Goal: Task Accomplishment & Management: Use online tool/utility

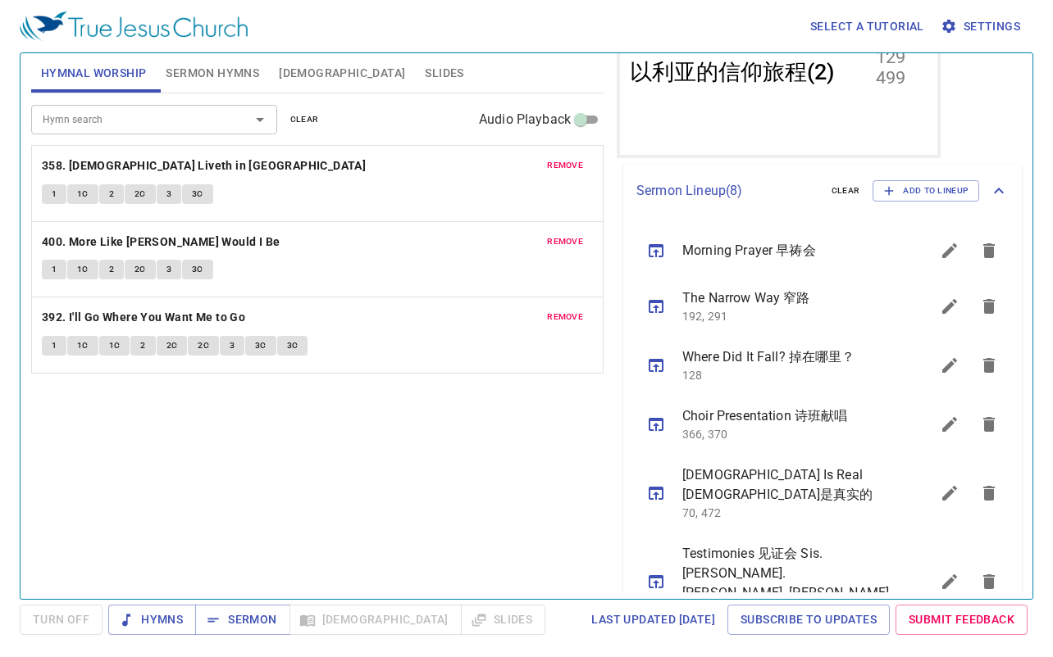
scroll to position [329, 0]
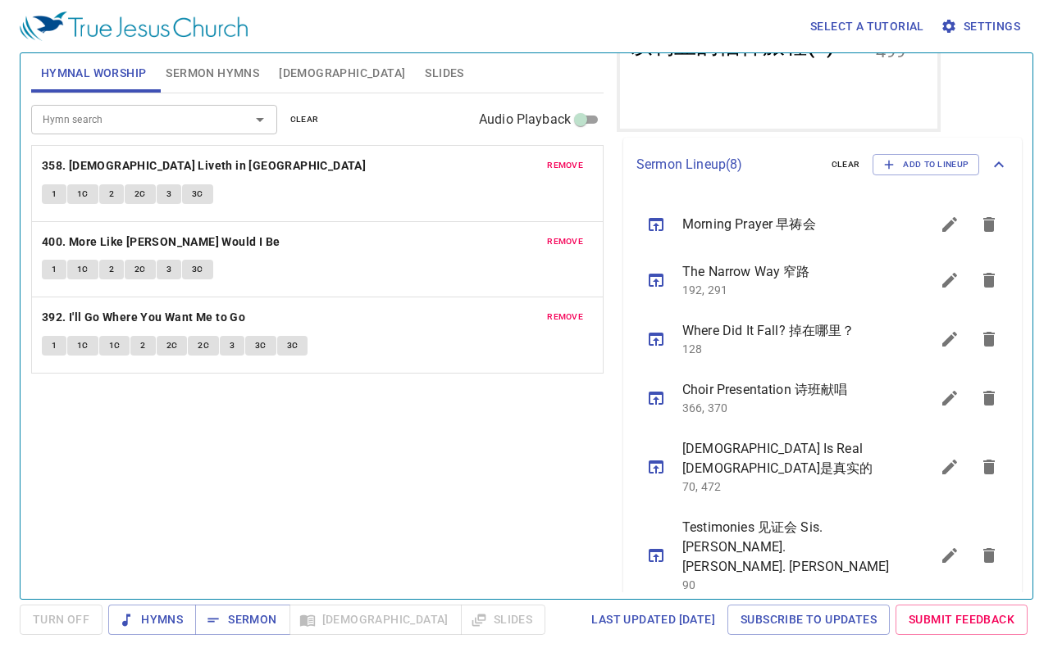
click at [979, 276] on icon "sermon lineup list" at bounding box center [989, 281] width 20 height 20
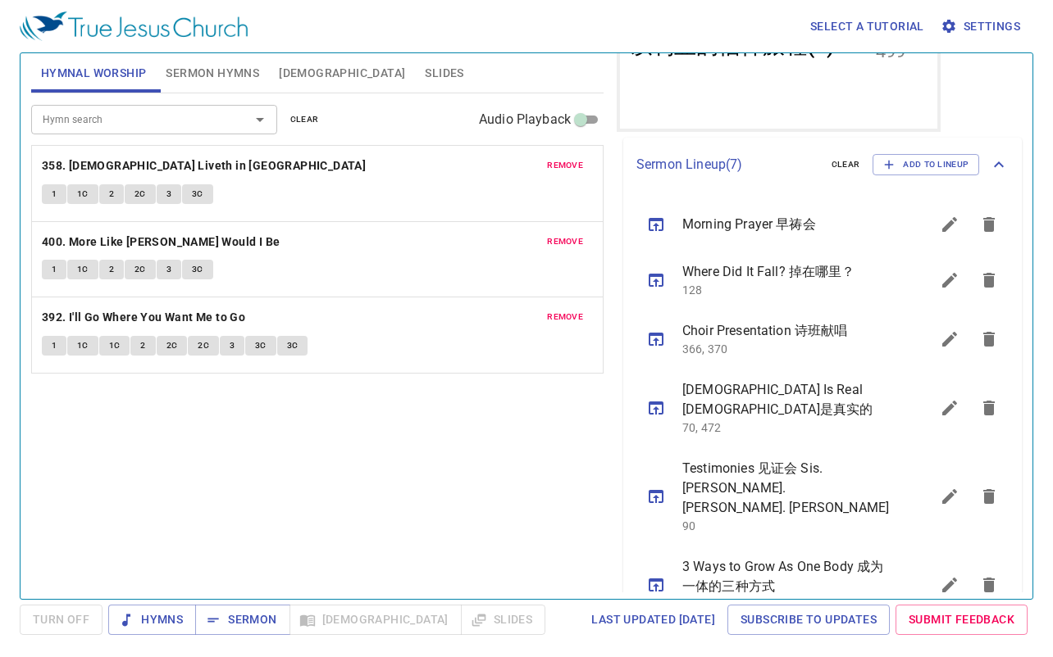
click at [983, 277] on icon "sermon lineup list" at bounding box center [988, 280] width 11 height 15
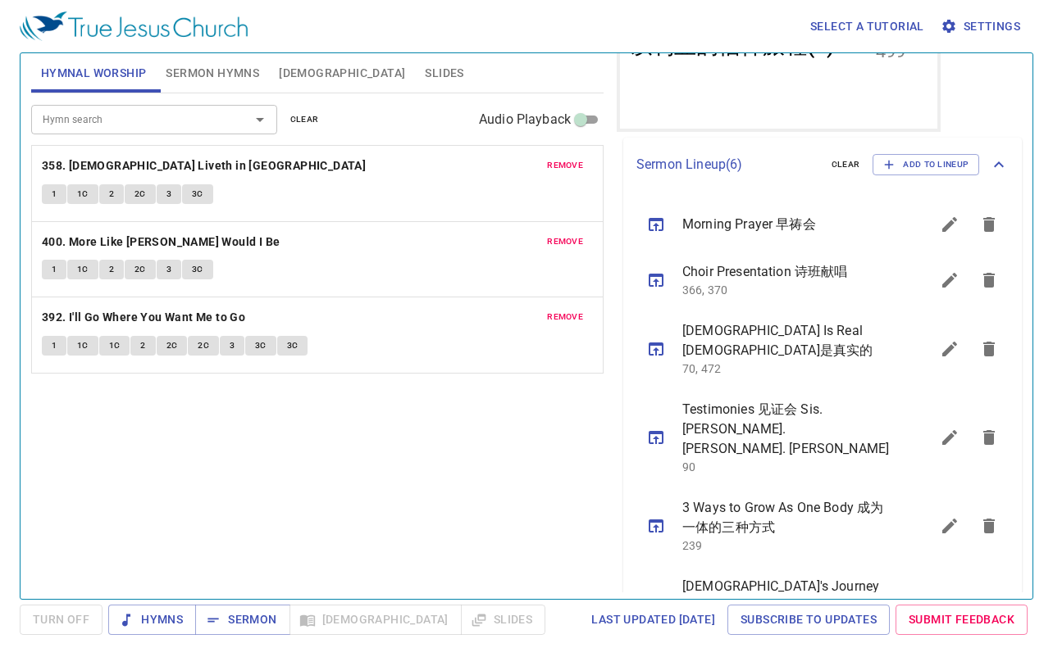
click at [983, 277] on icon "sermon lineup list" at bounding box center [988, 280] width 11 height 15
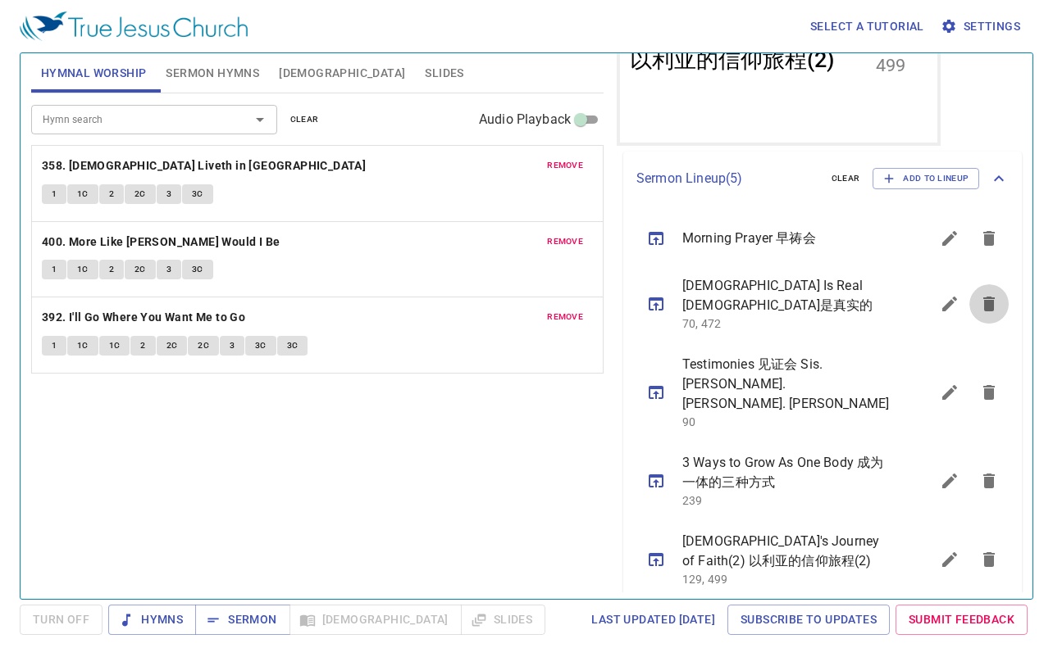
click at [973, 284] on button "sermon lineup list" at bounding box center [988, 303] width 39 height 39
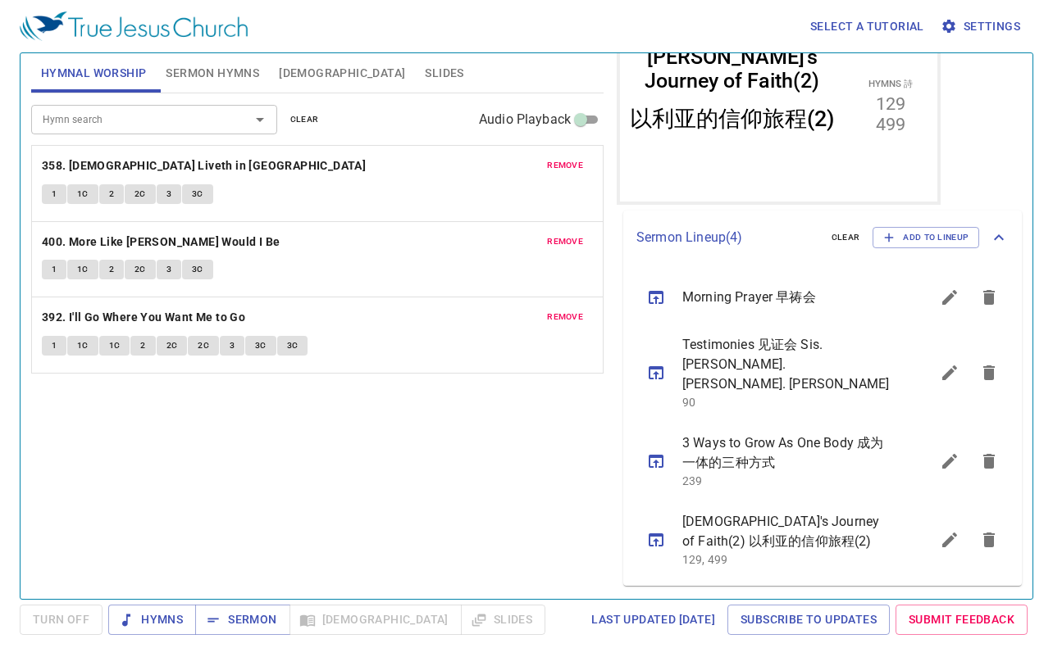
click at [980, 364] on icon "sermon lineup list" at bounding box center [989, 373] width 20 height 20
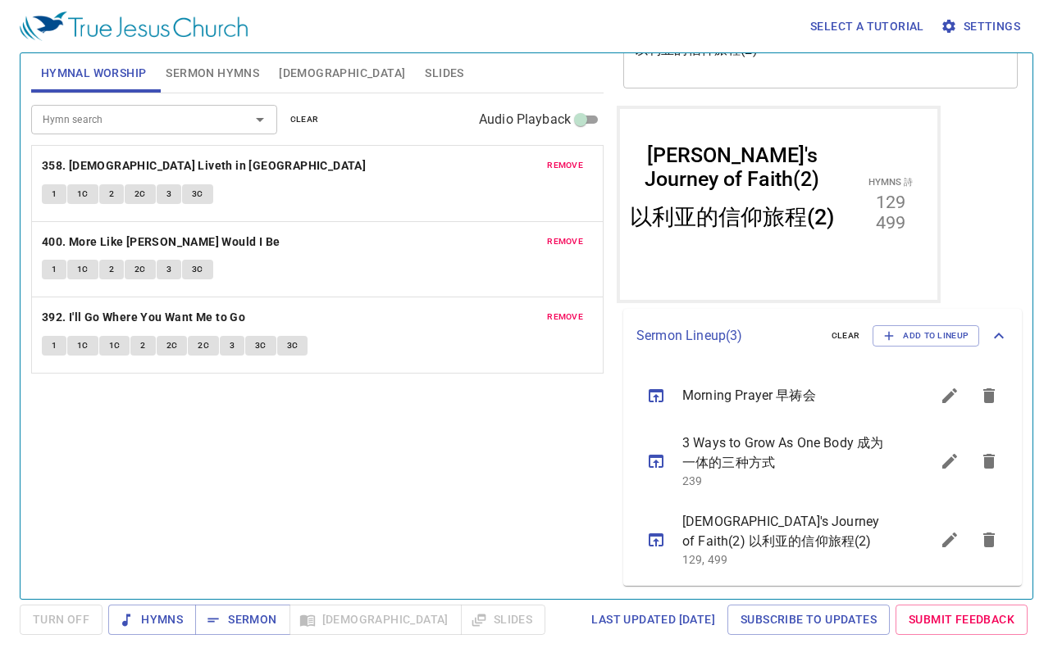
click at [982, 465] on icon "sermon lineup list" at bounding box center [989, 462] width 20 height 20
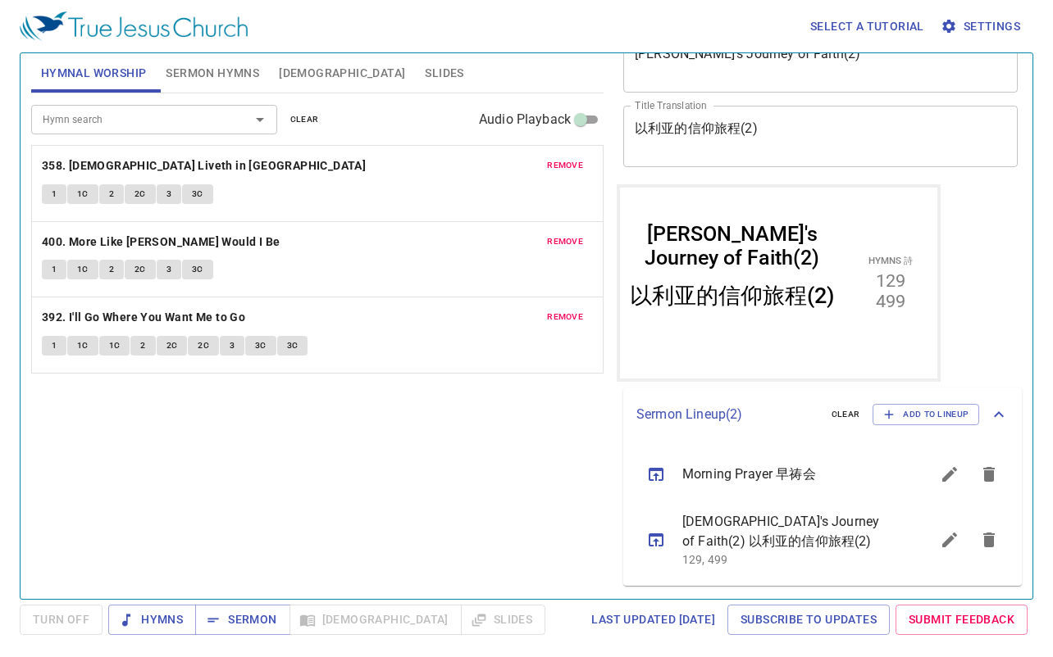
scroll to position [79, 0]
click at [983, 535] on icon "sermon lineup list" at bounding box center [988, 540] width 11 height 15
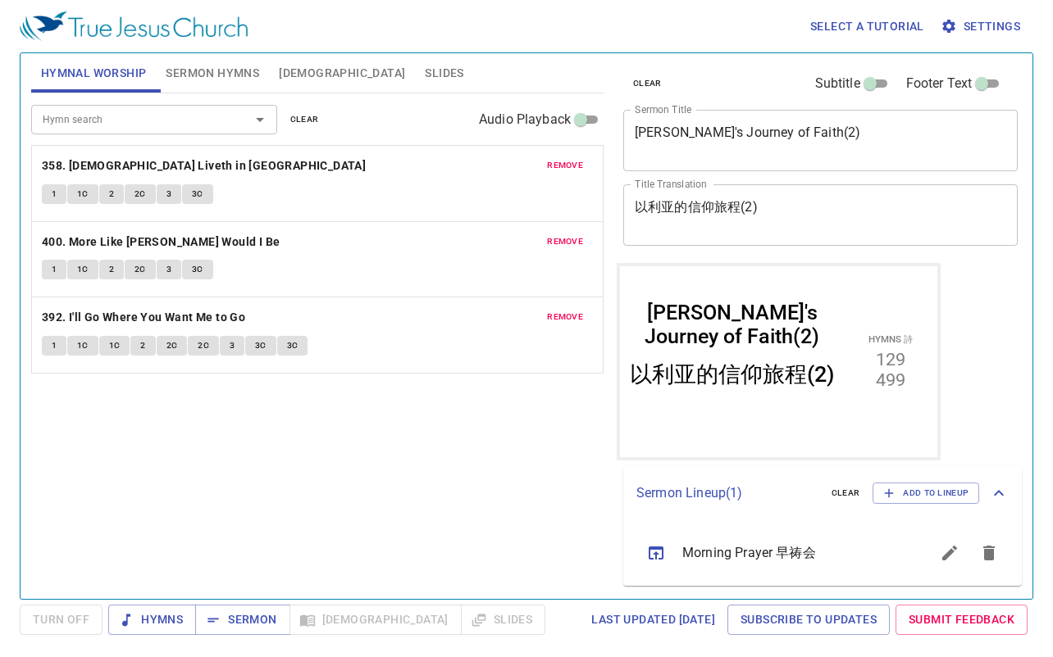
scroll to position [0, 0]
click at [653, 544] on icon "sermon lineup list" at bounding box center [656, 553] width 20 height 20
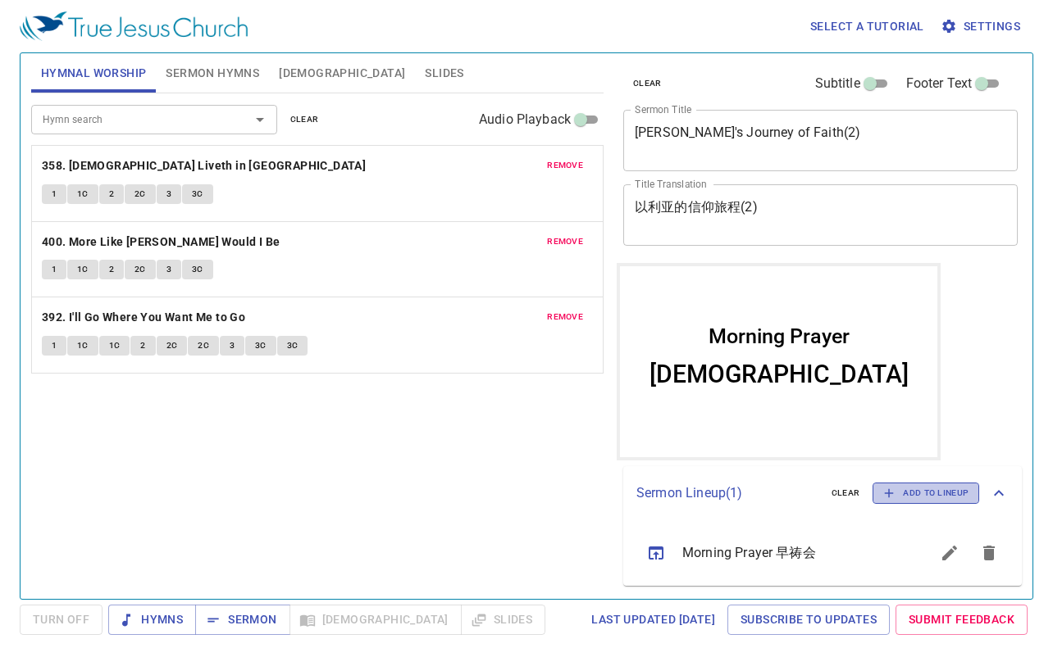
click at [893, 489] on icon "button" at bounding box center [888, 493] width 15 height 15
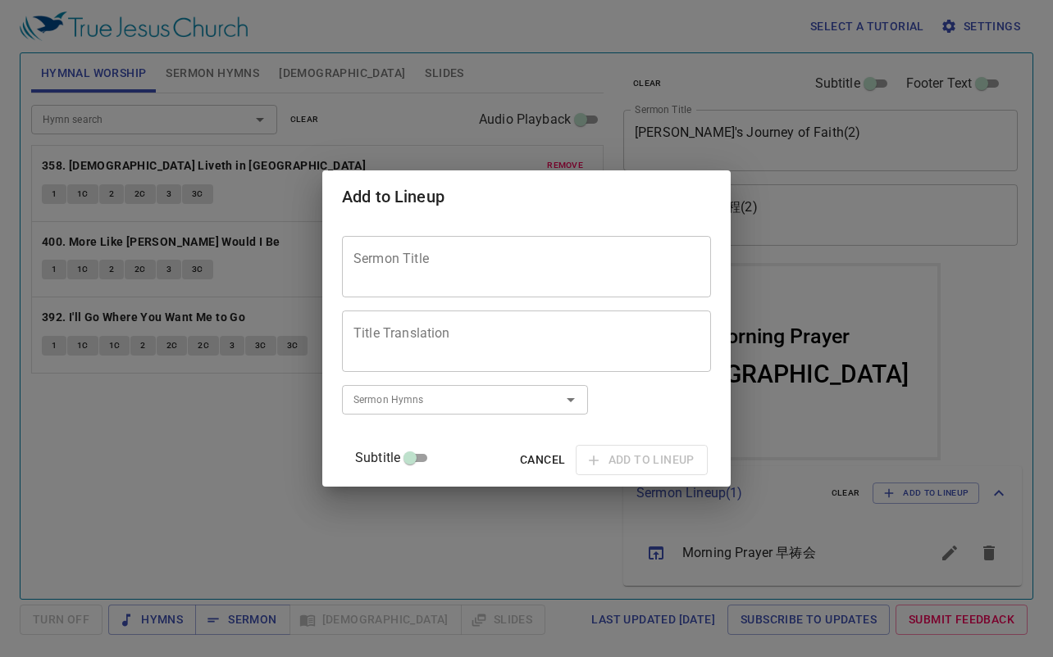
click at [552, 266] on textarea "Sermon Title" at bounding box center [526, 267] width 346 height 31
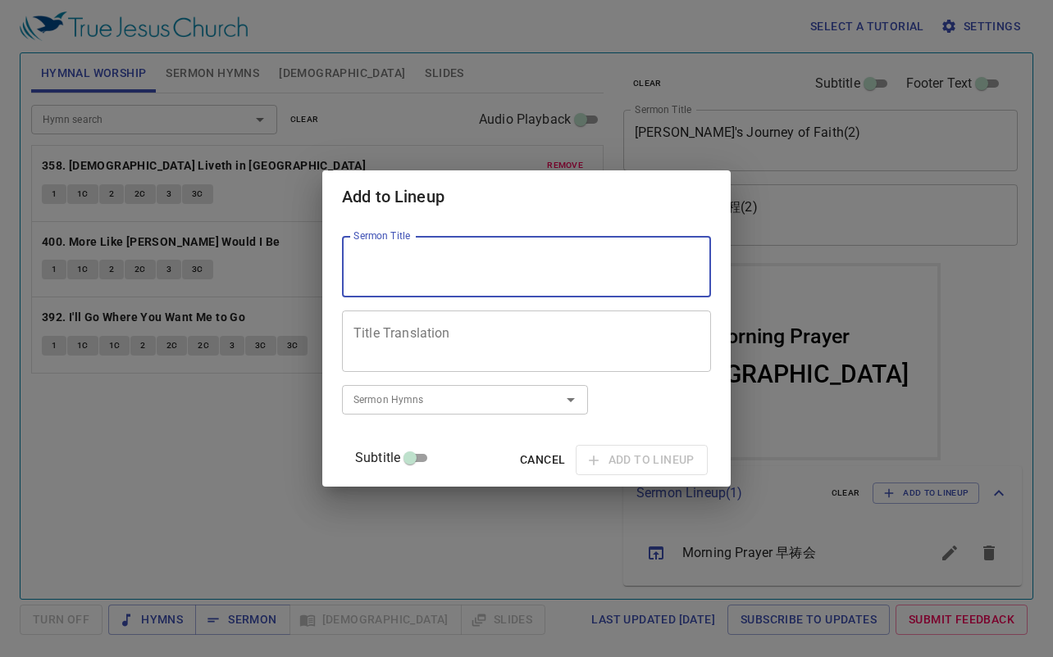
click at [552, 266] on textarea "Sermon Title" at bounding box center [526, 267] width 346 height 31
type textarea "Holy Communion"
click at [502, 341] on textarea "Title Translation" at bounding box center [526, 341] width 346 height 31
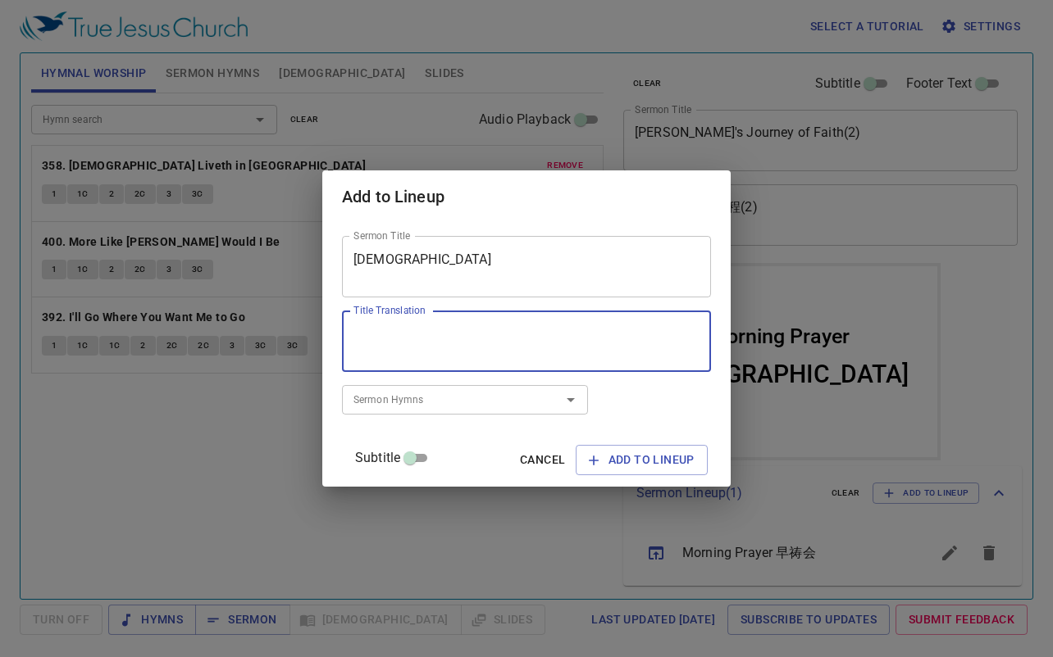
click at [502, 341] on textarea "Title Translation" at bounding box center [526, 341] width 346 height 31
type textarea "圣餐礼"
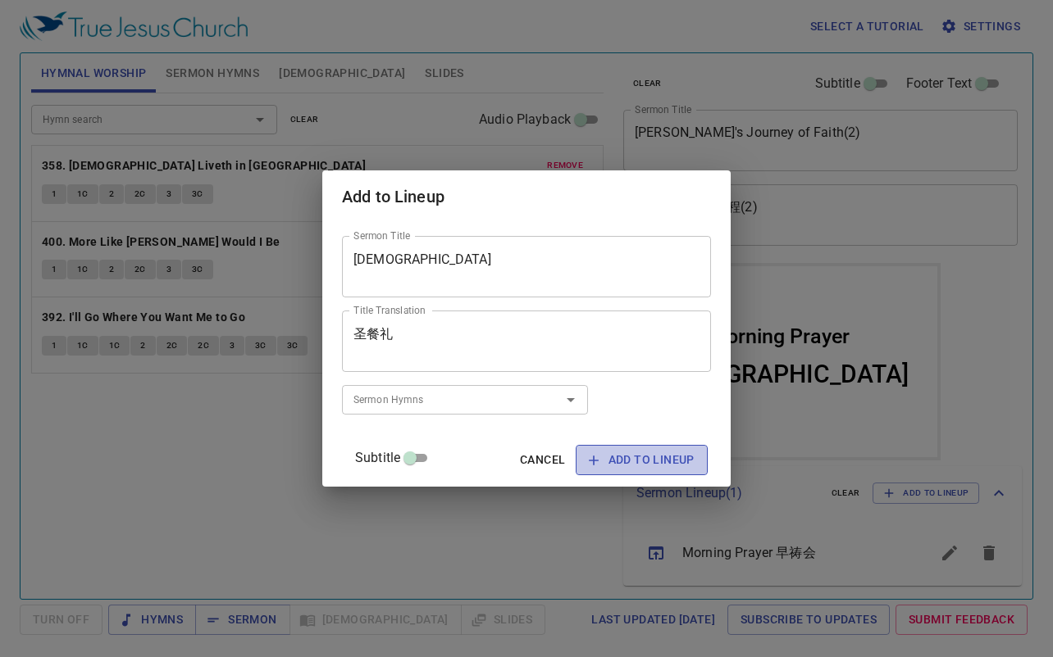
click at [607, 452] on span "Add to Lineup" at bounding box center [642, 460] width 106 height 20
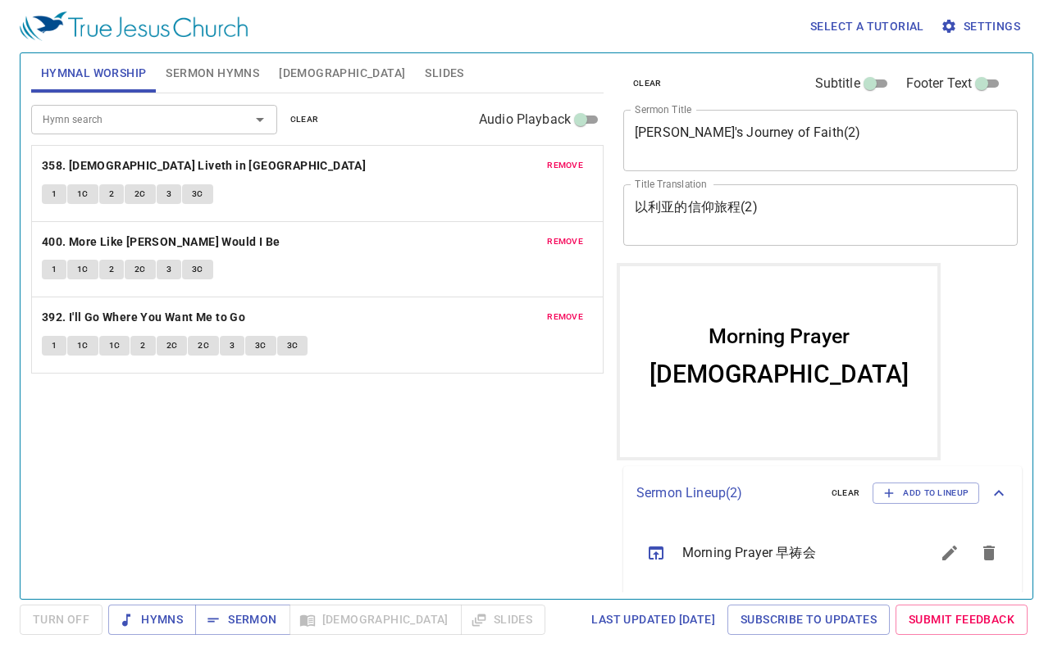
scroll to position [52, 0]
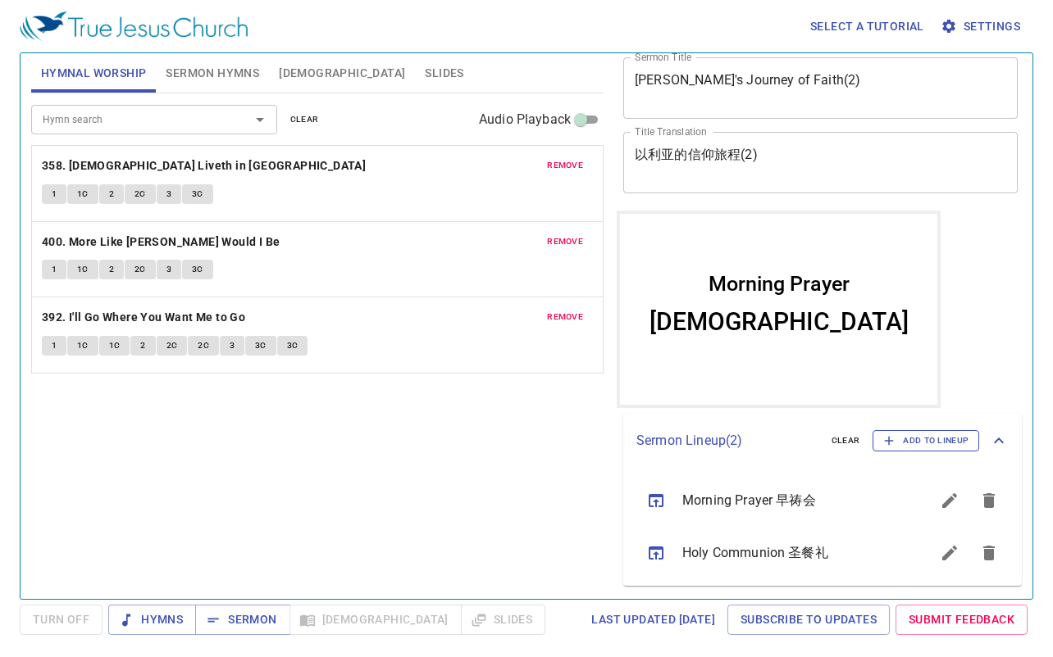
click at [916, 445] on span "Add to Lineup" at bounding box center [925, 441] width 85 height 15
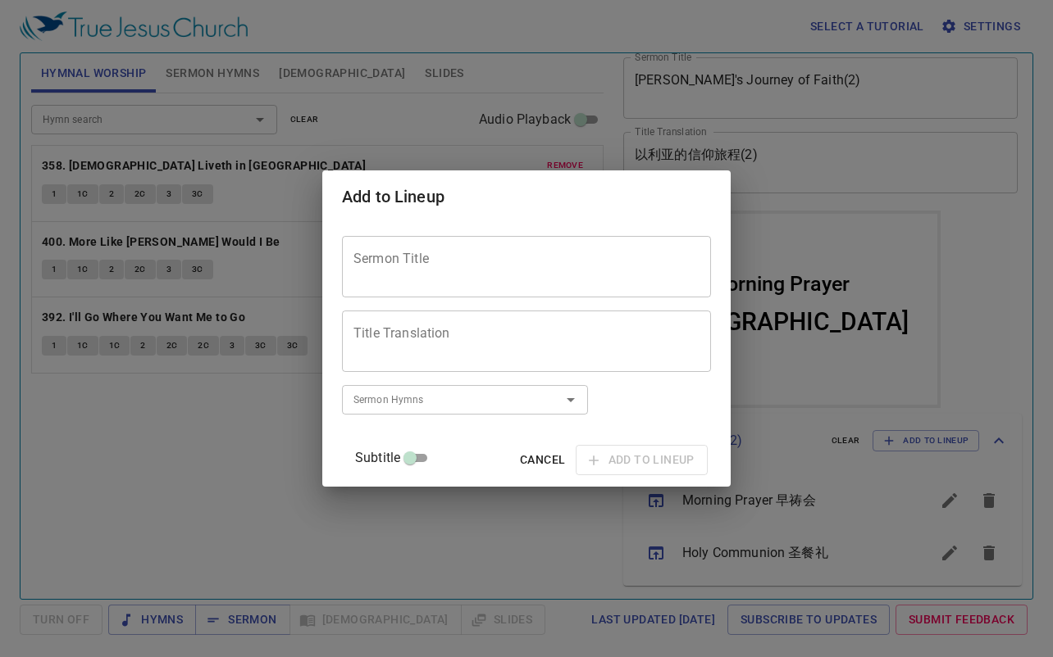
click at [552, 272] on textarea "Sermon Title" at bounding box center [526, 267] width 346 height 31
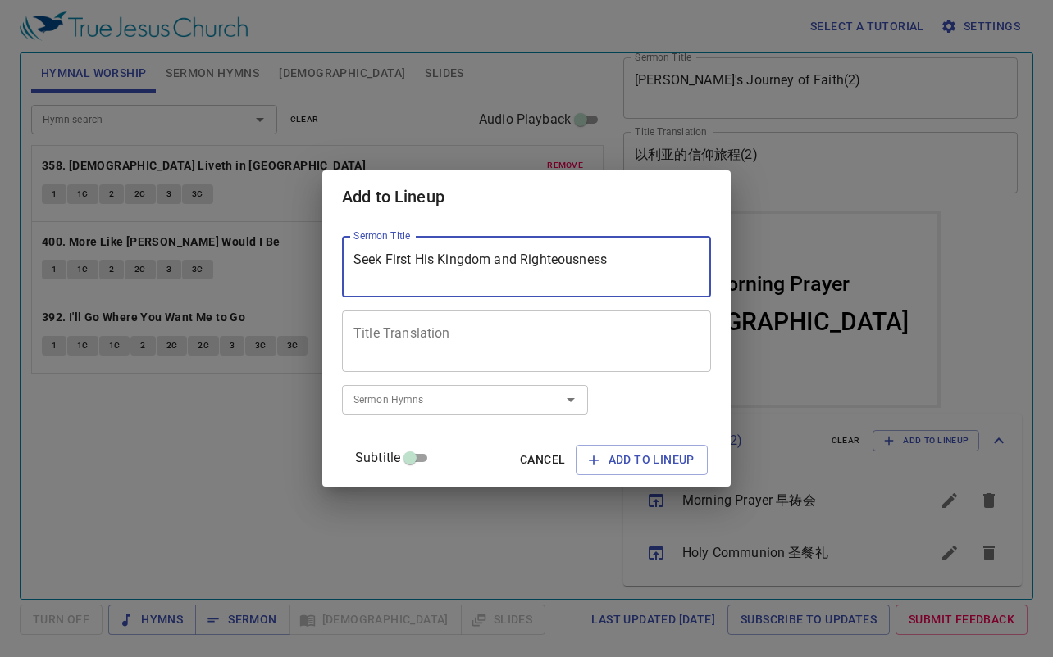
drag, startPoint x: 651, startPoint y: 270, endPoint x: 360, endPoint y: 270, distance: 291.0
click at [360, 270] on div "Seek First His Kingdom and Righteousness Sermon Title" at bounding box center [526, 266] width 369 height 61
type textarea "Seek First His Kingdom and Righteousness"
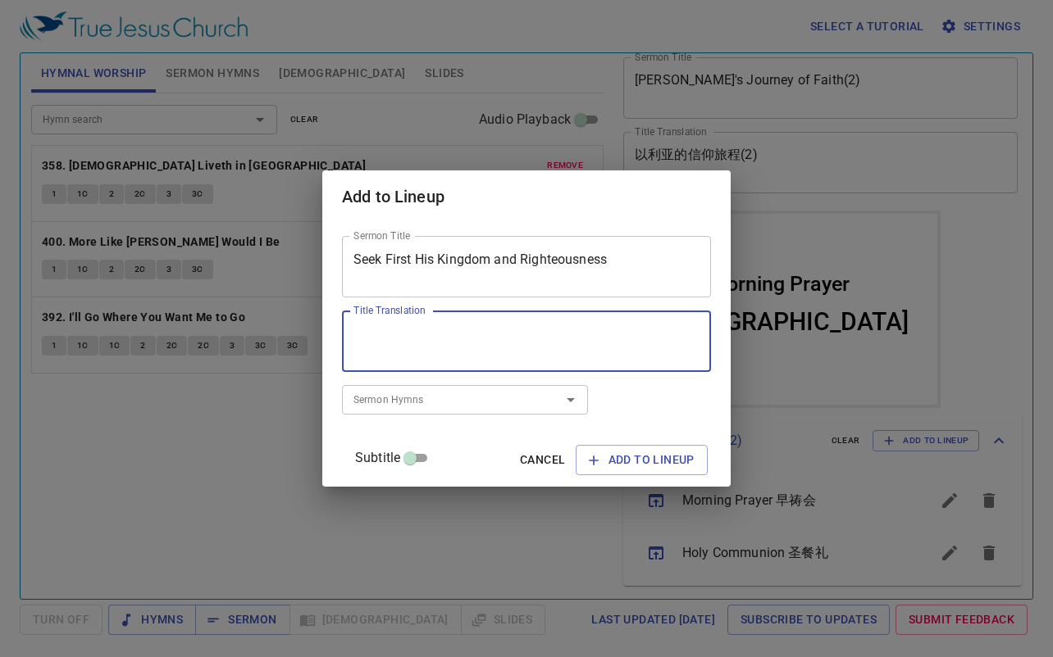
click at [467, 334] on textarea "Title Translation" at bounding box center [526, 341] width 346 height 31
click at [516, 355] on textarea "Title Translation" at bounding box center [526, 341] width 346 height 31
type textarea "先求[DEMOGRAPHIC_DATA]的国[DEMOGRAPHIC_DATA]的义"
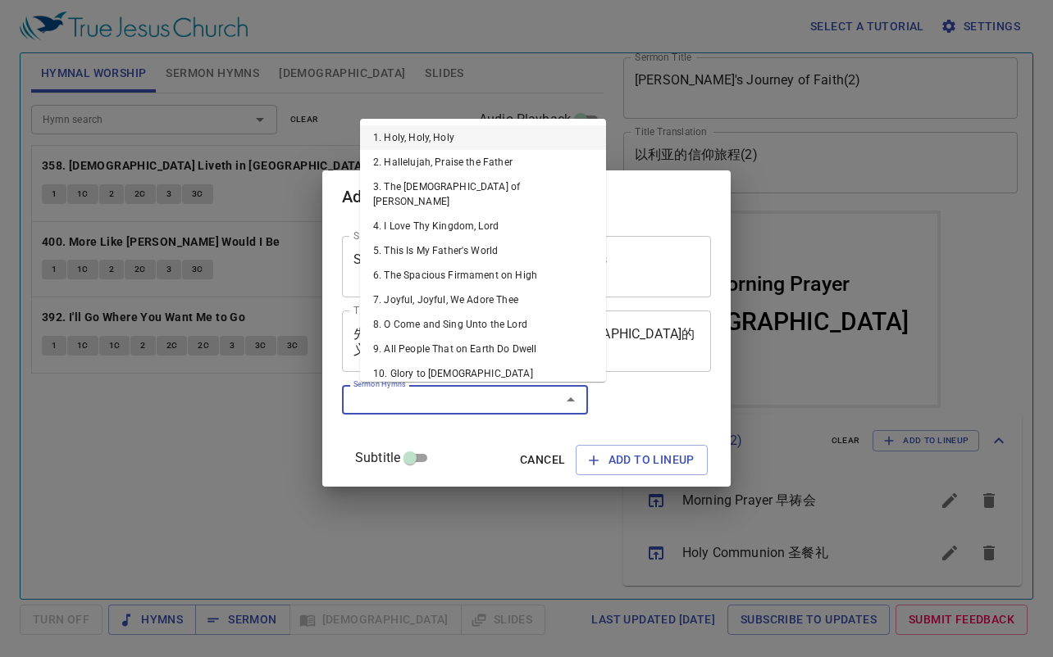
click at [438, 400] on input "Sermon Hymns" at bounding box center [441, 399] width 188 height 19
type input "99"
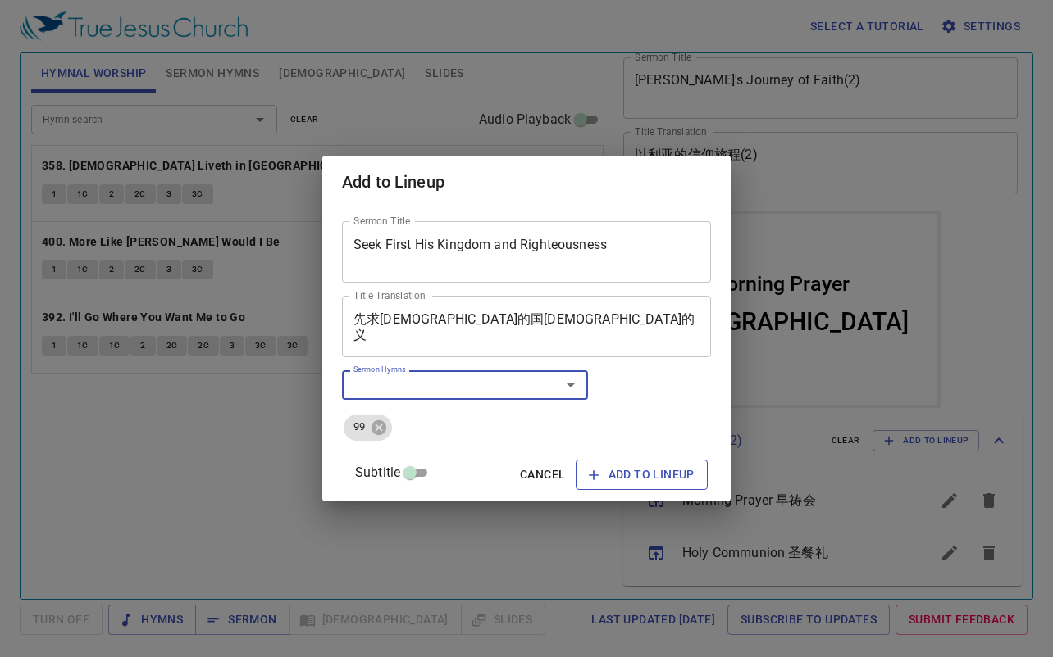
click at [666, 482] on span "Add to Lineup" at bounding box center [642, 475] width 106 height 20
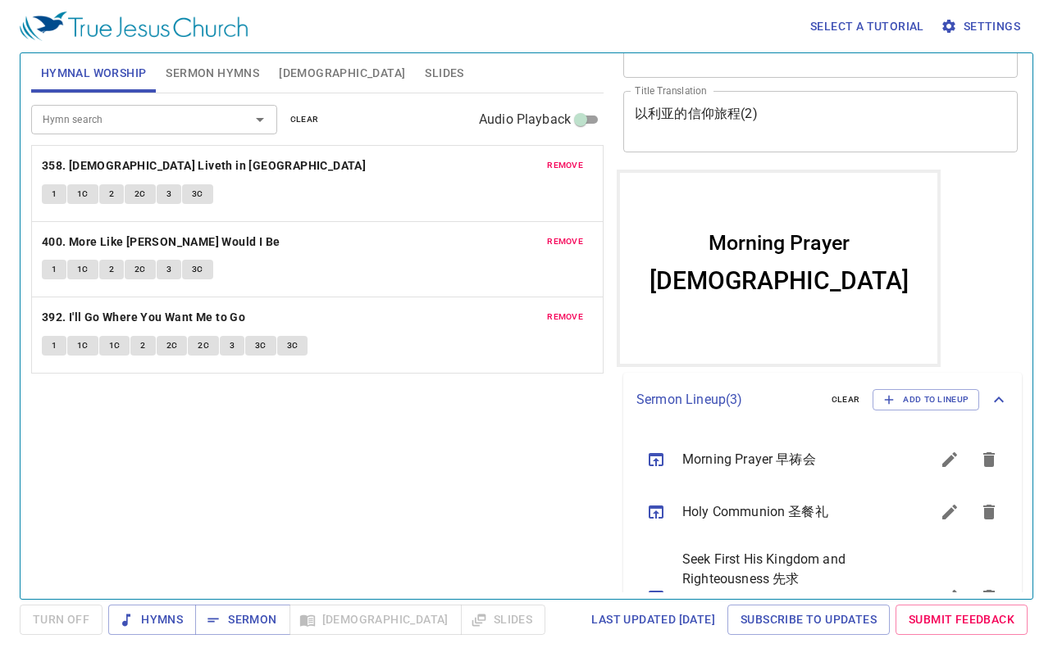
scroll to position [151, 0]
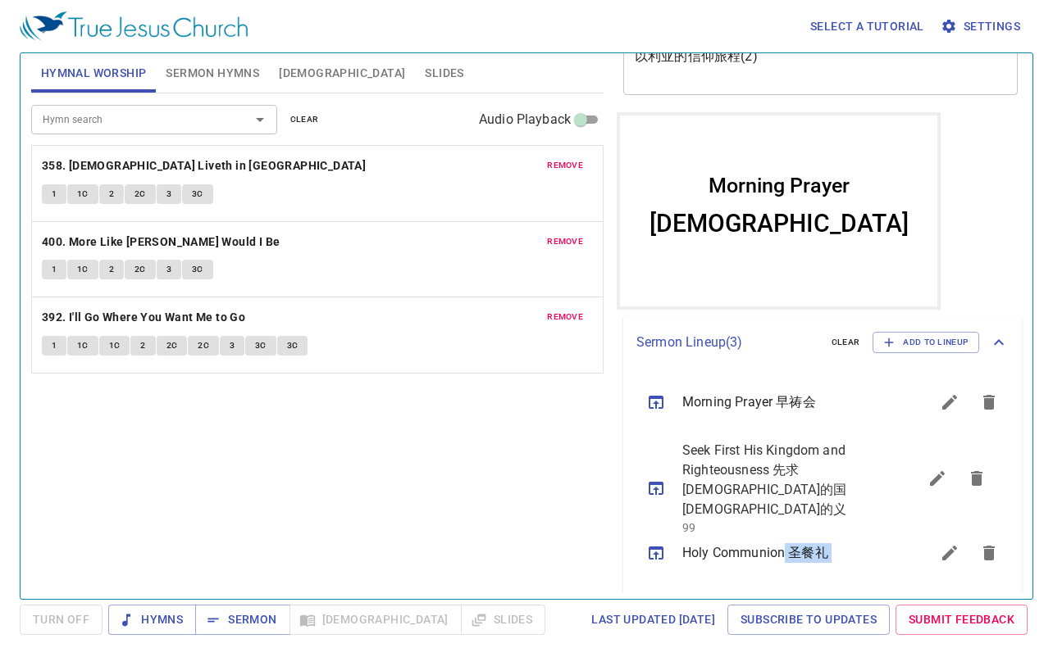
drag, startPoint x: 779, startPoint y: 522, endPoint x: 782, endPoint y: 457, distance: 65.7
click at [782, 458] on ul "Morning Prayer 早祷会 Holy Communion 圣餐礼 Seek First His Kingdom and Righteousness …" at bounding box center [822, 488] width 398 height 236
click at [512, 502] on div "Hymn search Hymn search clear Audio Playback remove 358. Christ Liveth in Me 1 …" at bounding box center [317, 339] width 572 height 492
click at [267, 614] on span "Sermon" at bounding box center [242, 620] width 68 height 20
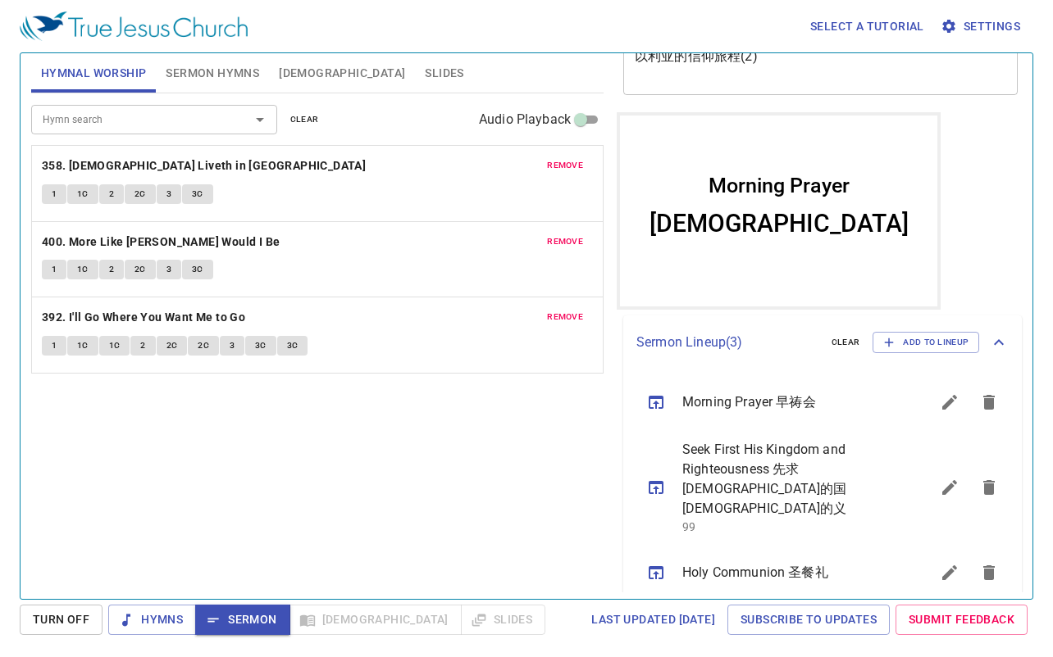
drag, startPoint x: 290, startPoint y: 449, endPoint x: 302, endPoint y: 414, distance: 37.1
click at [290, 449] on div "Hymn search Hymn search clear Audio Playback remove 358. Christ Liveth in Me 1 …" at bounding box center [317, 339] width 572 height 492
click at [575, 163] on span "remove" at bounding box center [565, 165] width 36 height 15
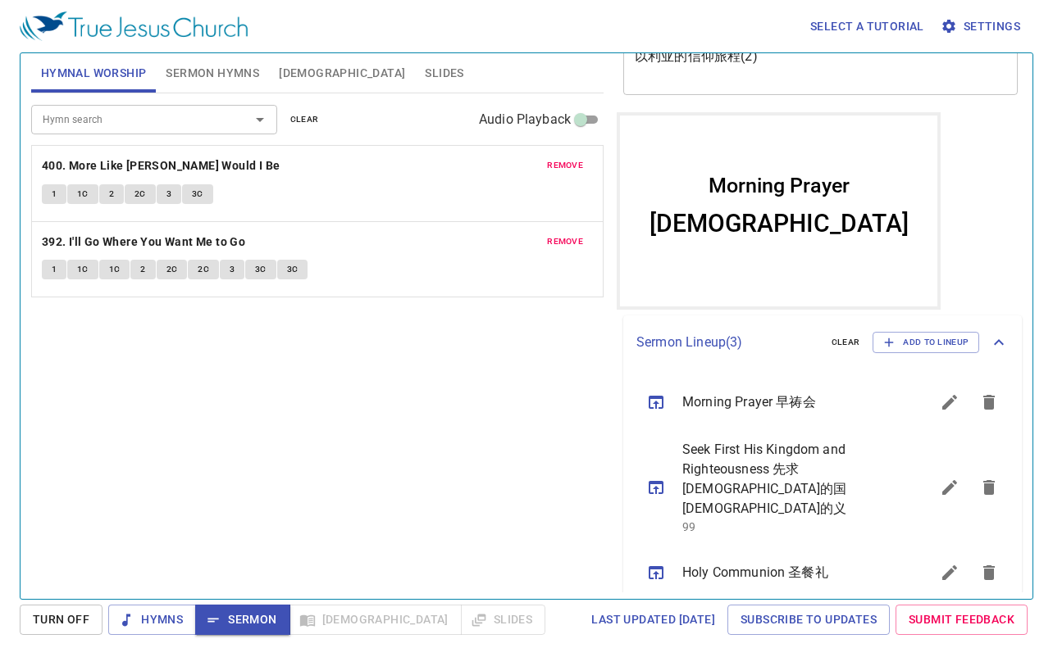
click at [575, 163] on span "remove" at bounding box center [565, 165] width 36 height 15
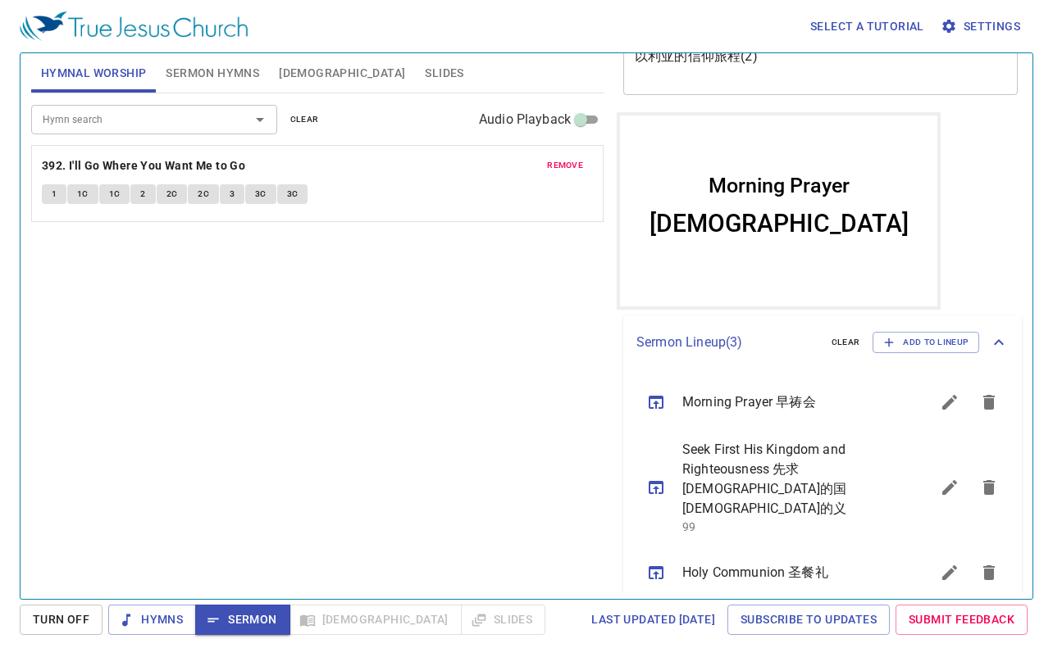
click at [575, 163] on span "remove" at bounding box center [565, 165] width 36 height 15
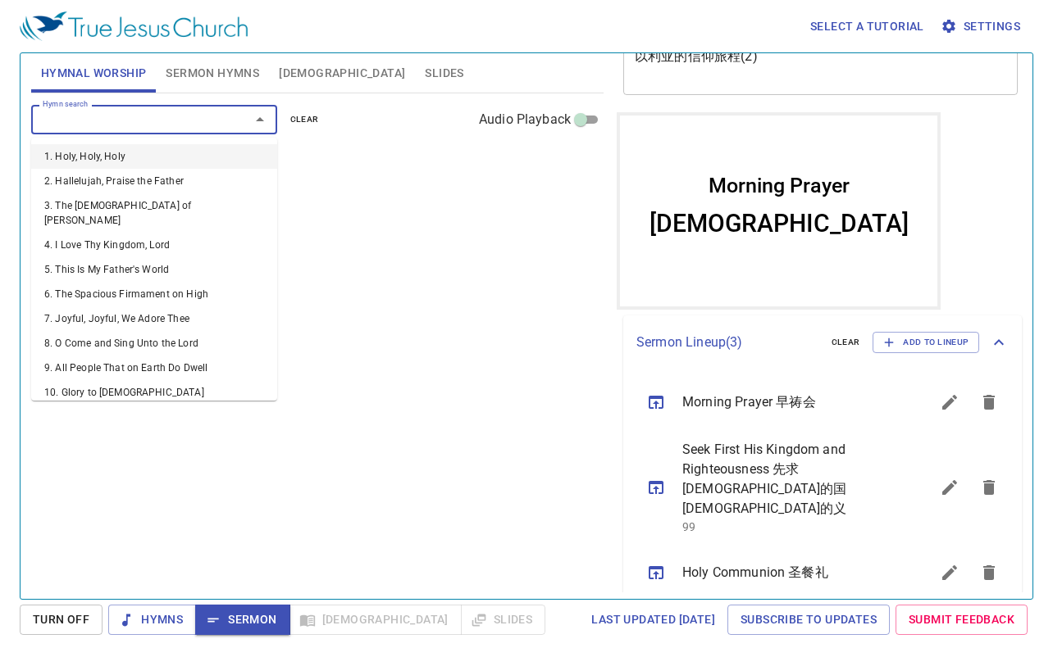
click at [127, 125] on input "Hymn search" at bounding box center [130, 119] width 188 height 19
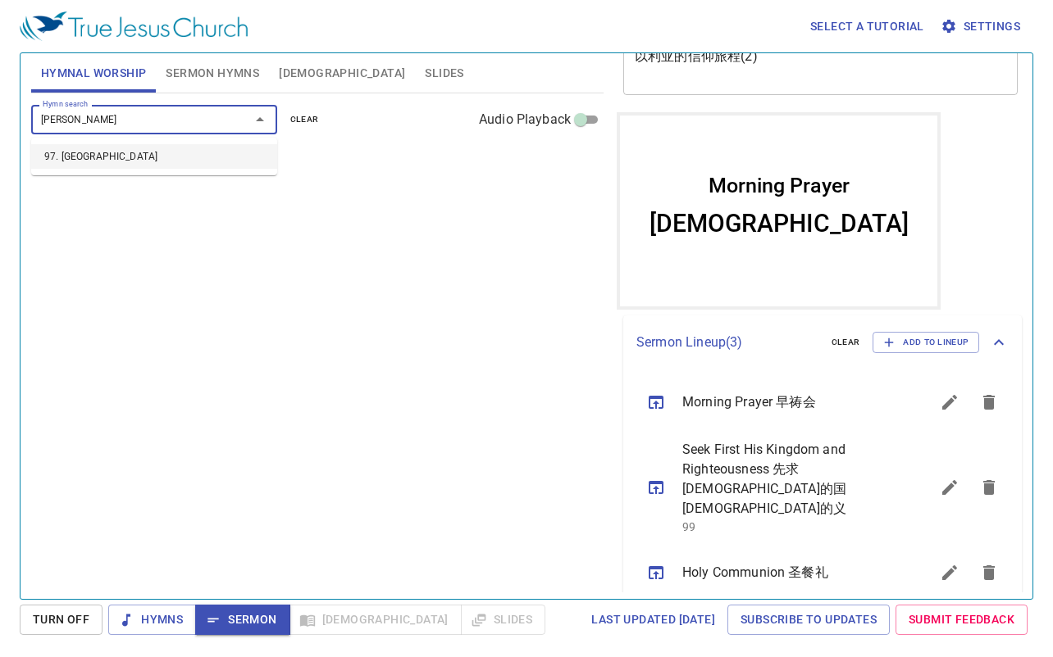
type input "ivo"
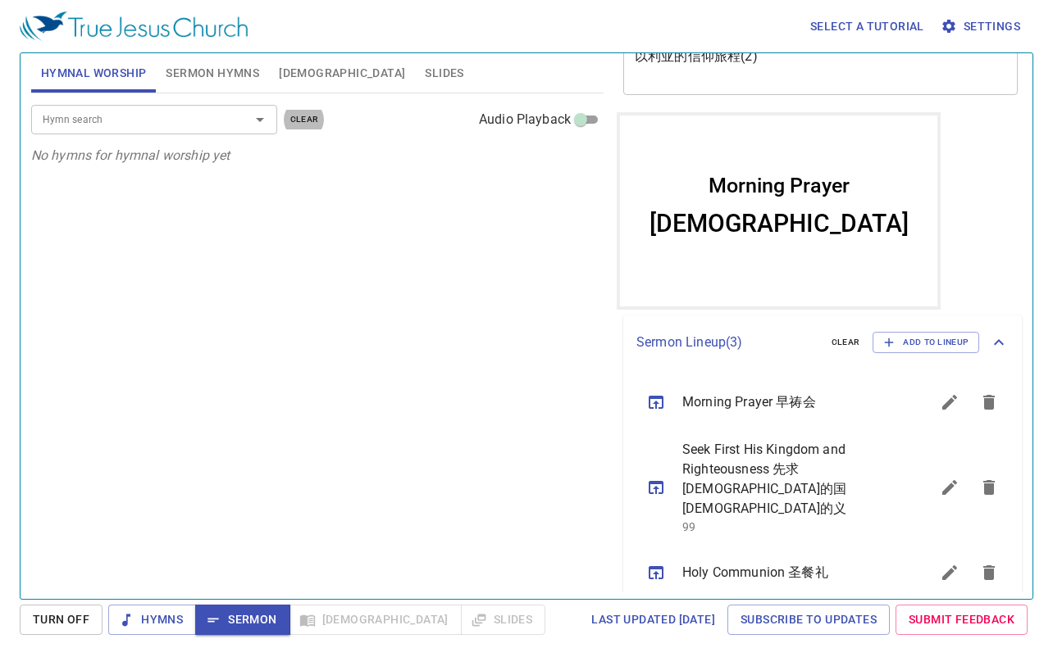
click at [133, 134] on div "Hymn search" at bounding box center [154, 119] width 246 height 29
type input "97"
click at [272, 338] on div "Hymn search Hymn search clear Audio Playback remove 97. Ivory Palaces" at bounding box center [317, 339] width 572 height 492
click at [196, 116] on input "Hymn search" at bounding box center [130, 119] width 188 height 19
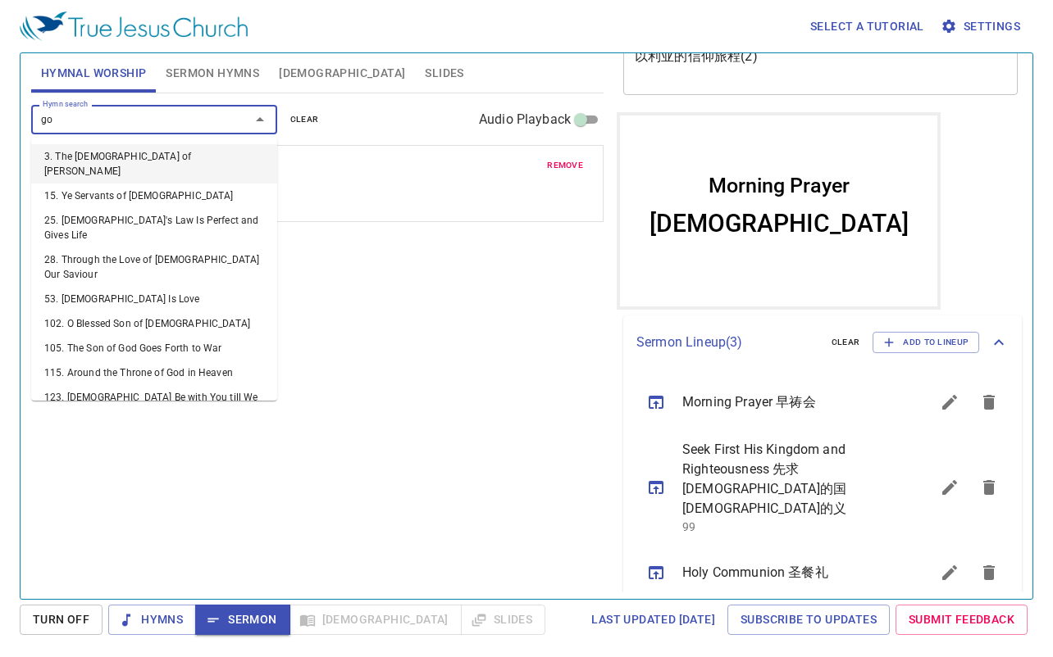
type input "g"
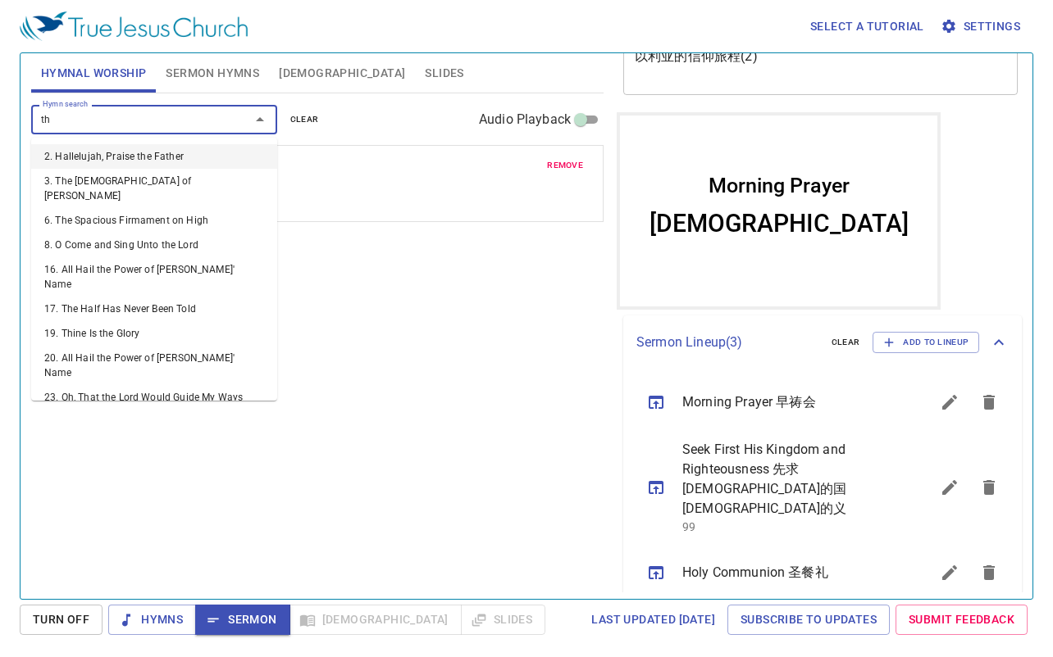
type input "t"
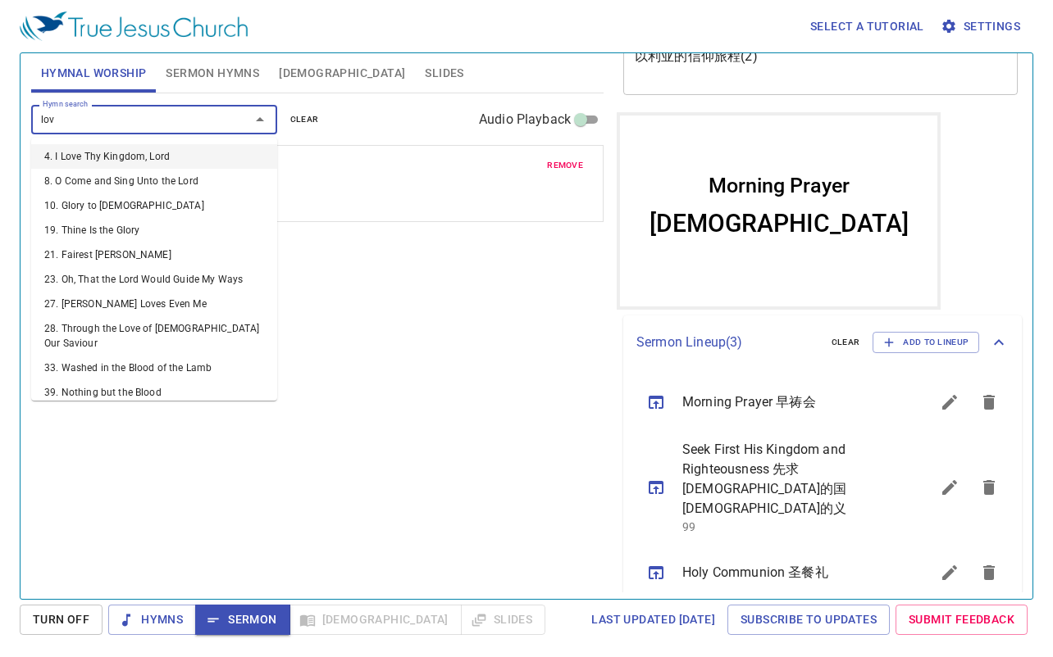
type input "love"
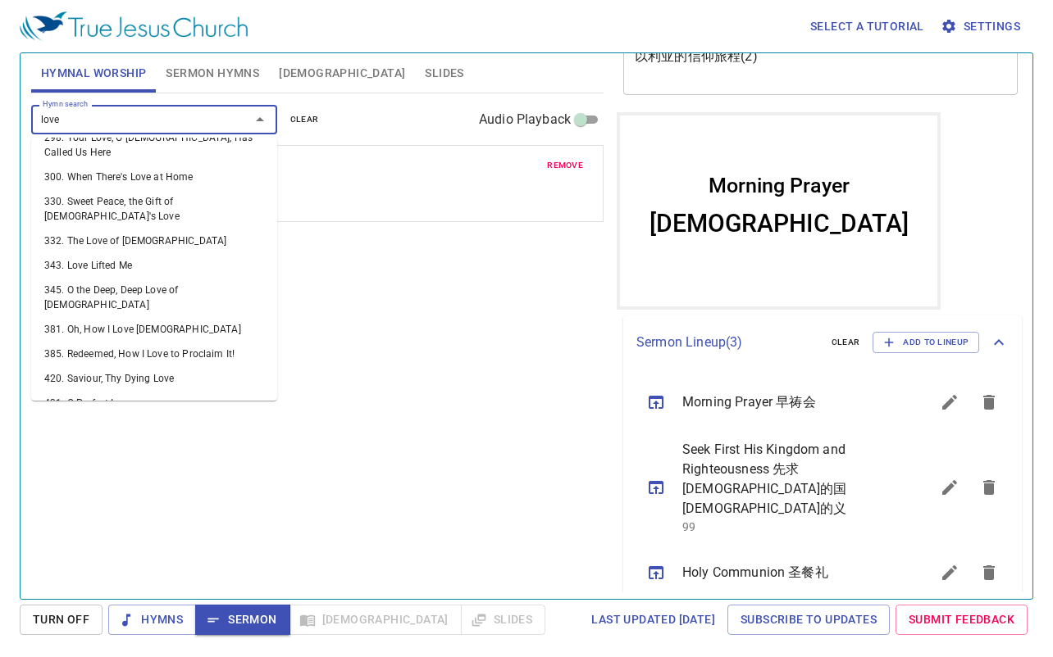
scroll to position [439, 0]
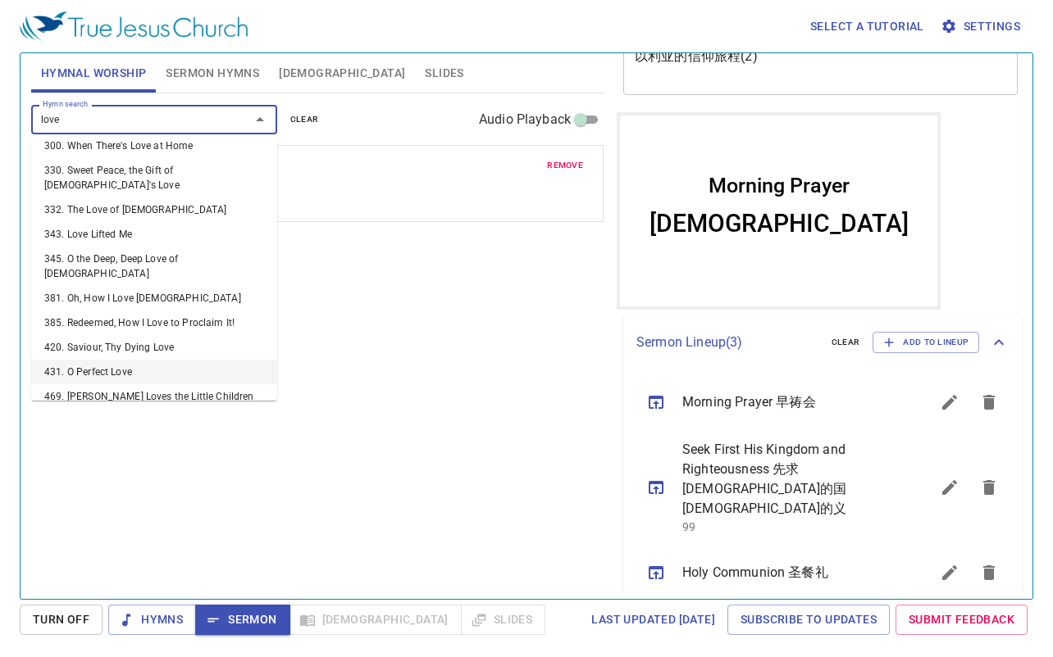
click at [171, 360] on li "431. O Perfect Love" at bounding box center [154, 372] width 246 height 25
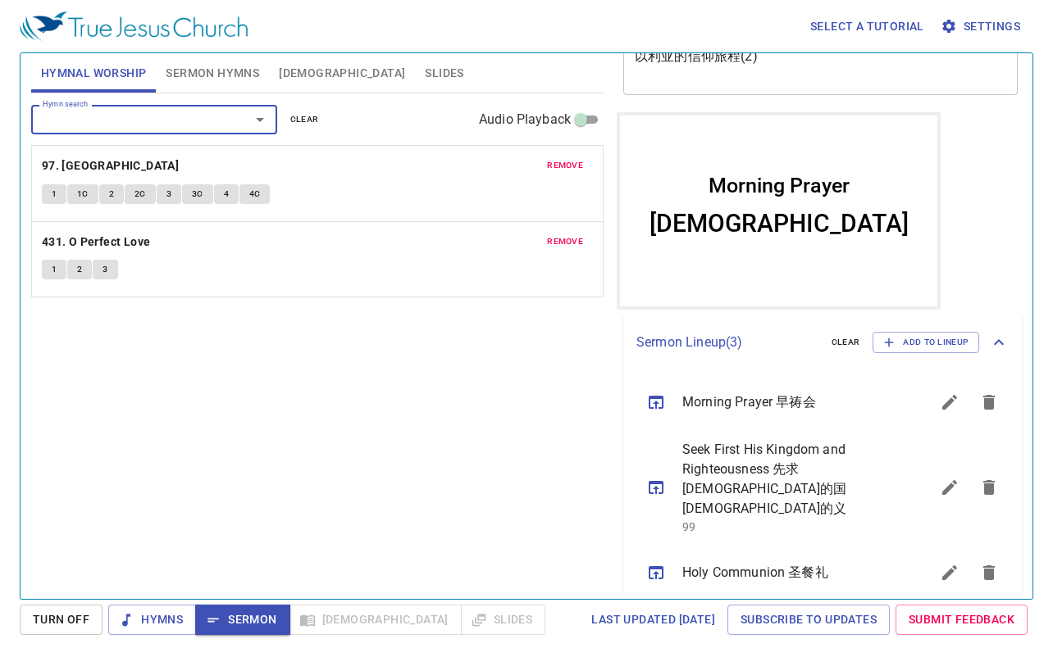
click at [143, 123] on input "Hymn search" at bounding box center [130, 119] width 188 height 19
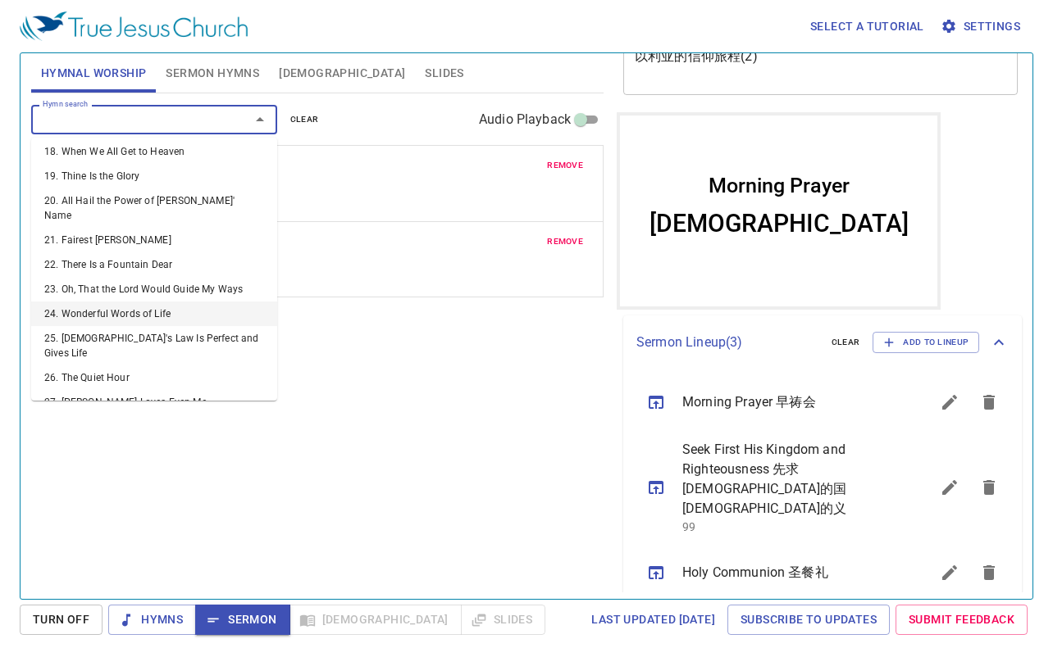
scroll to position [492, 0]
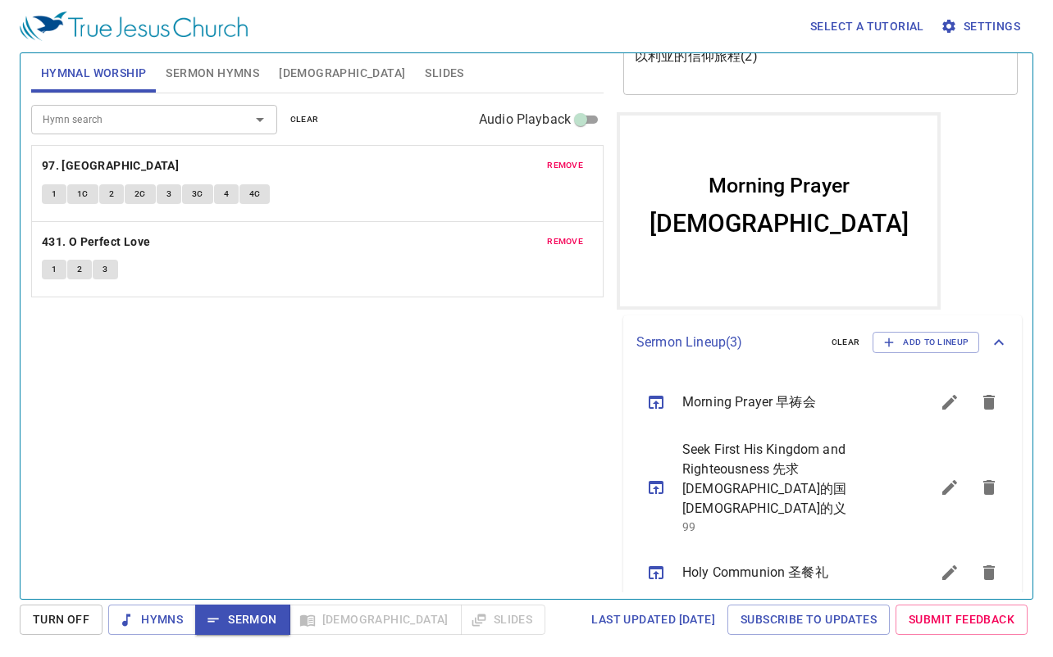
click at [422, 402] on div "Hymn search Hymn search clear Audio Playback remove 97. Ivory Palaces 1 1C 2 2C…" at bounding box center [317, 339] width 572 height 492
click at [157, 128] on input "Hymn search" at bounding box center [130, 119] width 188 height 19
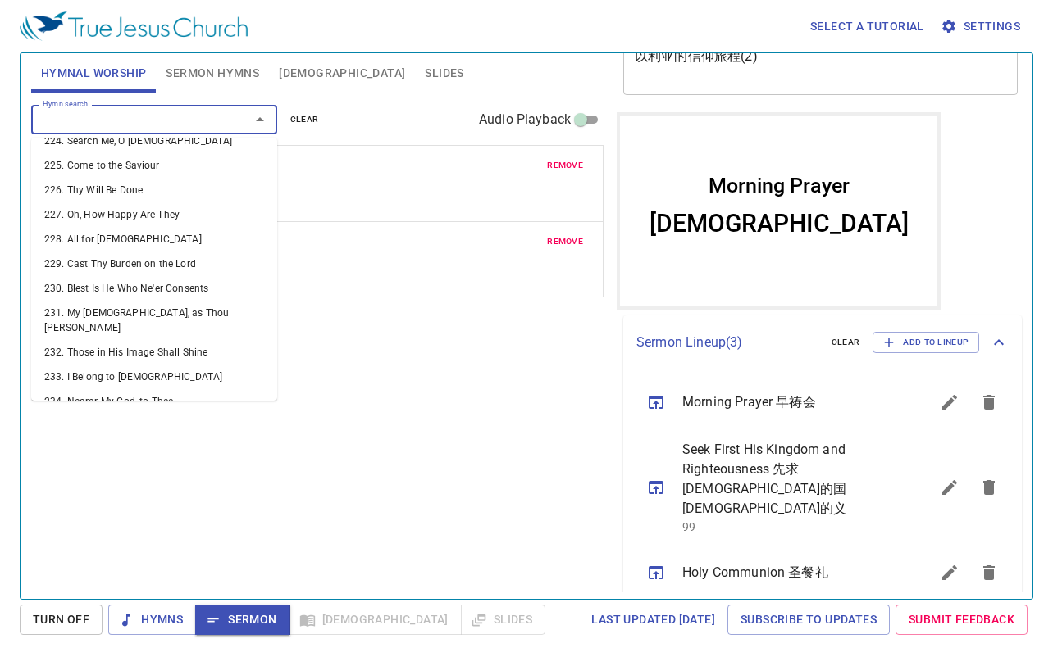
scroll to position [5820, 0]
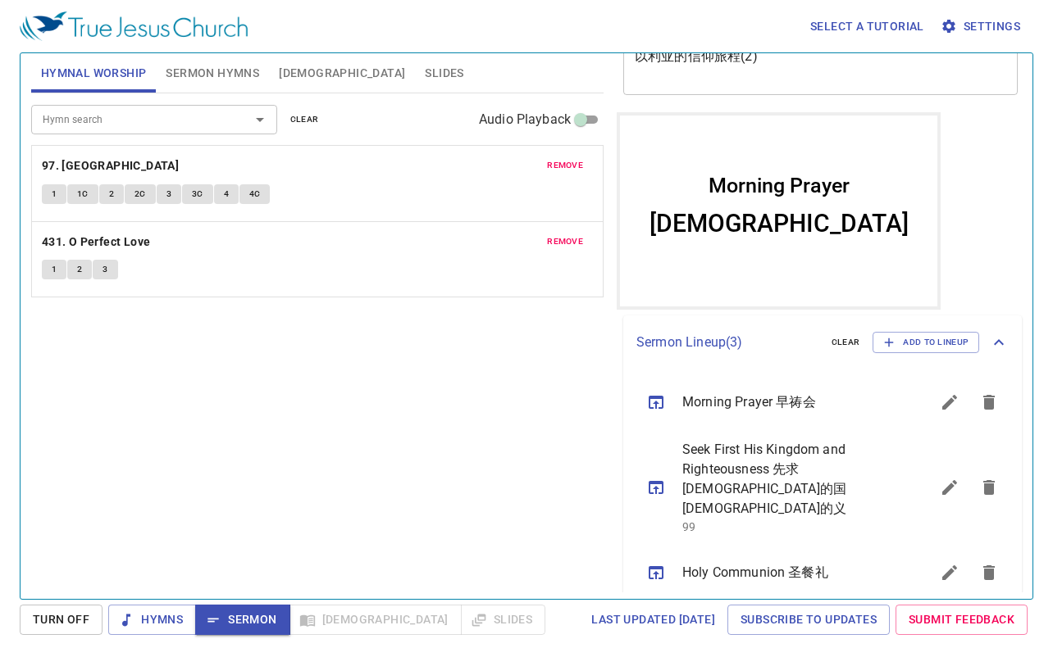
click at [463, 457] on div "Hymn search Hymn search clear Audio Playback remove 97. Ivory Palaces 1 1C 2 2C…" at bounding box center [317, 339] width 572 height 492
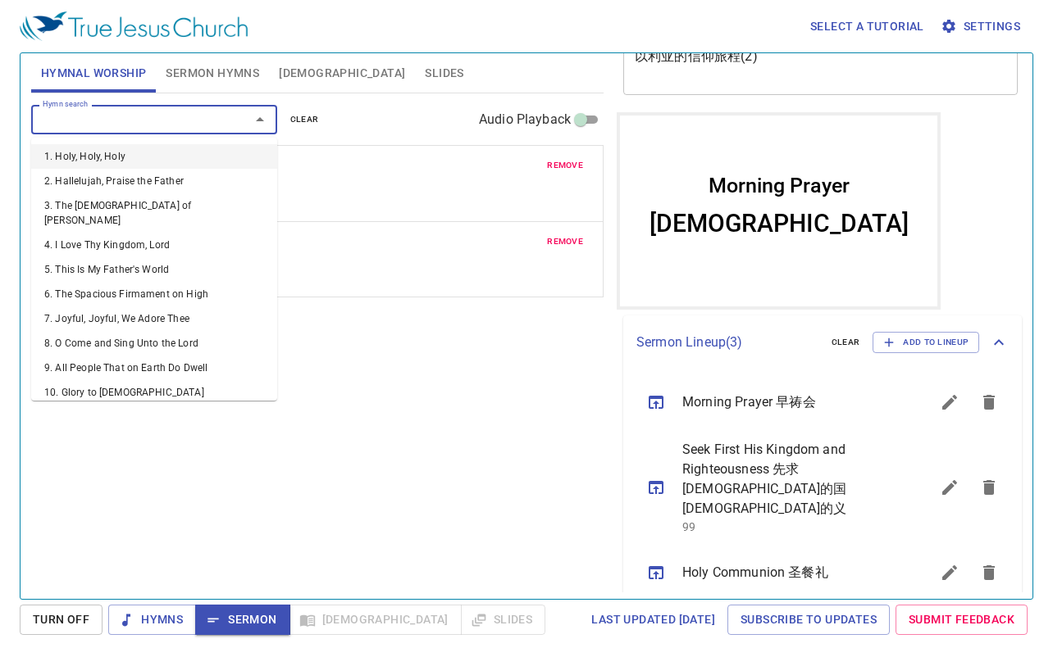
click at [112, 120] on input "Hymn search" at bounding box center [130, 119] width 188 height 19
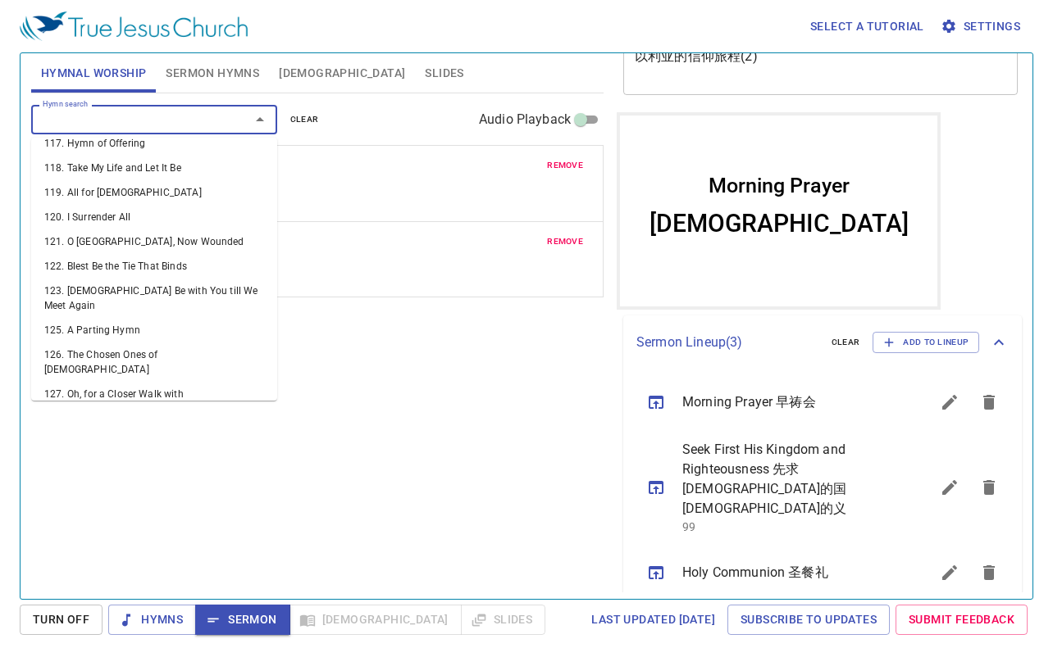
scroll to position [3033, 0]
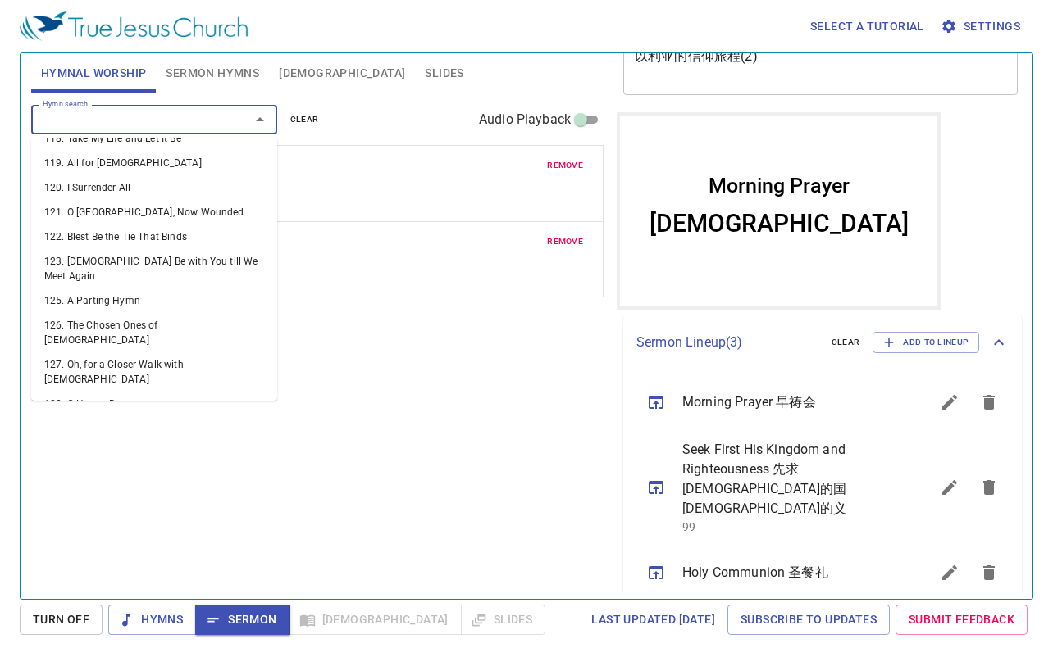
click at [430, 416] on div "Hymn search Hymn search clear Audio Playback remove 97. Ivory Palaces 1 1C 2 2C…" at bounding box center [317, 339] width 572 height 492
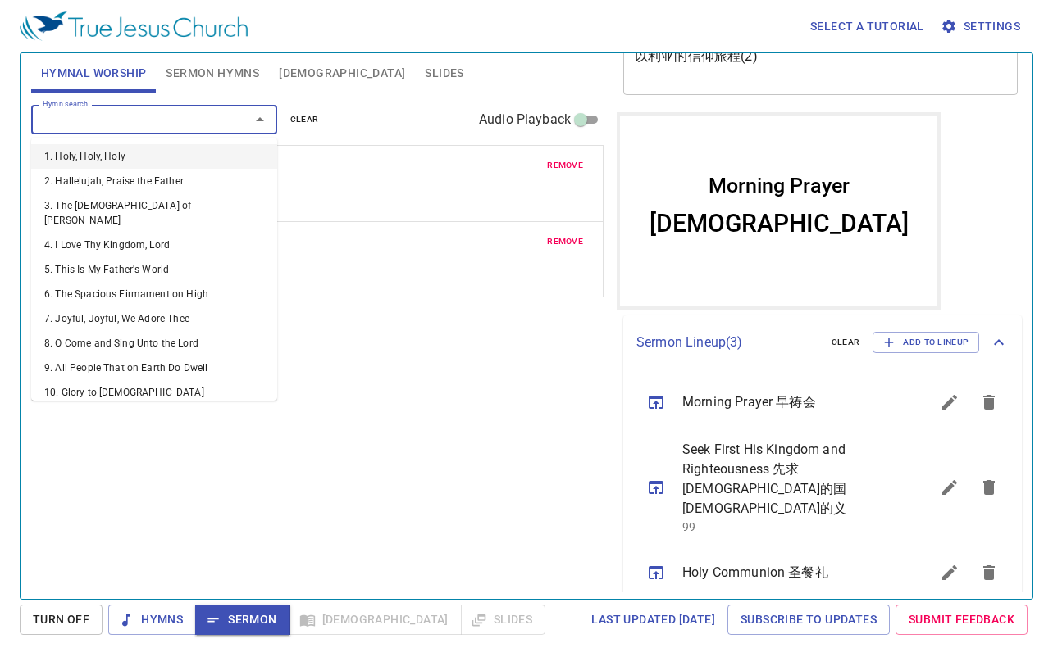
click at [189, 126] on input "Hymn search" at bounding box center [130, 119] width 188 height 19
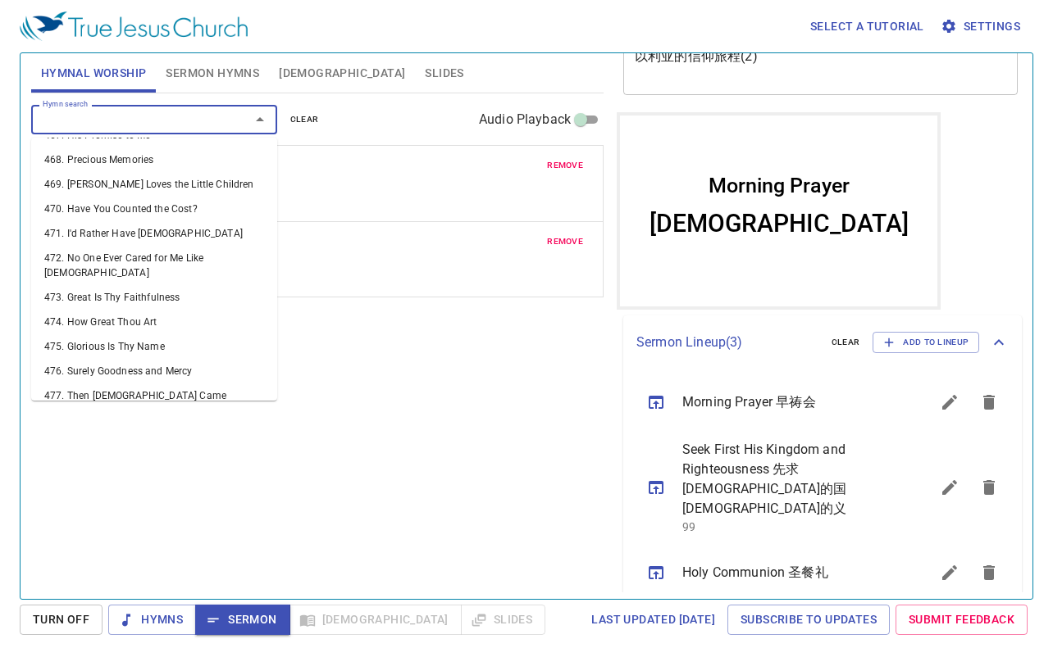
scroll to position [12059, 0]
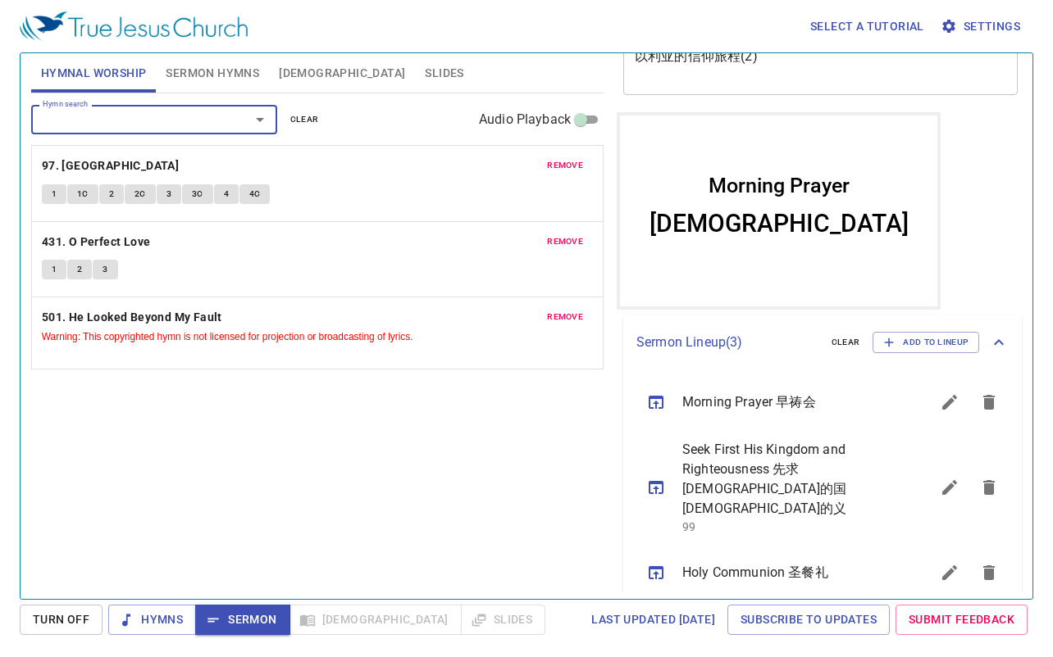
click at [305, 448] on div "Hymn search Hymn search clear Audio Playback remove 97. Ivory Palaces 1 1C 2 2C…" at bounding box center [317, 339] width 572 height 492
click at [302, 452] on div "Hymn search Hymn search clear Audio Playback remove 97. Ivory Palaces 1 1C 2 2C…" at bounding box center [317, 339] width 572 height 492
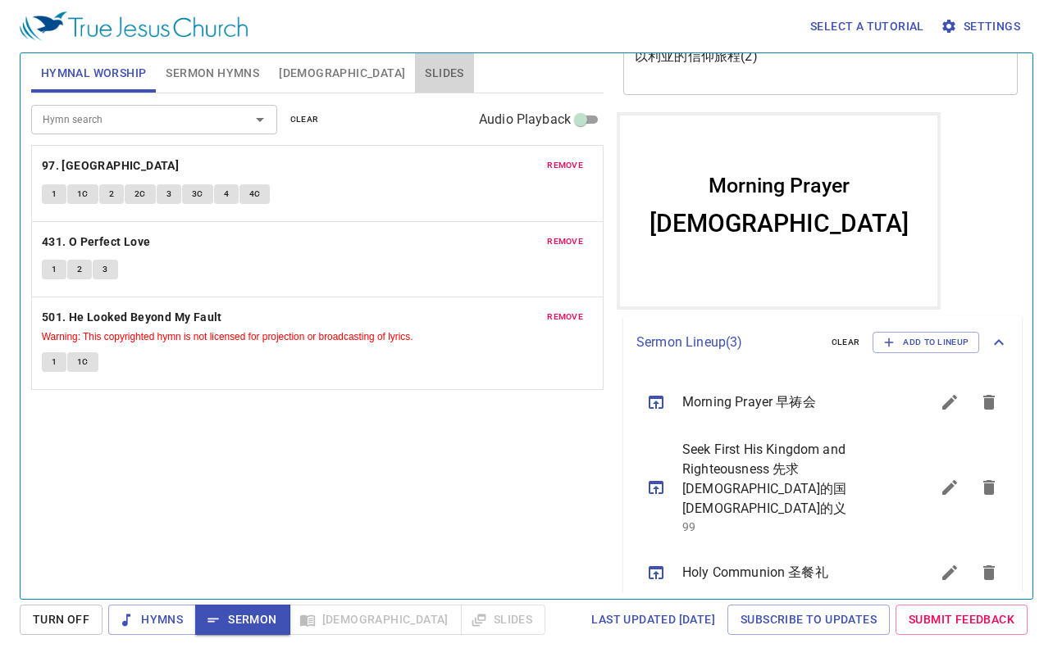
drag, startPoint x: 358, startPoint y: 63, endPoint x: 315, endPoint y: 157, distance: 103.8
click at [425, 64] on span "Slides" at bounding box center [444, 73] width 39 height 20
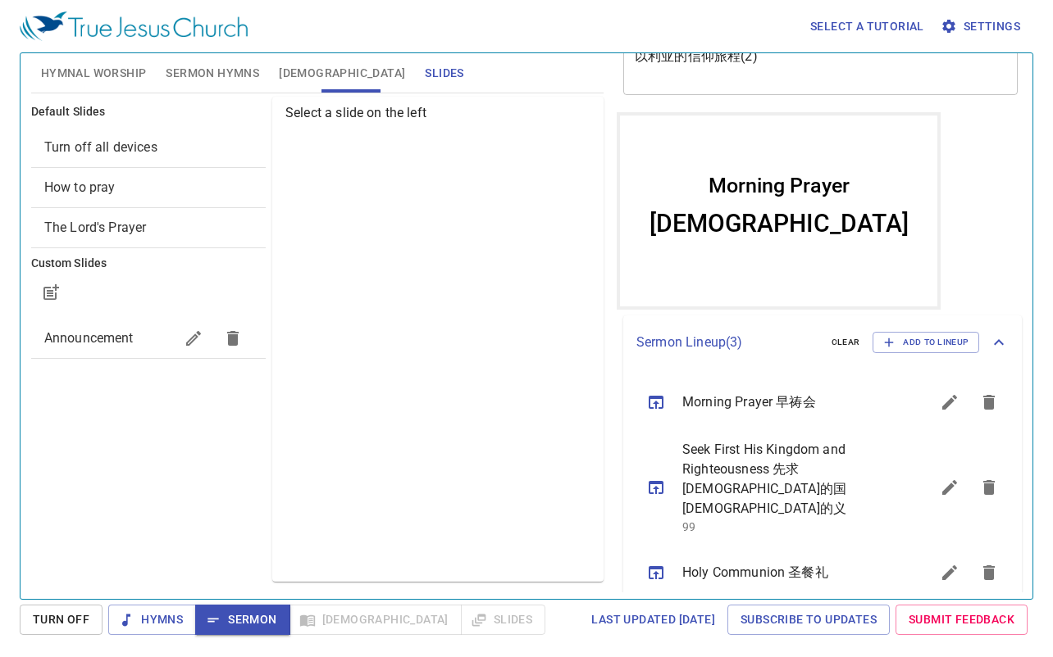
drag, startPoint x: 75, startPoint y: 322, endPoint x: 132, endPoint y: 310, distance: 58.7
click at [75, 323] on div "Announcement" at bounding box center [148, 338] width 234 height 39
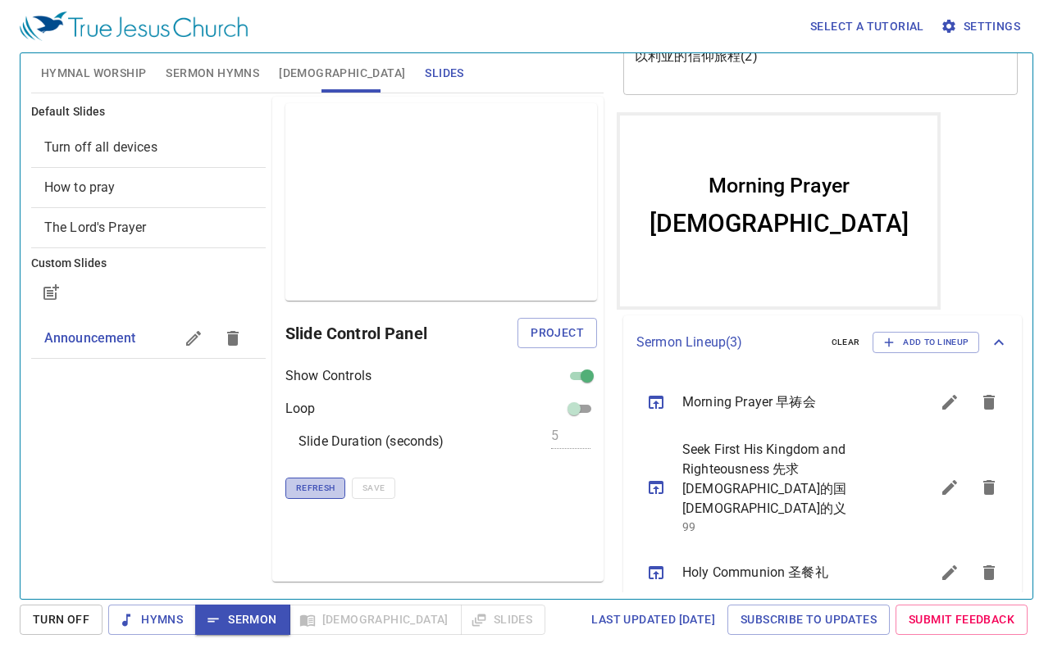
drag, startPoint x: 335, startPoint y: 486, endPoint x: 343, endPoint y: 480, distance: 10.5
click at [334, 486] on button "Refresh" at bounding box center [315, 488] width 60 height 21
click at [569, 334] on span "Project" at bounding box center [556, 333] width 53 height 20
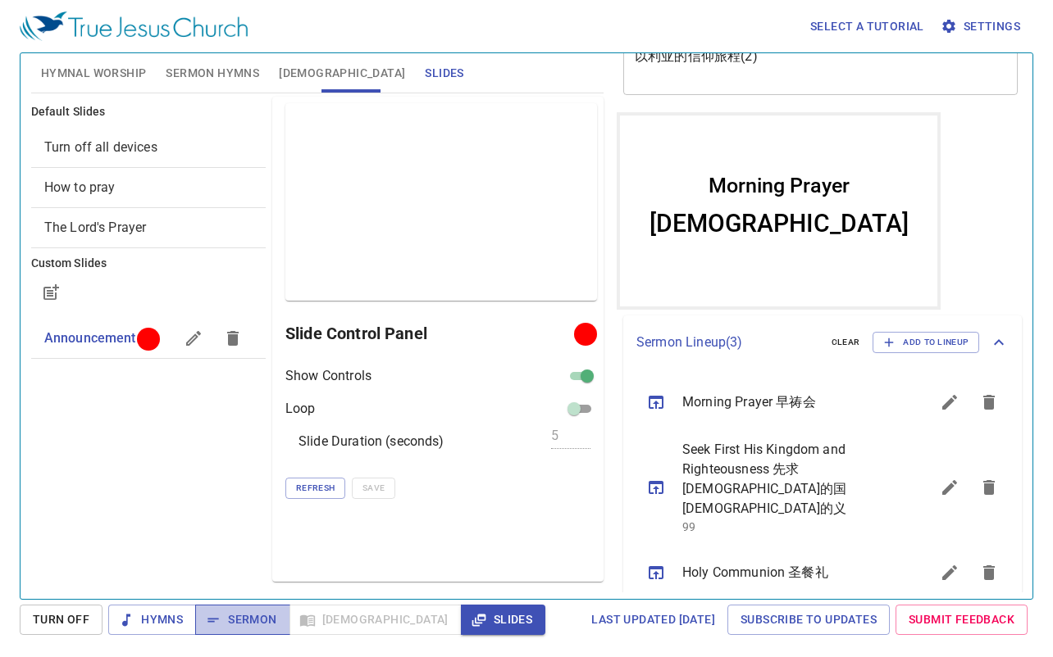
click at [253, 627] on span "Sermon" at bounding box center [242, 620] width 68 height 20
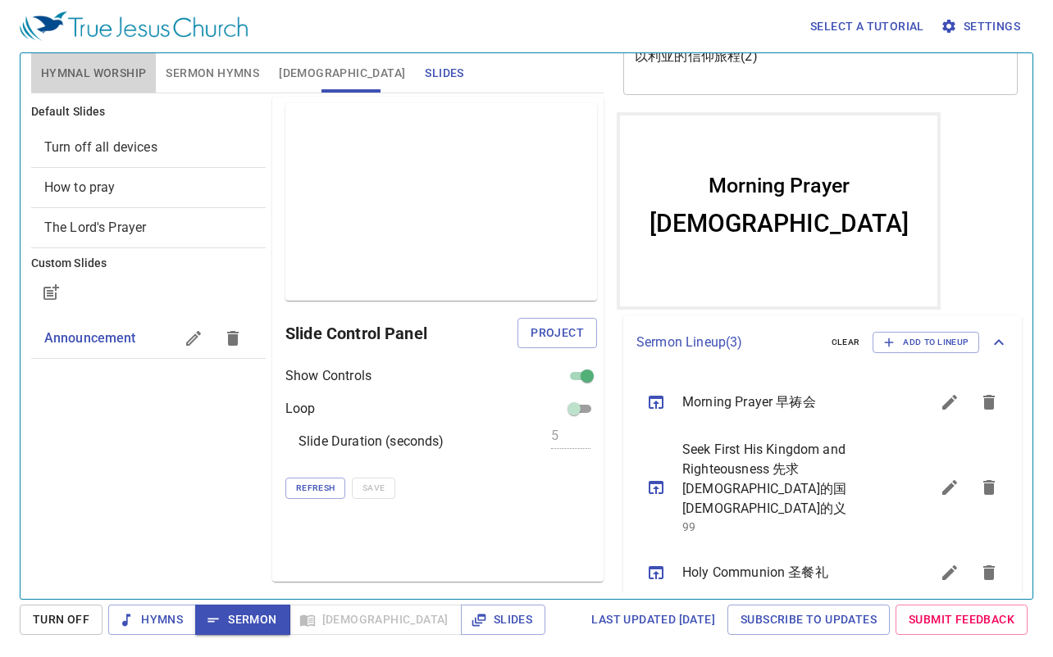
drag, startPoint x: 98, startPoint y: 75, endPoint x: 112, endPoint y: 75, distance: 14.0
click at [99, 75] on span "Hymnal Worship" at bounding box center [94, 73] width 106 height 20
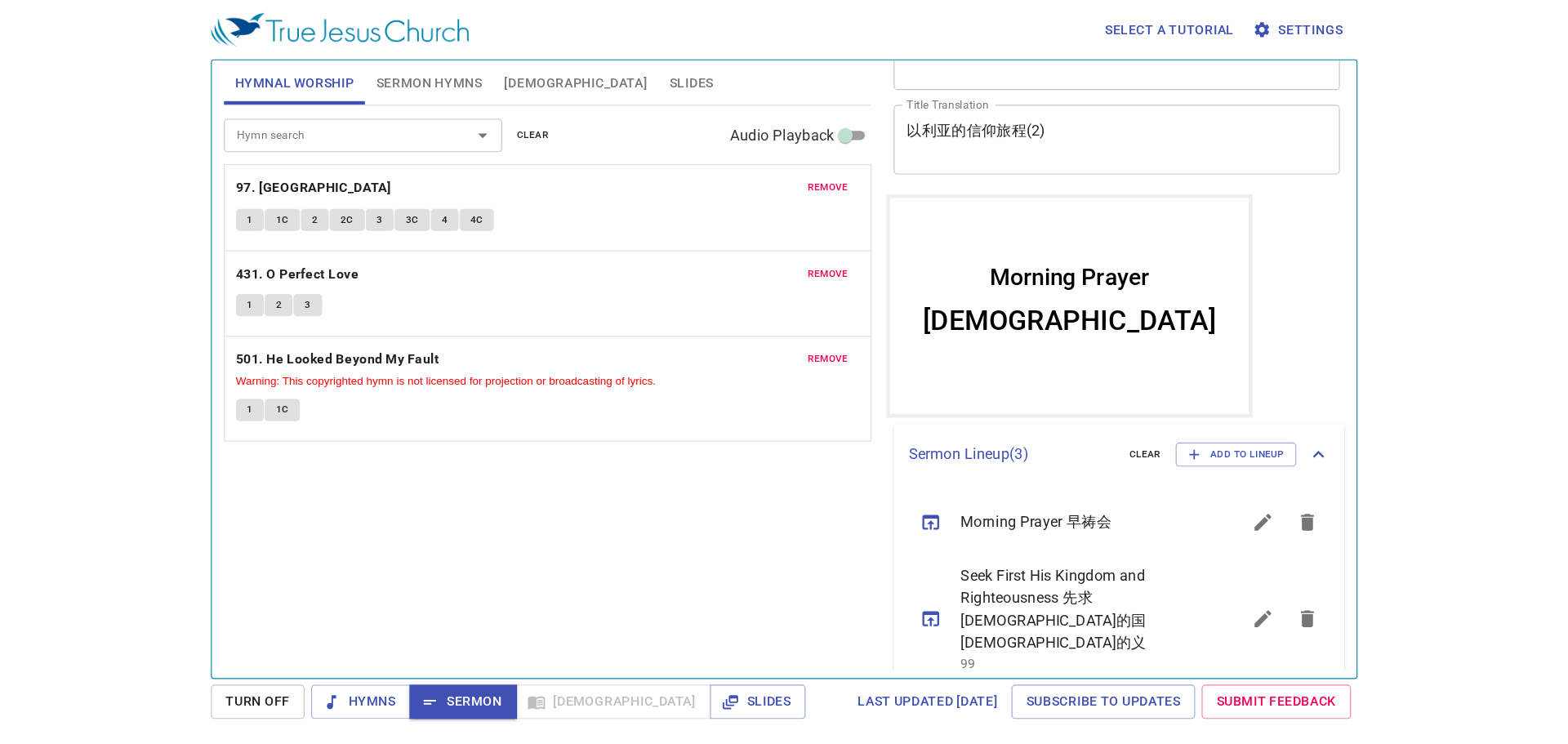
scroll to position [150, 0]
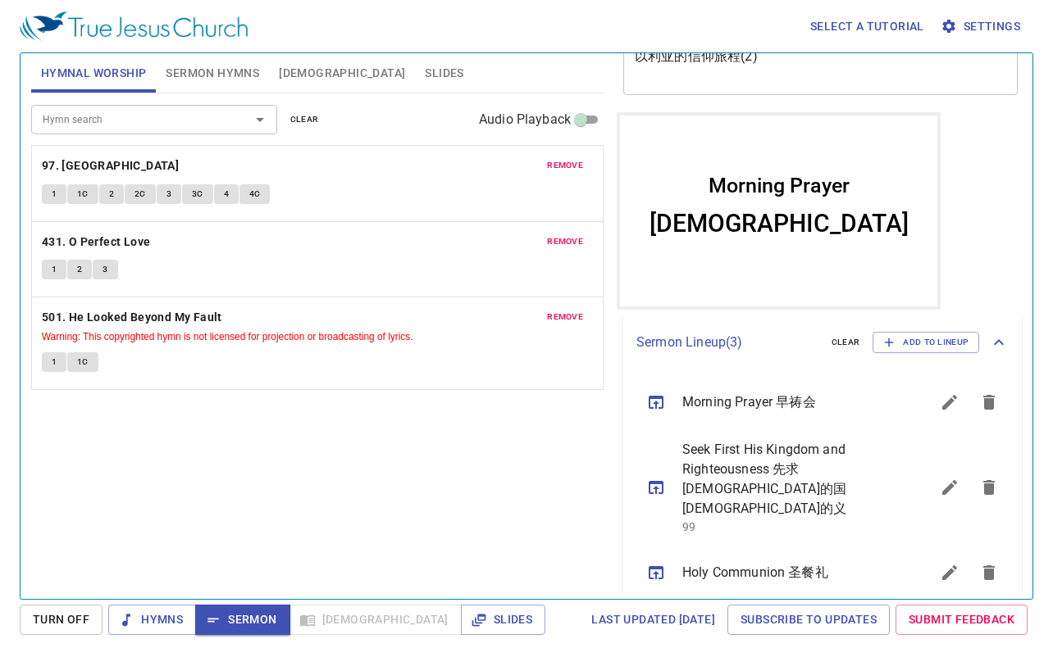
click at [401, 525] on div "Hymn search Hymn search clear Audio Playback remove 97. Ivory Palaces 1 1C 2 2C…" at bounding box center [317, 339] width 572 height 492
click at [161, 616] on span "Hymns" at bounding box center [151, 620] width 61 height 20
click at [234, 527] on div "Hymn search Hymn search clear Audio Playback remove 97. Ivory Palaces 1 1C 2 2C…" at bounding box center [317, 339] width 572 height 492
click at [942, 566] on icon "sermon lineup list" at bounding box center [949, 573] width 15 height 15
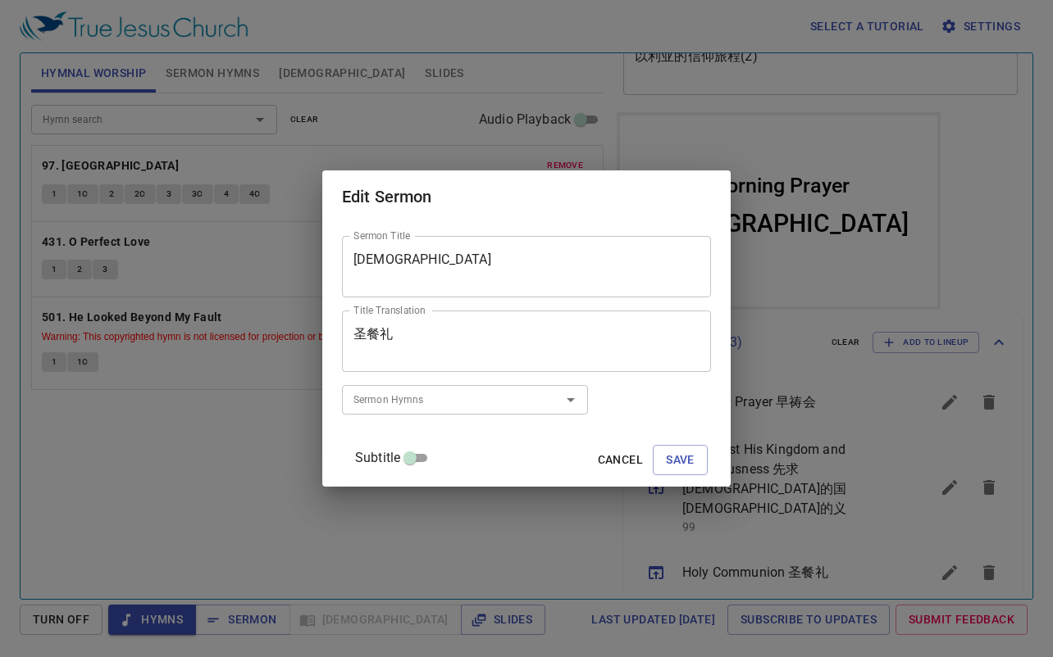
click at [413, 404] on input "Sermon Hymns" at bounding box center [441, 399] width 188 height 19
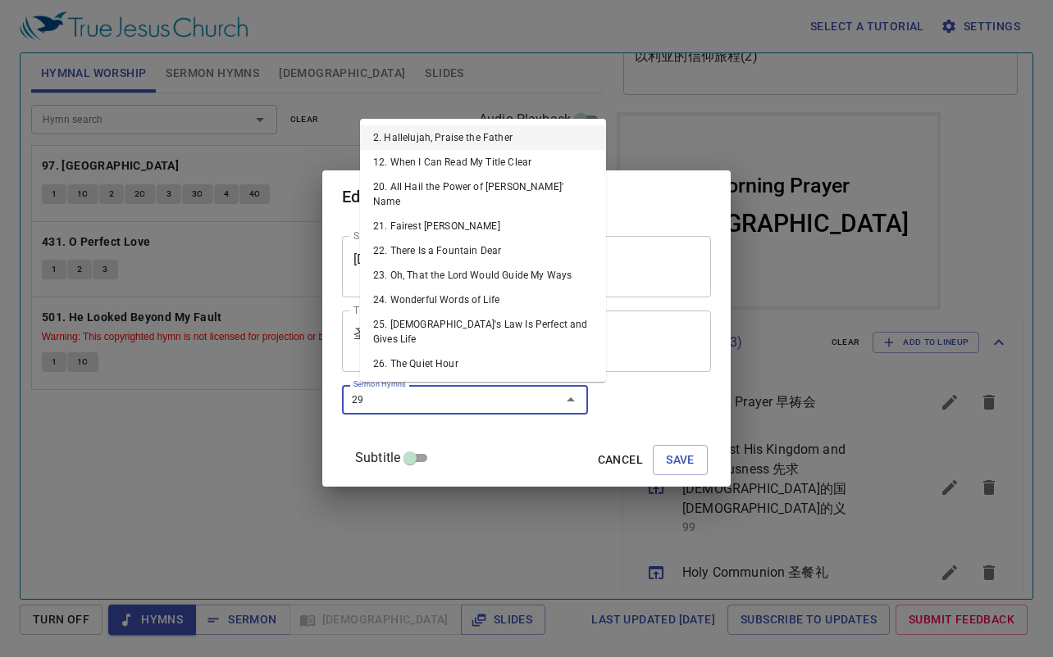
type input "296"
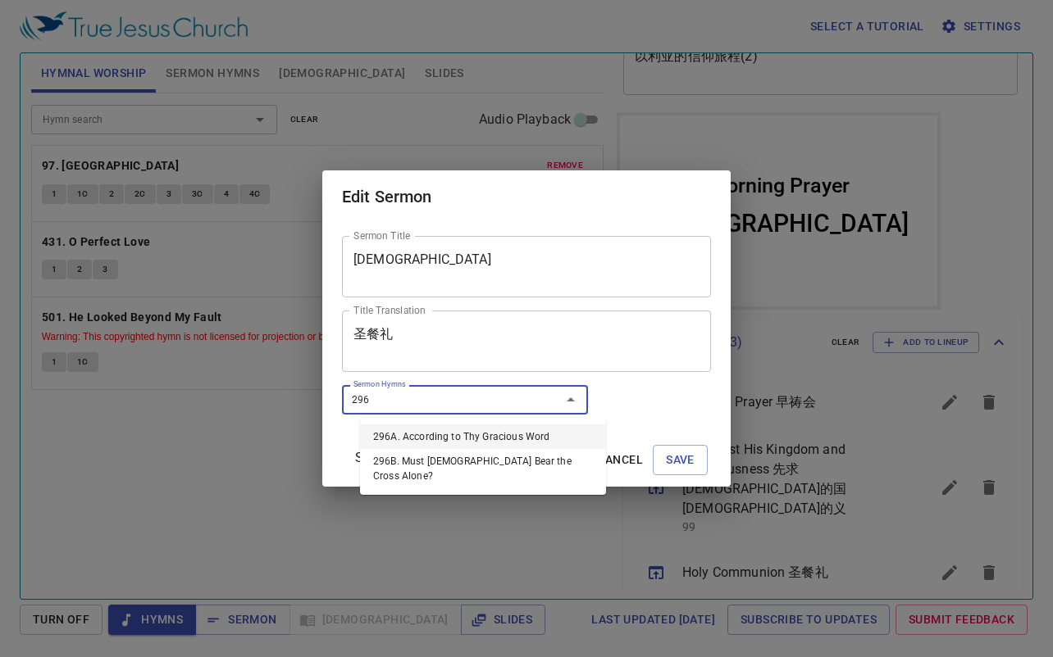
click at [407, 442] on li "296A. According to Thy Gracious Word" at bounding box center [483, 437] width 246 height 25
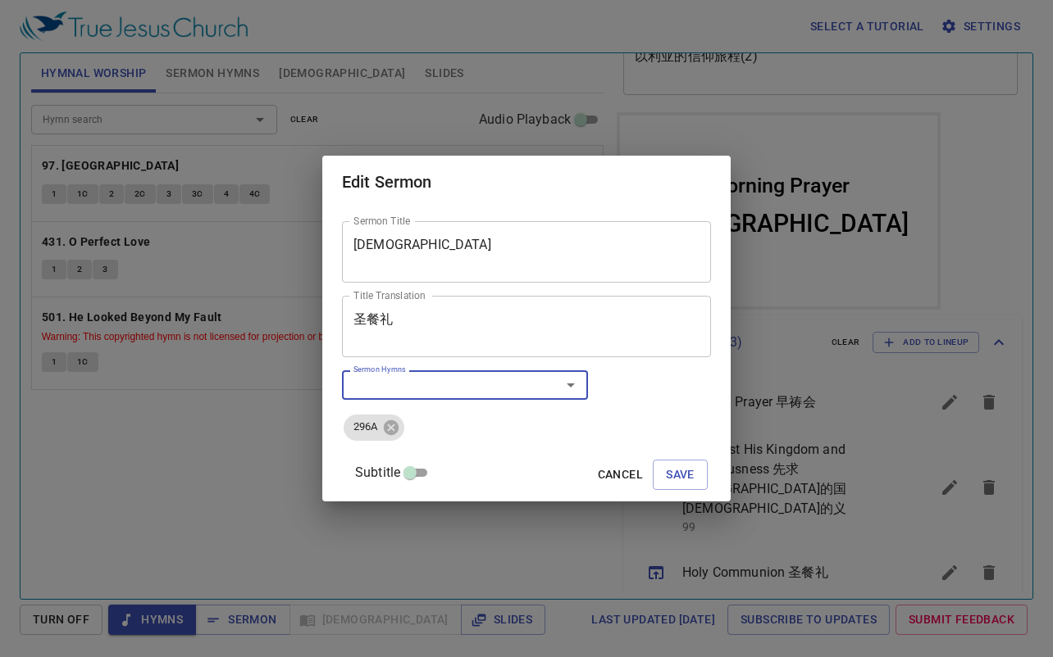
click at [469, 386] on input "Sermon Hymns" at bounding box center [441, 384] width 188 height 19
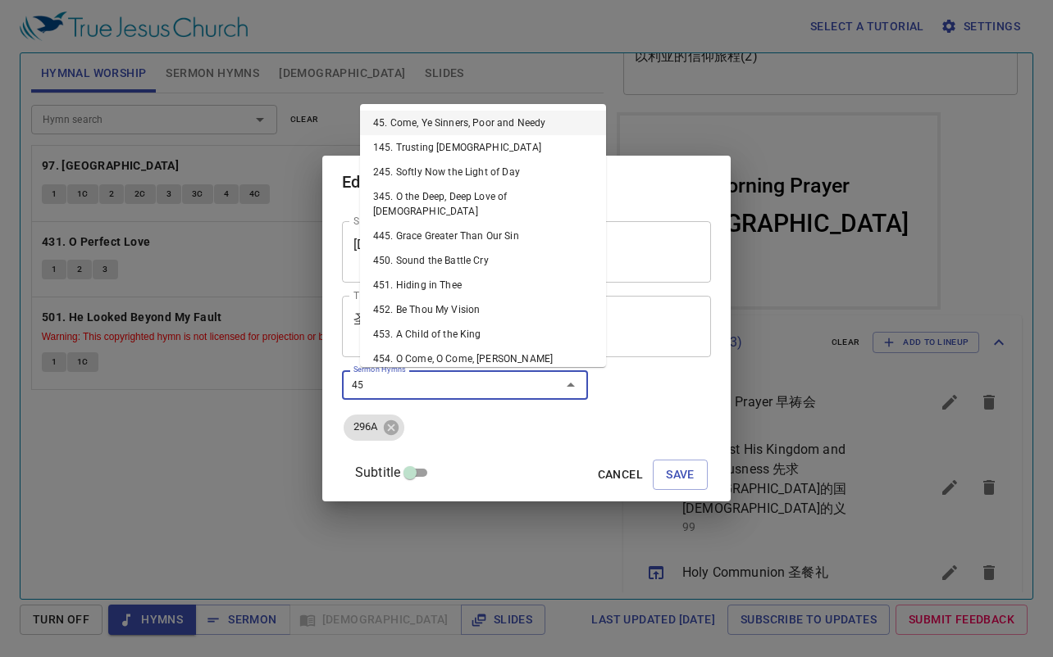
type input "458"
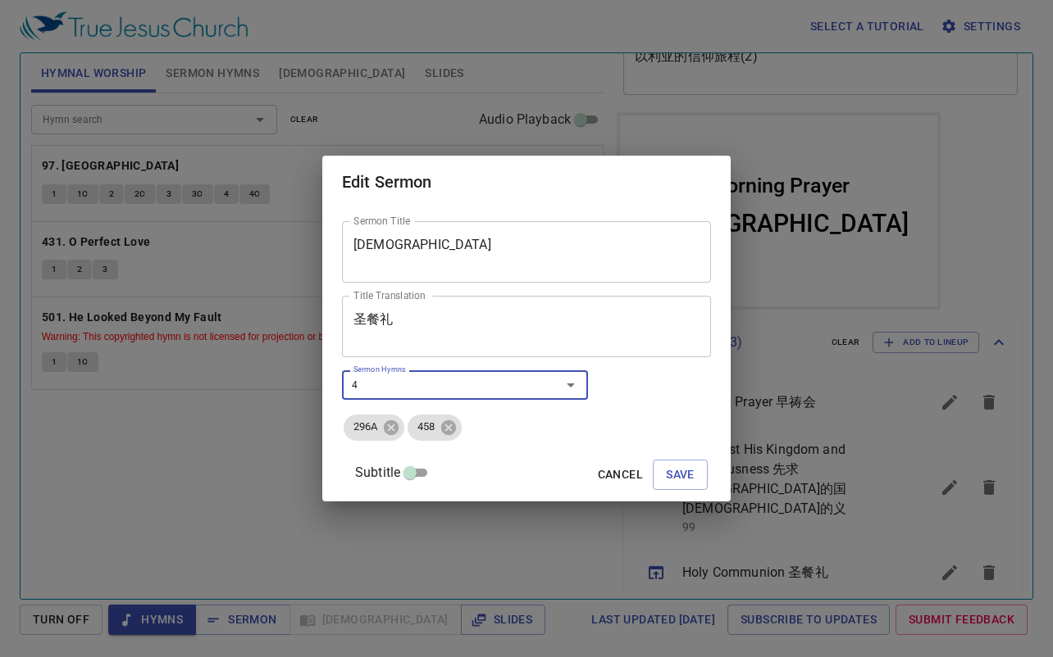
type input "48"
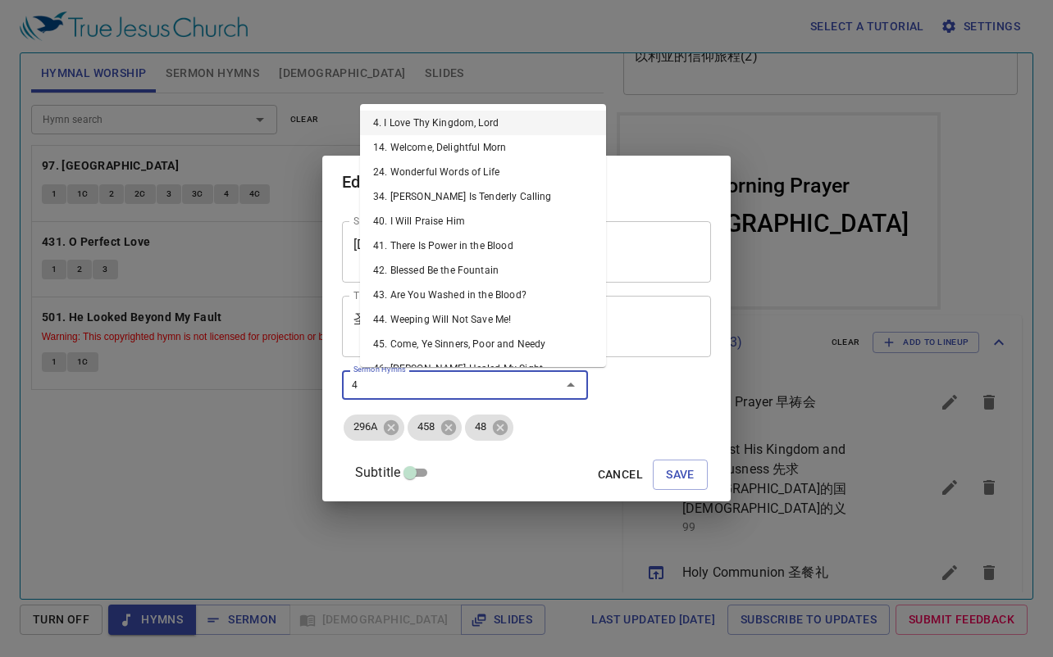
type input "41"
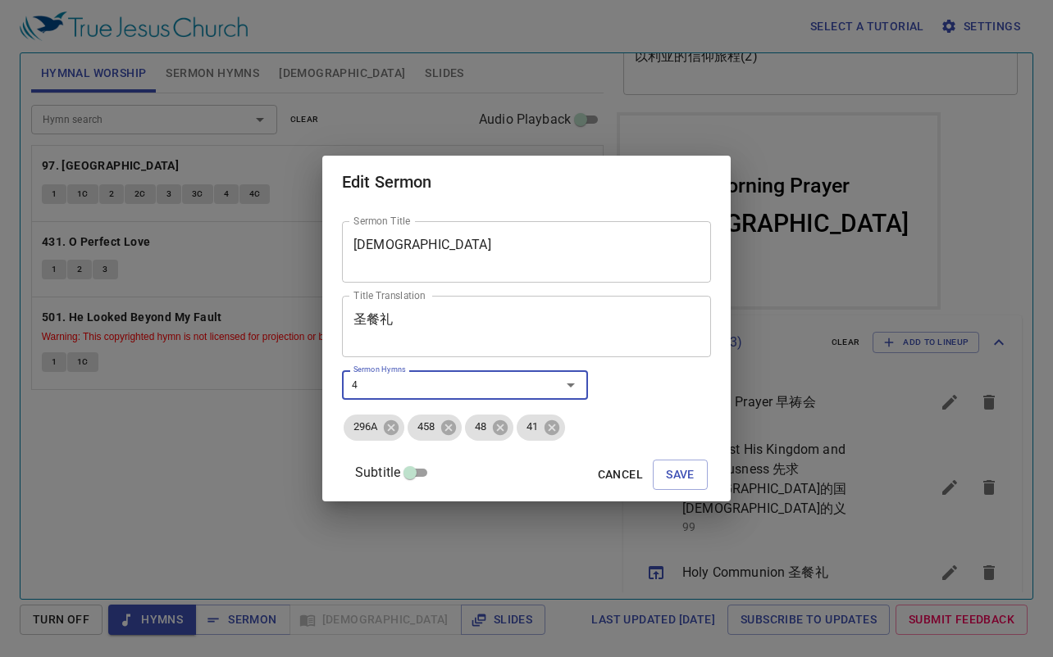
type input "43"
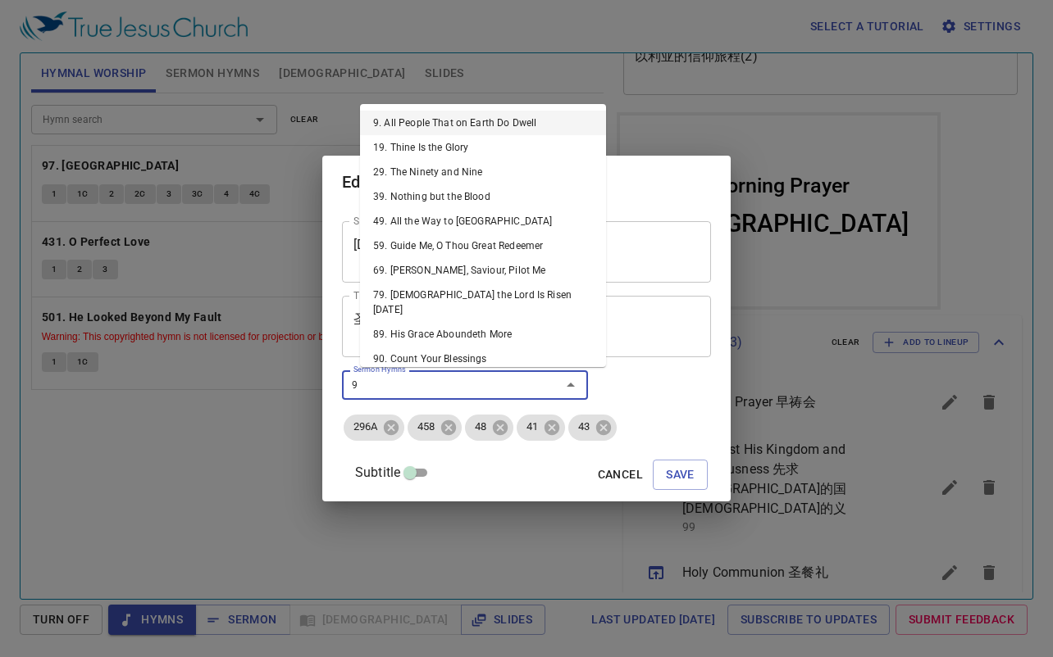
type input "97"
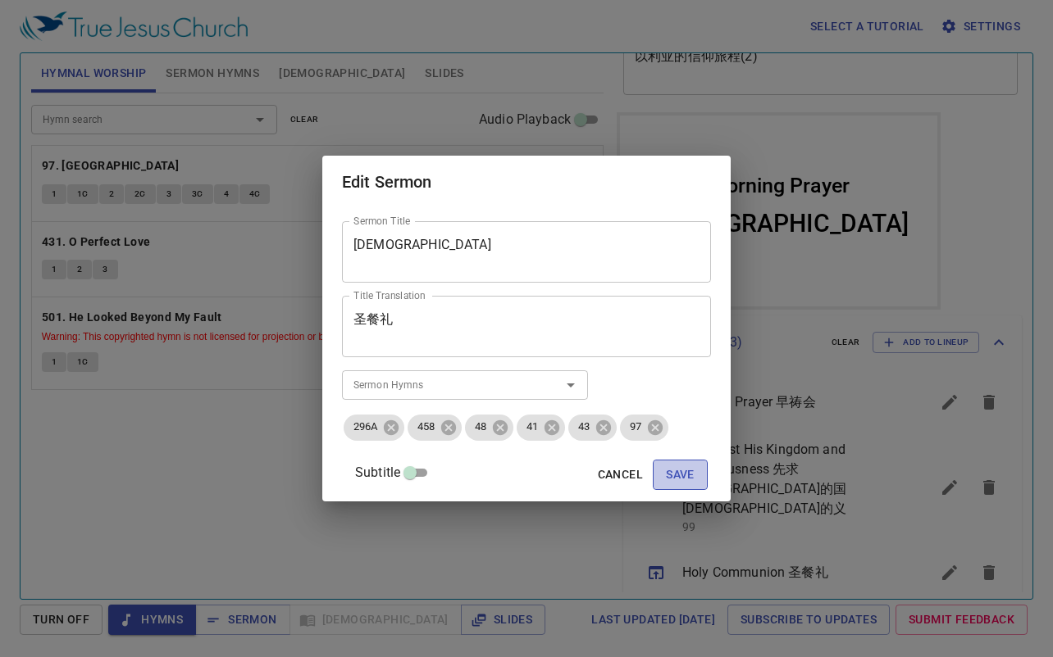
click at [679, 480] on button "Save" at bounding box center [680, 475] width 55 height 30
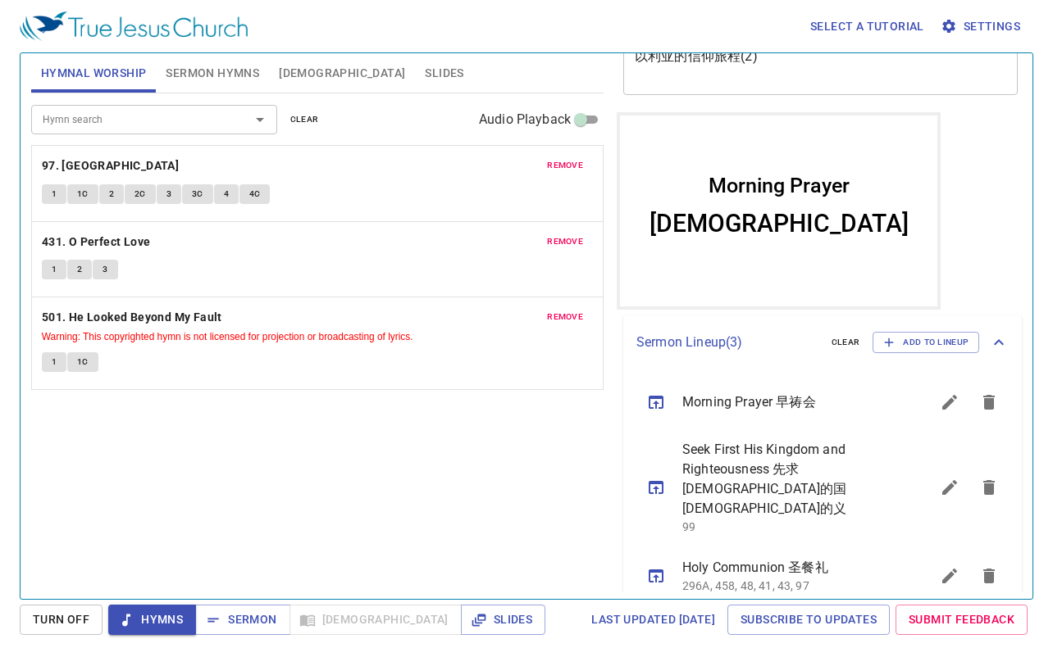
click at [566, 519] on div "Hymn search Hymn search clear Audio Playback remove 97. Ivory Palaces 1 1C 2 2C…" at bounding box center [317, 339] width 572 height 492
click at [660, 468] on button "sermon lineup list" at bounding box center [655, 487] width 39 height 39
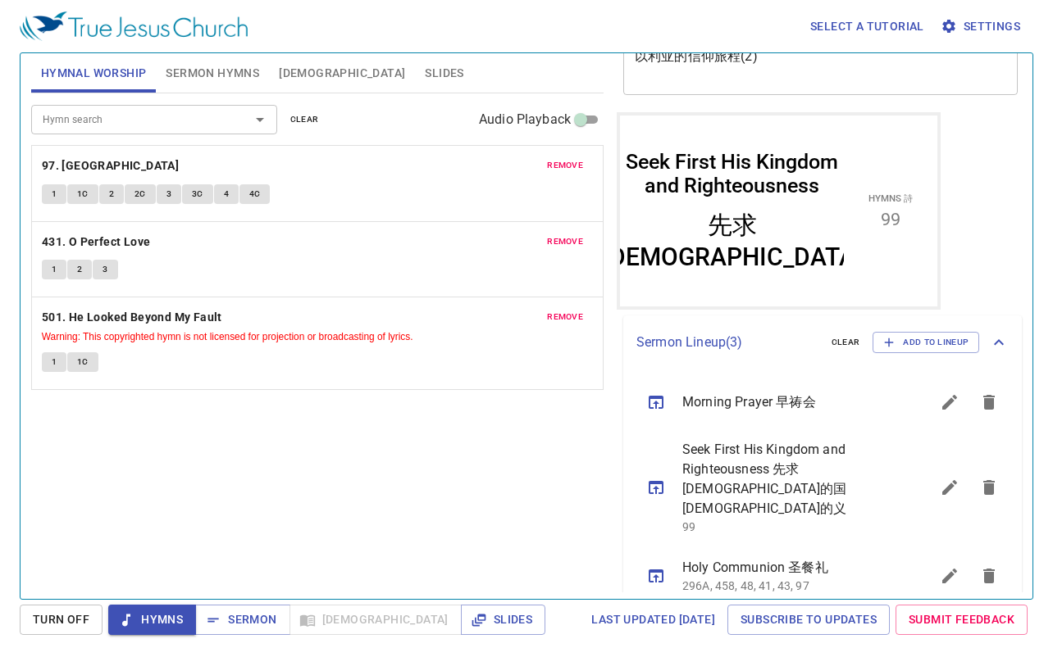
click at [661, 570] on icon "sermon lineup list" at bounding box center [655, 576] width 15 height 13
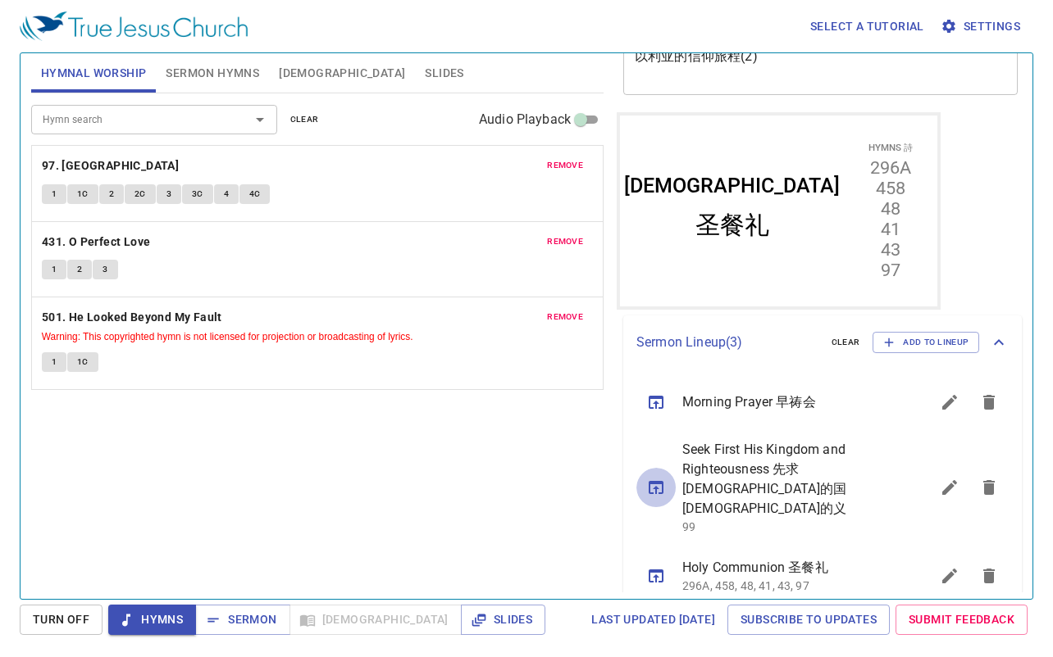
click at [658, 478] on icon "sermon lineup list" at bounding box center [656, 488] width 20 height 20
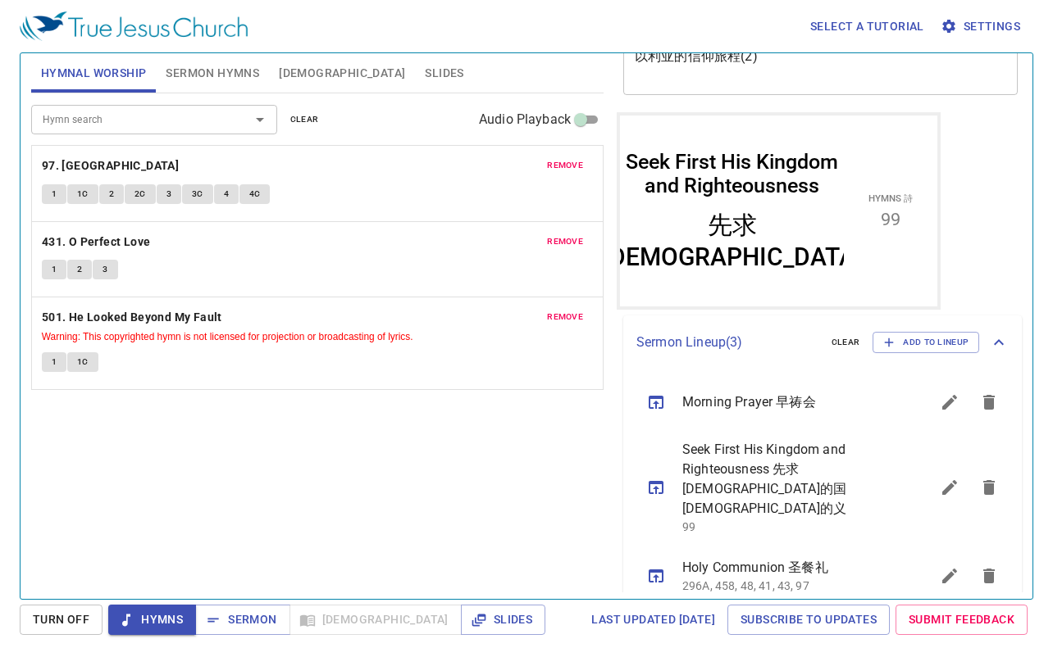
click at [661, 407] on icon "sermon lineup list" at bounding box center [656, 403] width 20 height 20
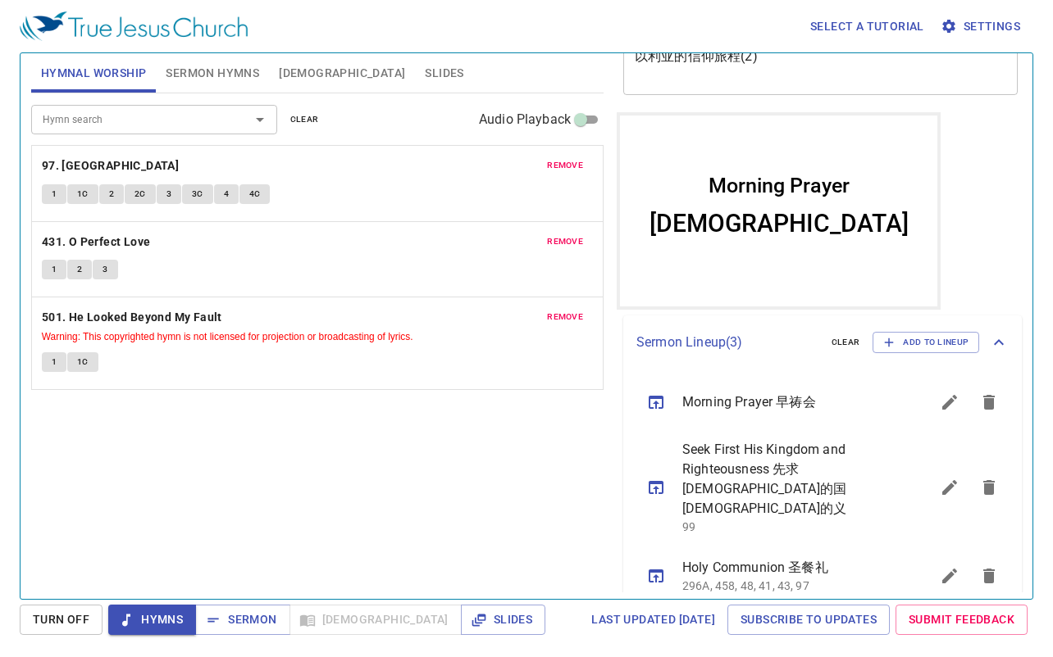
click at [667, 480] on button "sermon lineup list" at bounding box center [655, 487] width 39 height 39
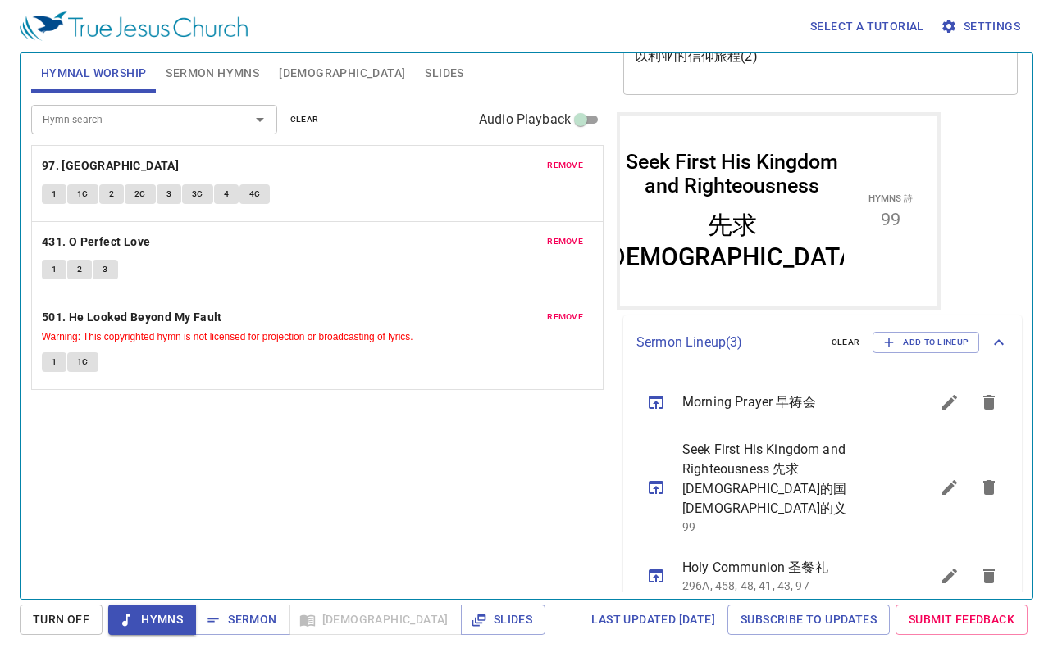
drag, startPoint x: 402, startPoint y: 498, endPoint x: 425, endPoint y: 491, distance: 24.9
click at [402, 498] on div "Hymn search Hymn search clear Audio Playback remove 97. Ivory Palaces 1 1C 2 2C…" at bounding box center [317, 339] width 572 height 492
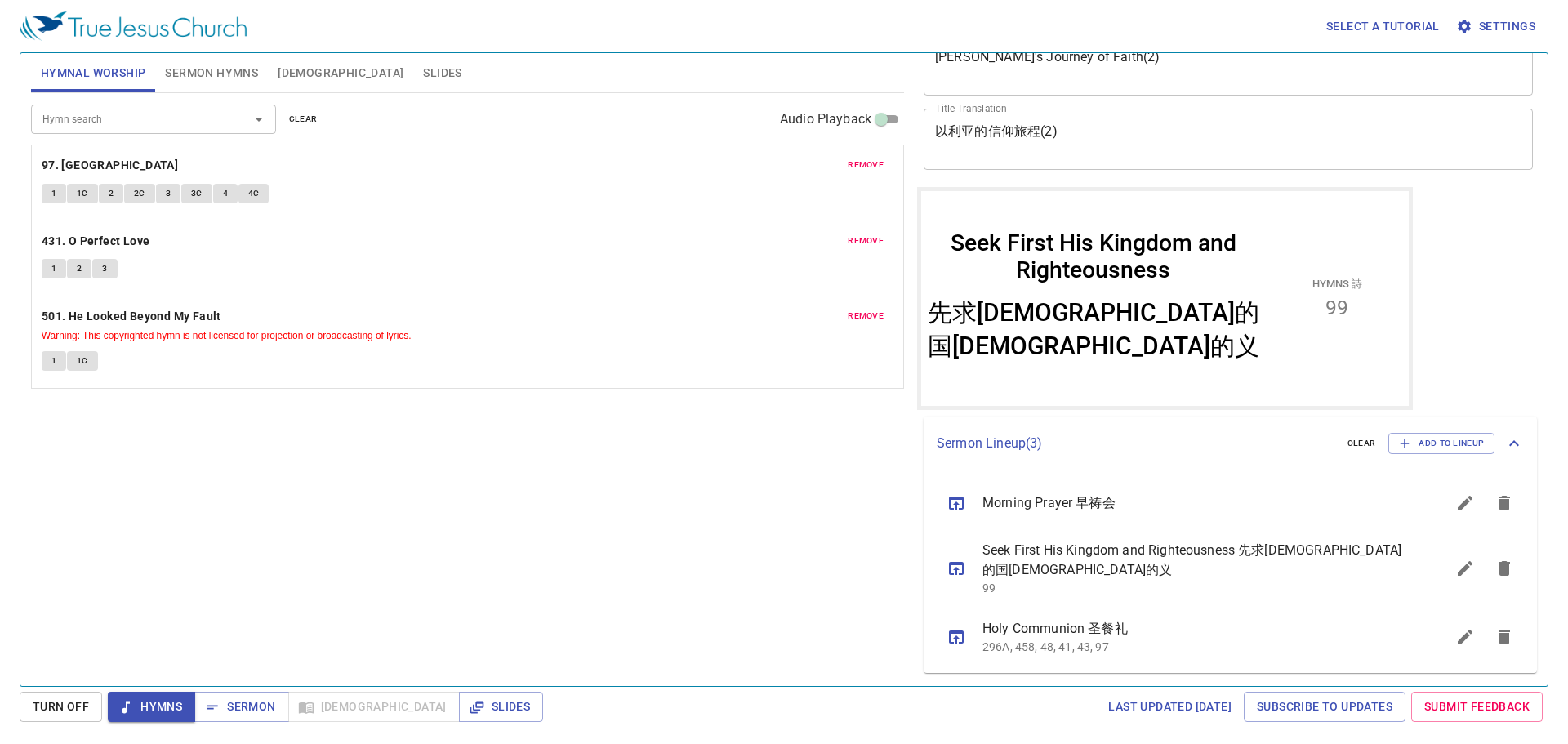
scroll to position [56, 0]
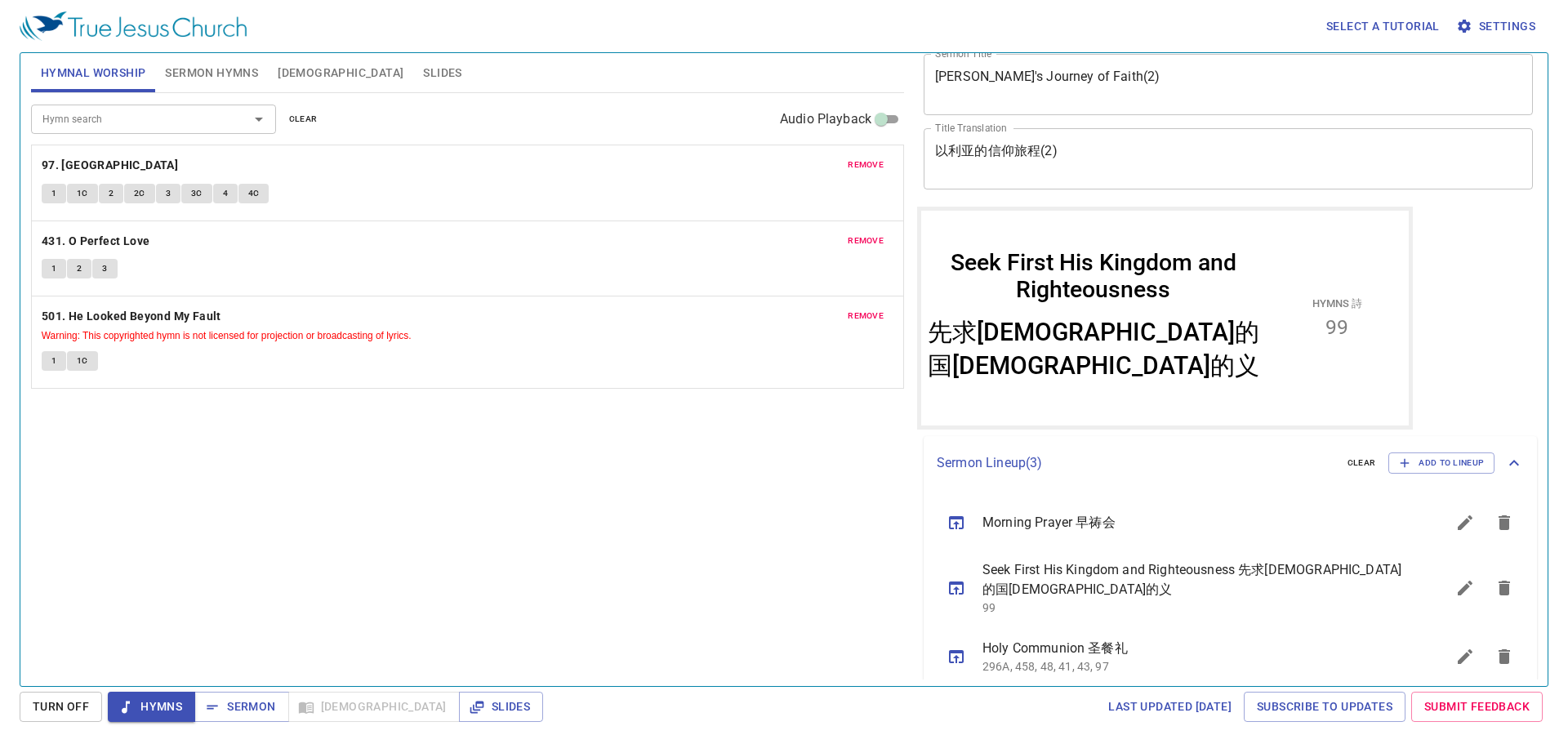
click at [505, 481] on div "Hymn search Hymn search clear Audio Playback remove 97. Ivory Palaces 1 1C 2 2C…" at bounding box center [467, 381] width 873 height 579
click at [569, 482] on div "Hymn search Hymn search clear Audio Playback remove 97. Ivory Palaces 1 1C 2 2C…" at bounding box center [467, 381] width 873 height 579
click at [582, 474] on div "Hymn search Hymn search clear Audio Playback remove 97. Ivory Palaces 1 1C 2 2C…" at bounding box center [467, 381] width 873 height 579
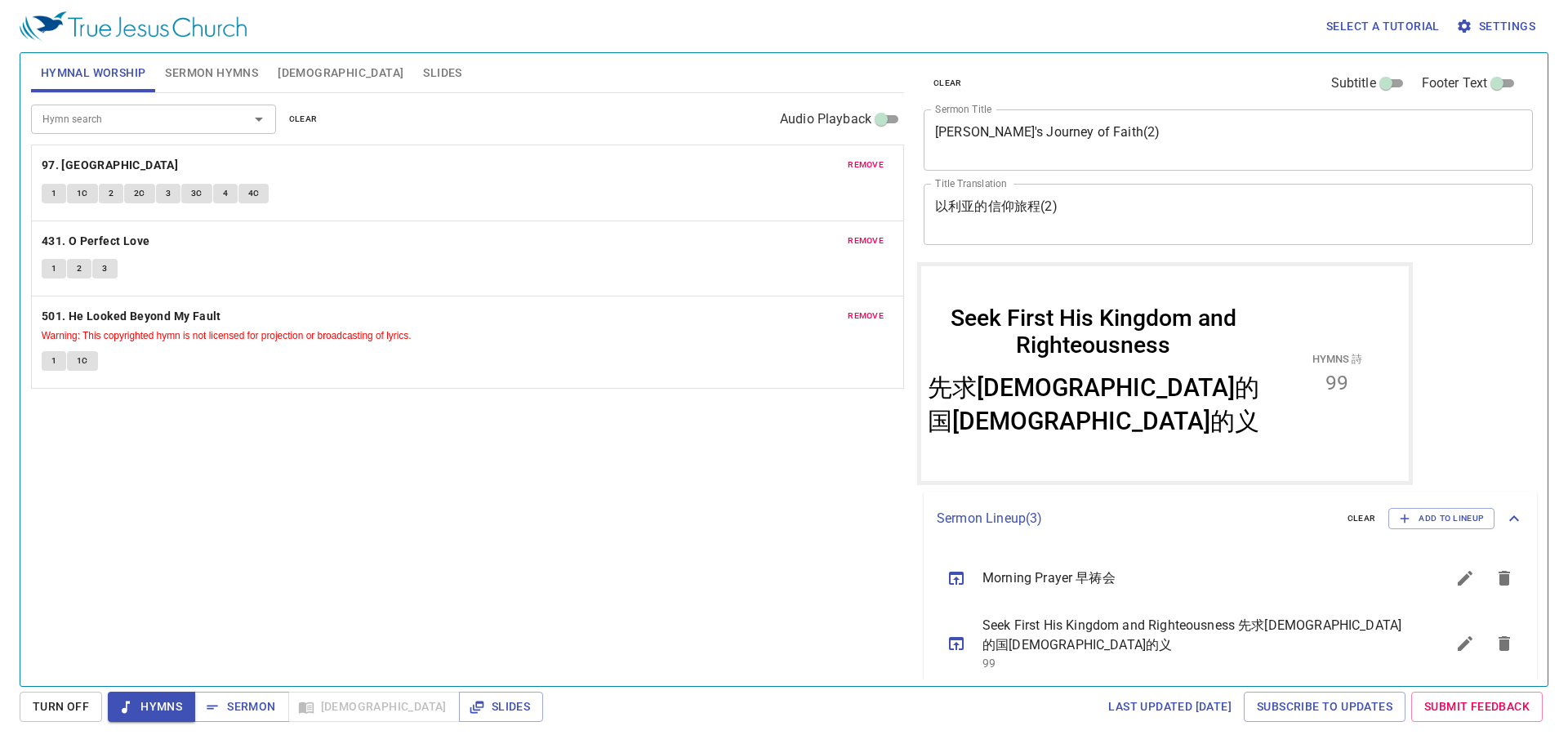
click at [624, 467] on div "Hymn search Hymn search clear Audio Playback remove 97. Ivory Palaces 1 1C 2 2C…" at bounding box center [467, 381] width 873 height 579
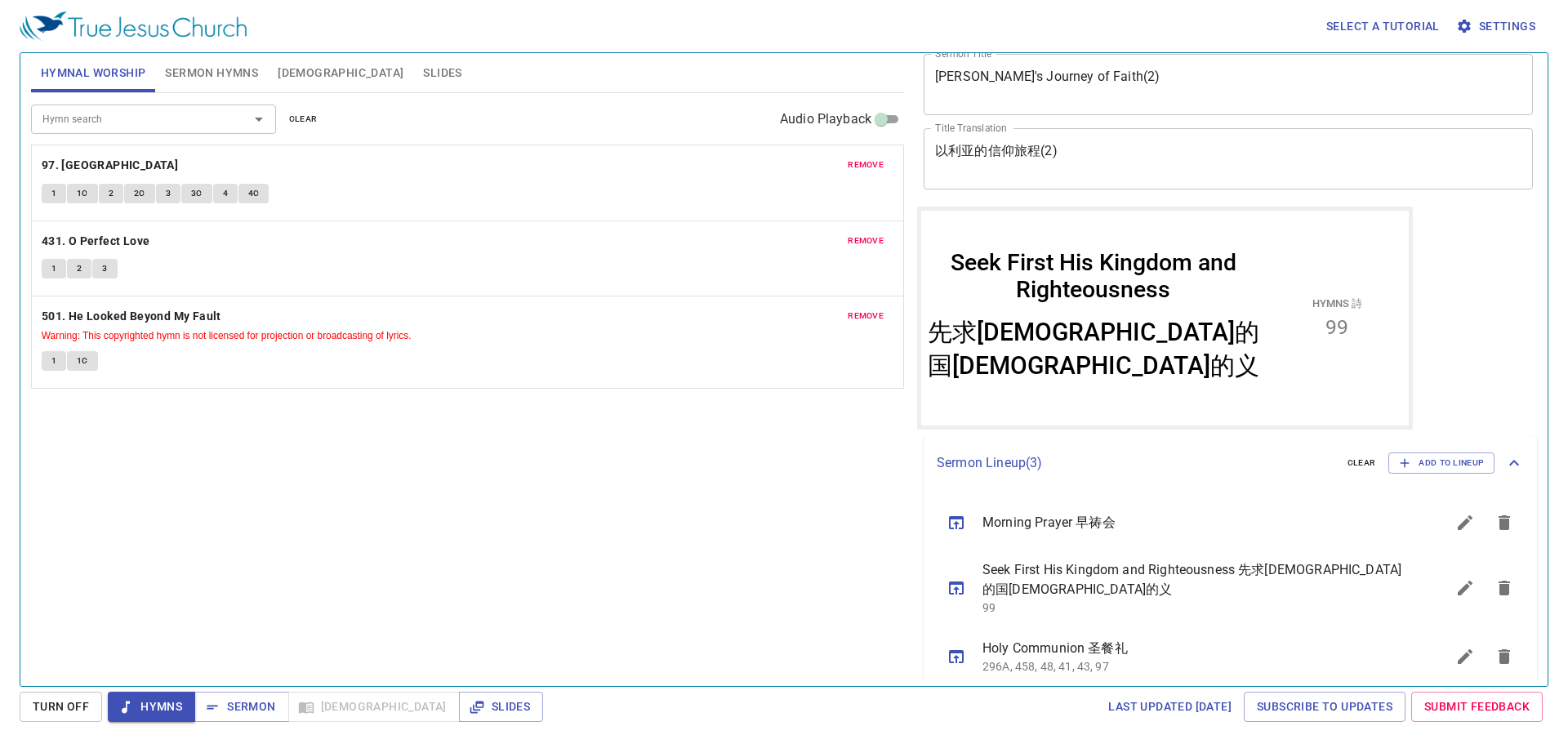
click at [751, 502] on div "Hymn search Hymn search clear Audio Playback remove 97. Ivory Palaces 1 1C 2 2C…" at bounding box center [467, 381] width 873 height 579
click at [649, 574] on div "Hymn search Hymn search clear Audio Playback remove 97. Ivory Palaces 1 1C 2 2C…" at bounding box center [467, 381] width 873 height 579
click at [803, 539] on div "Hymn search Hymn search clear Audio Playback remove 97. Ivory Palaces 1 1C 2 2C…" at bounding box center [467, 381] width 873 height 579
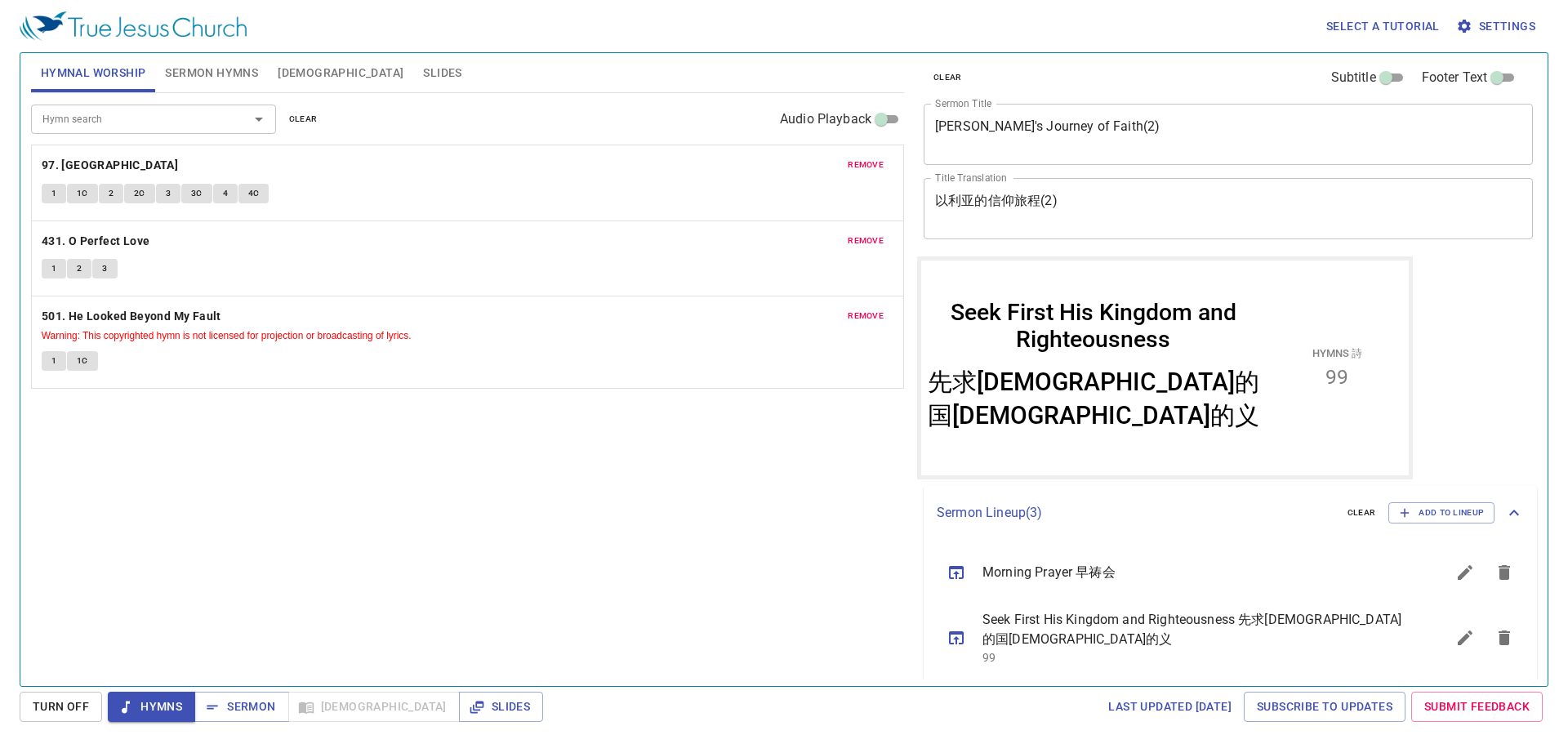
scroll to position [0, 0]
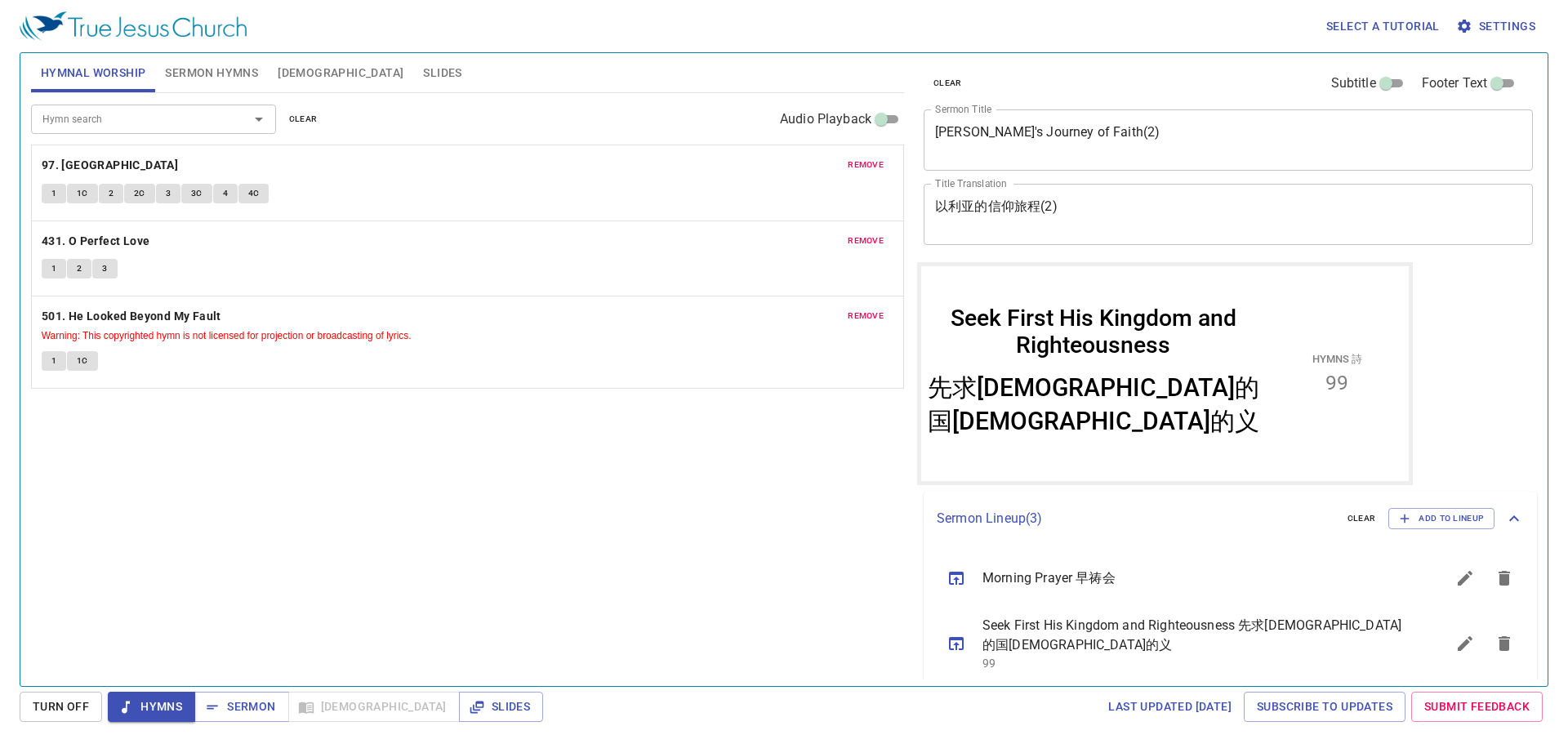
click at [357, 565] on div "Hymn search Hymn search clear Audio Playback remove 97. Ivory Palaces 1 1C 2 2C…" at bounding box center [467, 381] width 873 height 579
click at [370, 564] on div "Hymn search Hymn search clear Audio Playback remove 97. Ivory Palaces 1 1C 2 2C…" at bounding box center [467, 381] width 873 height 579
click at [440, 619] on div "Hymn search Hymn search clear Audio Playback remove 97. Ivory Palaces 1 1C 2 2C…" at bounding box center [467, 381] width 873 height 579
click at [546, 31] on div "Select a tutorial Settings" at bounding box center [781, 26] width 1522 height 52
click at [525, 429] on div "Hymn search Hymn search clear Audio Playback remove 97. Ivory Palaces 1 1C 2 2C…" at bounding box center [467, 381] width 873 height 579
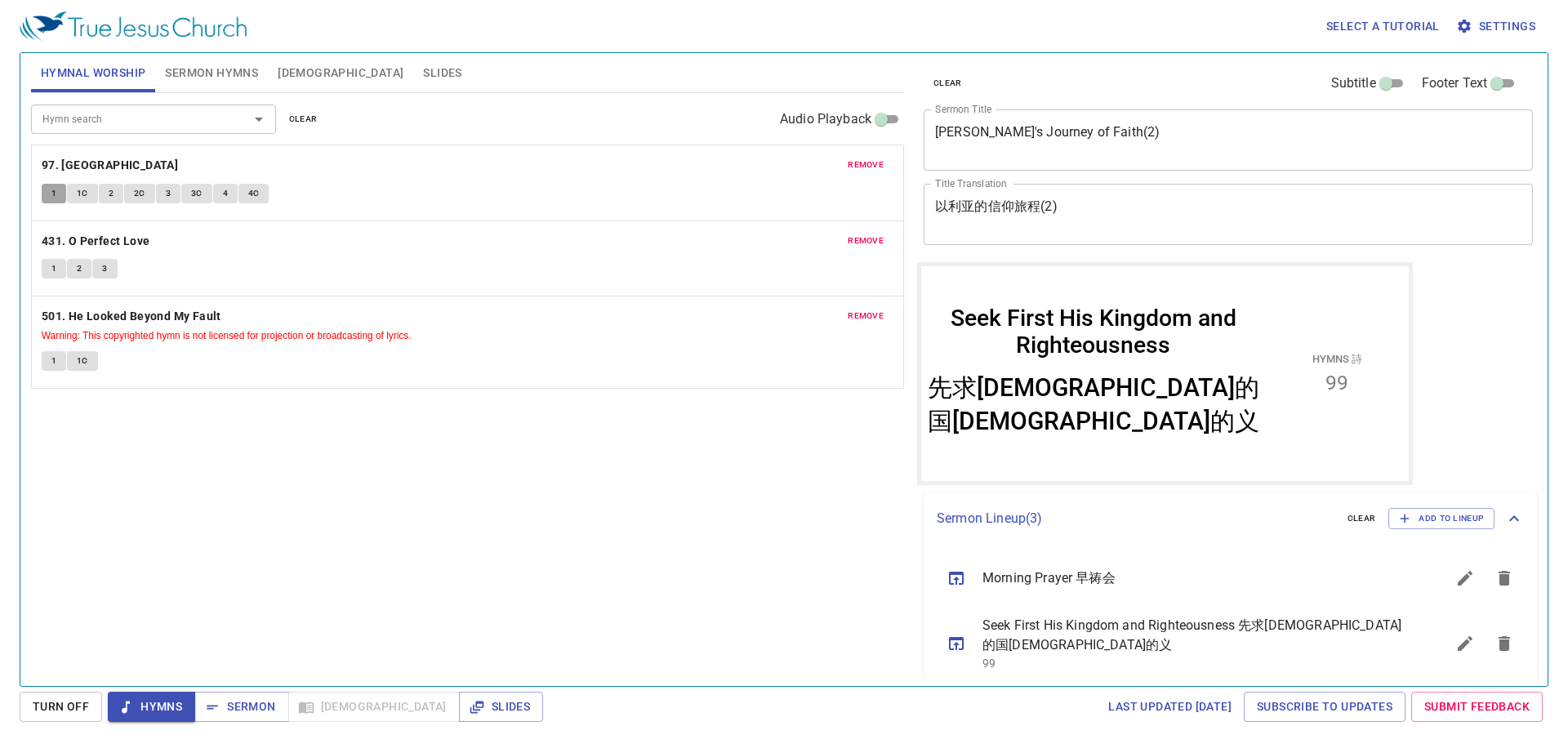
click at [55, 192] on span "1" at bounding box center [54, 193] width 5 height 15
click at [645, 197] on div "1 1C 2 2C 3 3C 4 4C" at bounding box center [467, 195] width 852 height 24
click at [625, 197] on div "1 1C 2 2C 3 3C 4 4C" at bounding box center [467, 195] width 852 height 24
click at [125, 192] on button "2C" at bounding box center [139, 193] width 31 height 20
click at [159, 187] on button "3" at bounding box center [168, 193] width 25 height 20
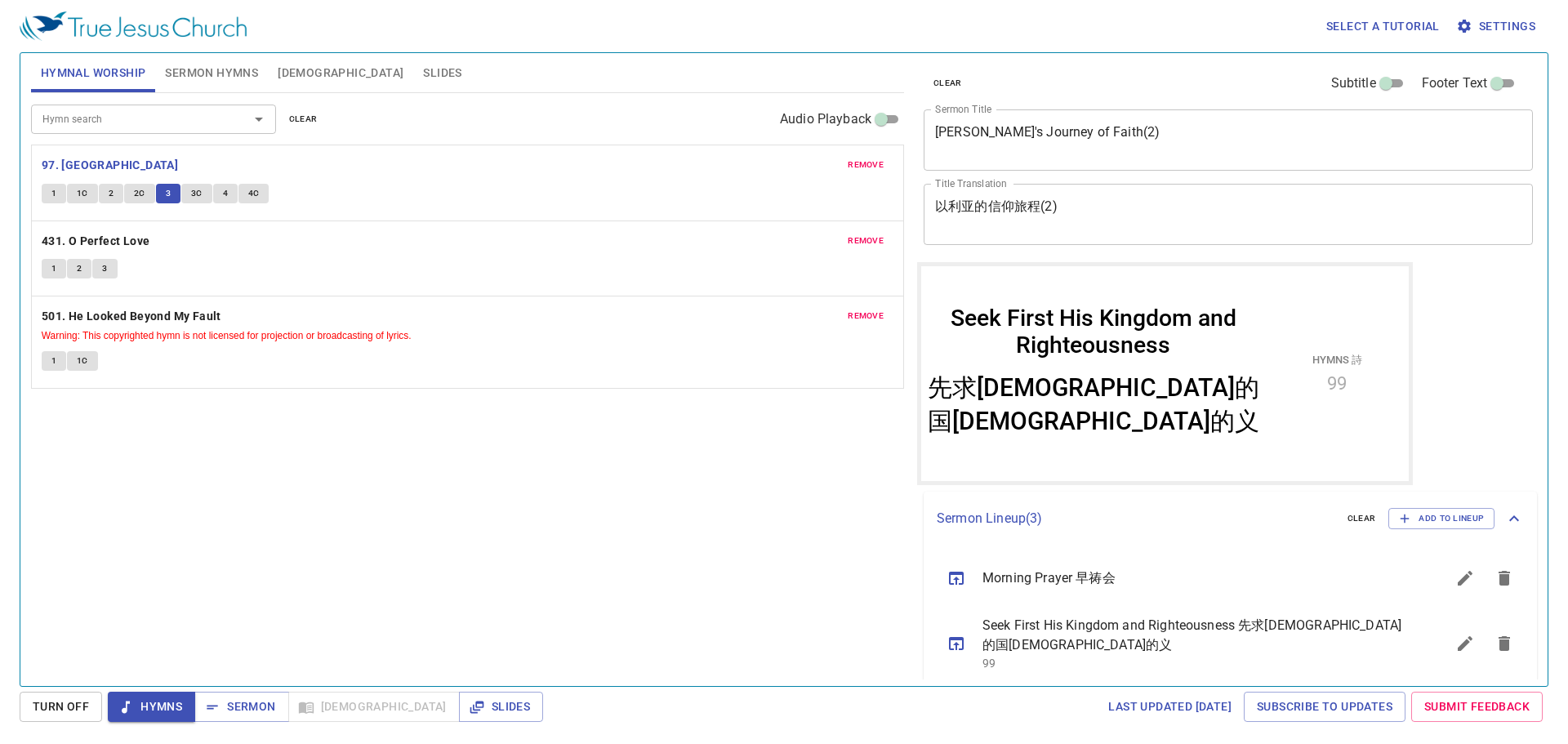
click at [186, 205] on div "remove 97. Ivory Palaces 1 1C 2 2C 3 3C 4 4C remove 431. O Perfect Love 1 2 3 r…" at bounding box center [467, 266] width 873 height 244
click at [186, 201] on button "3C" at bounding box center [196, 193] width 31 height 20
click at [505, 365] on div "1 1C" at bounding box center [467, 363] width 852 height 24
click at [234, 193] on button "4" at bounding box center [225, 193] width 25 height 20
click at [116, 253] on div "remove 431. O Perfect Love 1 2 3" at bounding box center [467, 258] width 872 height 75
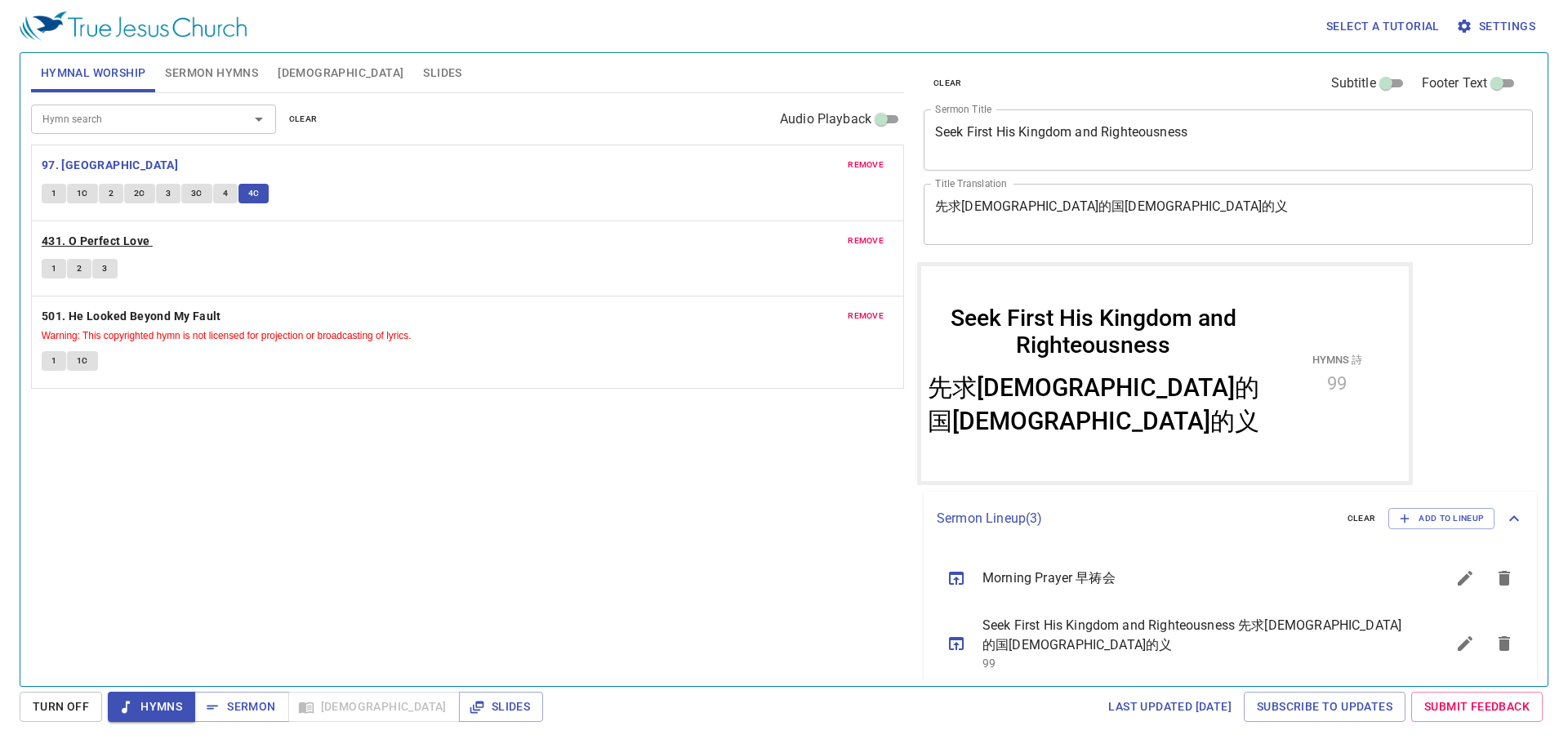
click at [118, 249] on b "431. O Perfect Love" at bounding box center [96, 241] width 109 height 20
click at [52, 266] on span "1" at bounding box center [54, 268] width 5 height 15
click at [86, 268] on button "2" at bounding box center [79, 269] width 25 height 20
click at [109, 274] on button "3" at bounding box center [105, 269] width 25 height 20
click at [171, 319] on b "501. He Looked Beyond My Fault" at bounding box center [131, 316] width 179 height 20
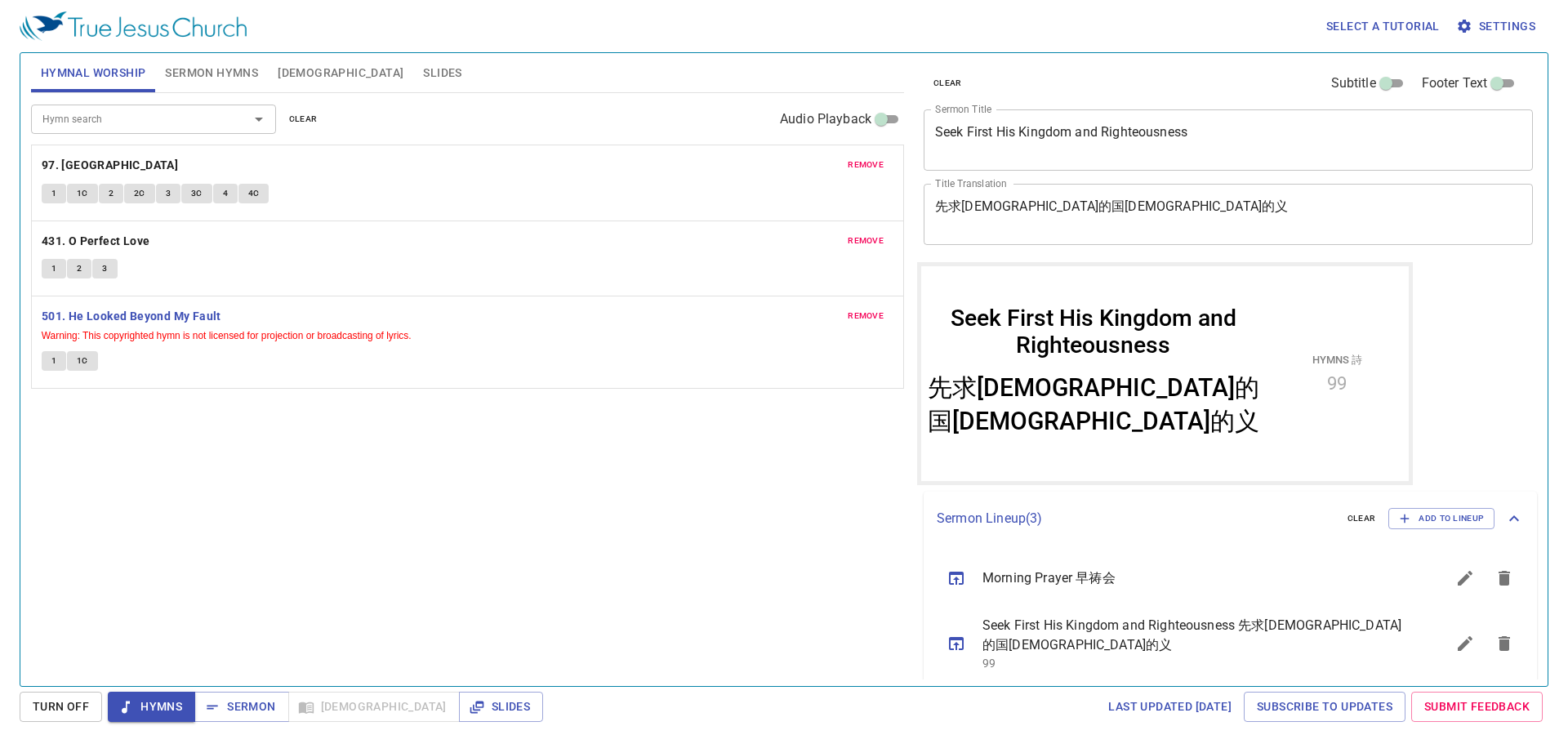
click at [62, 363] on button "1" at bounding box center [54, 361] width 25 height 20
click at [85, 362] on span "1C" at bounding box center [82, 361] width 11 height 15
click at [242, 705] on span "Sermon" at bounding box center [241, 706] width 68 height 20
click at [251, 101] on div "Hymn search Hymn search clear Audio Playback" at bounding box center [467, 119] width 873 height 52
click at [257, 84] on button "Sermon Hymns" at bounding box center [211, 72] width 113 height 39
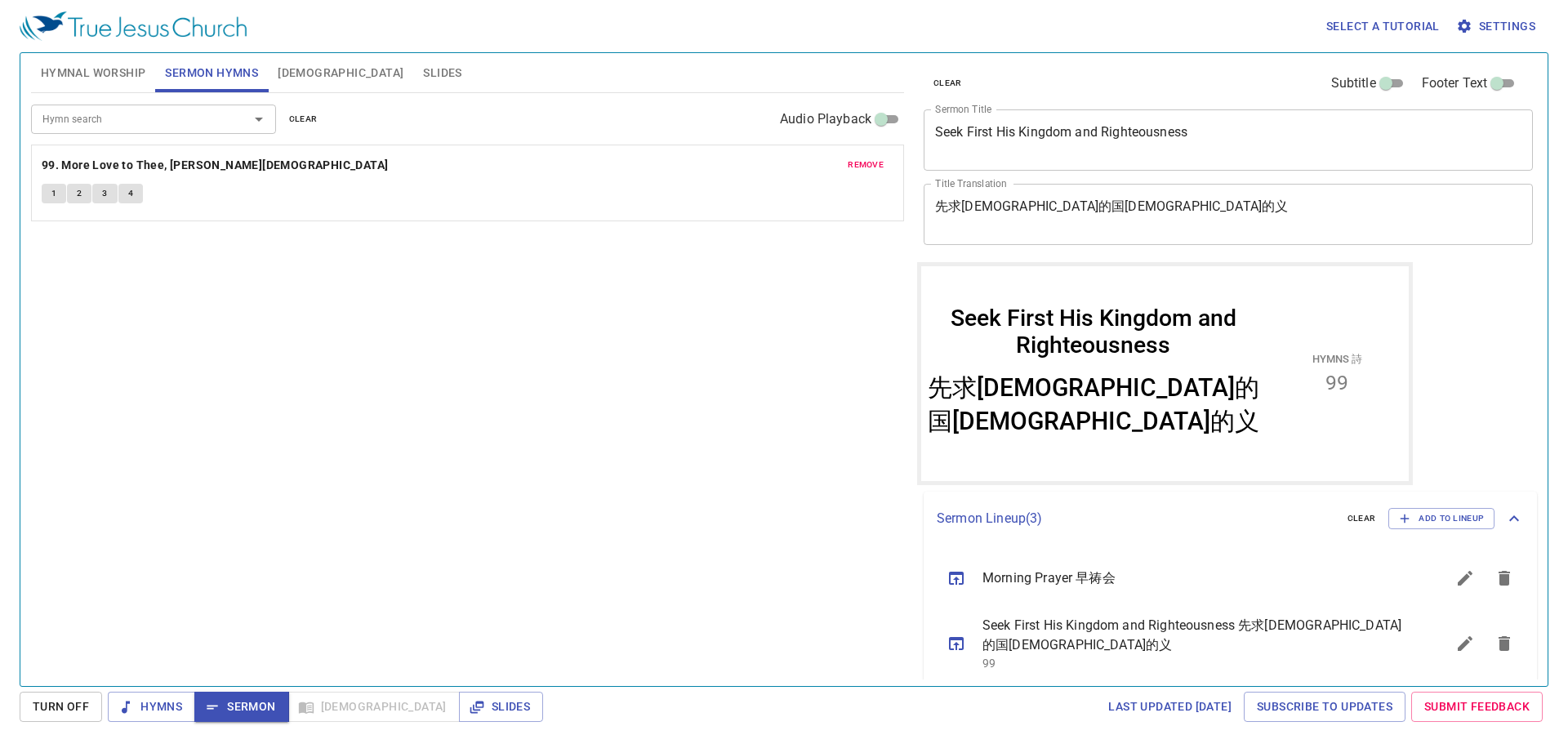
click at [55, 197] on span "1" at bounding box center [54, 193] width 5 height 15
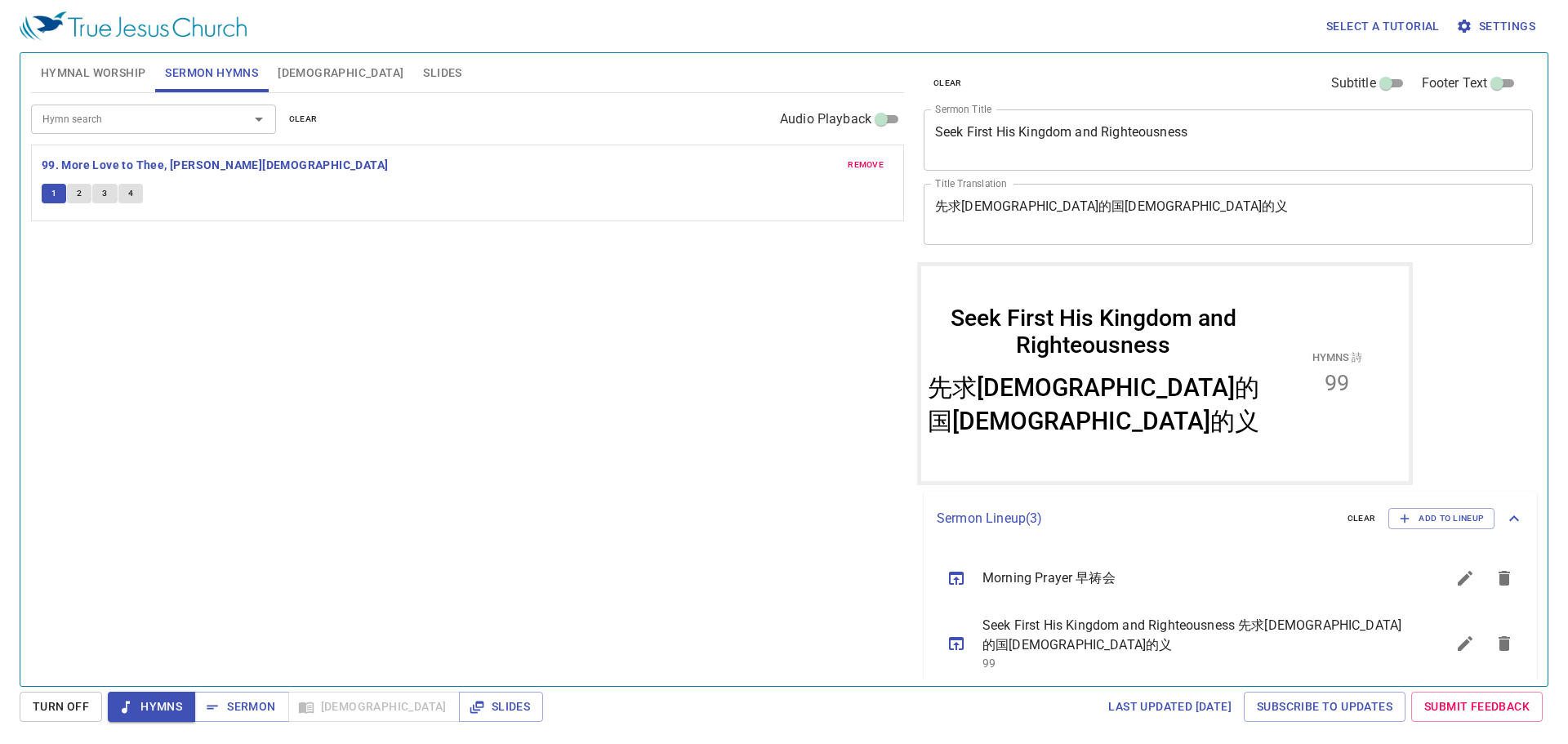
click at [80, 184] on div "remove 99. More Love to Thee, [PERSON_NAME][DEMOGRAPHIC_DATA] 1 2 3 4" at bounding box center [467, 182] width 872 height 75
click at [80, 188] on span "2" at bounding box center [79, 193] width 5 height 15
click at [102, 195] on button "3" at bounding box center [105, 193] width 25 height 20
click at [131, 202] on button "4" at bounding box center [131, 193] width 25 height 20
click at [257, 699] on span "Sermon" at bounding box center [241, 706] width 68 height 20
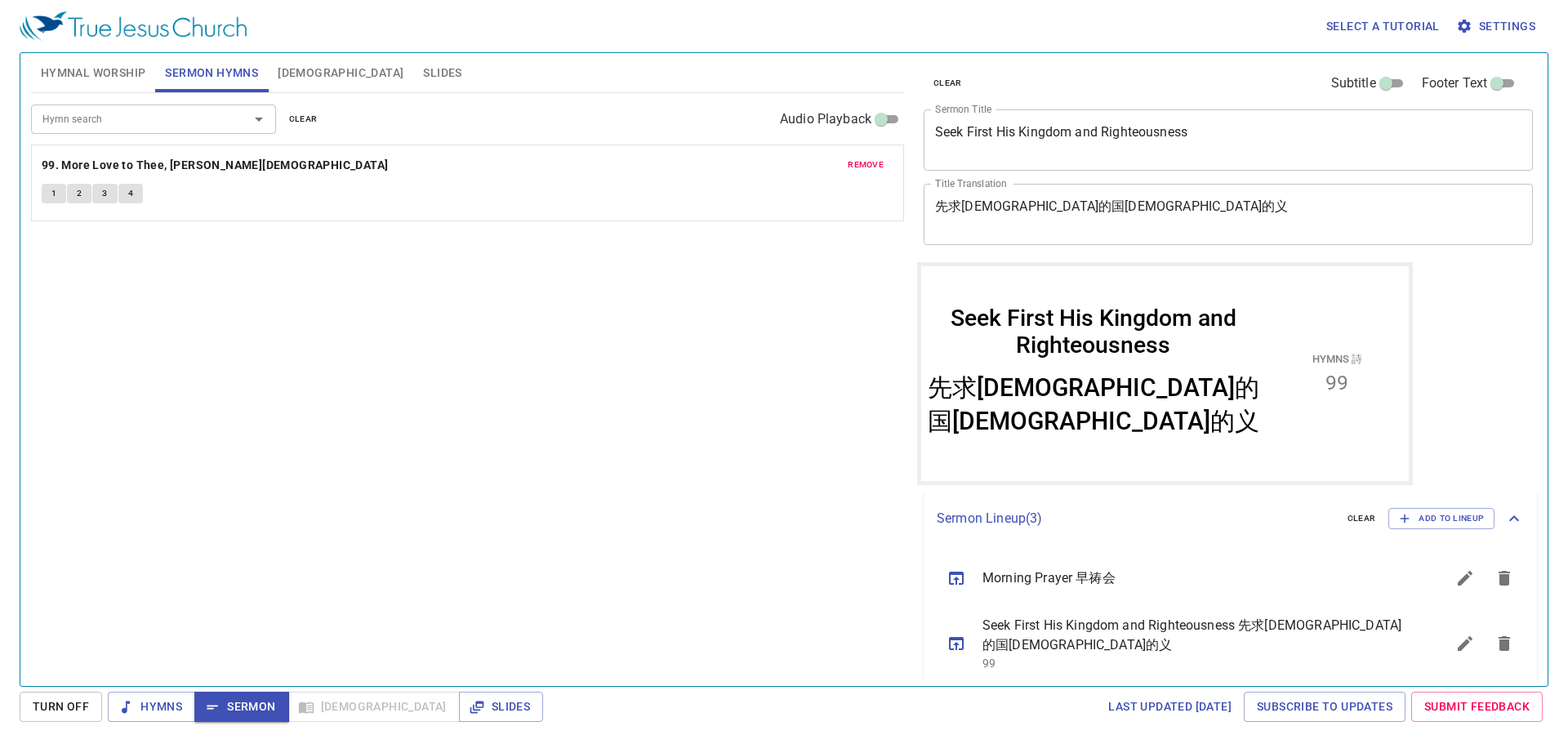
click at [303, 88] on button "[DEMOGRAPHIC_DATA]" at bounding box center [341, 72] width 145 height 39
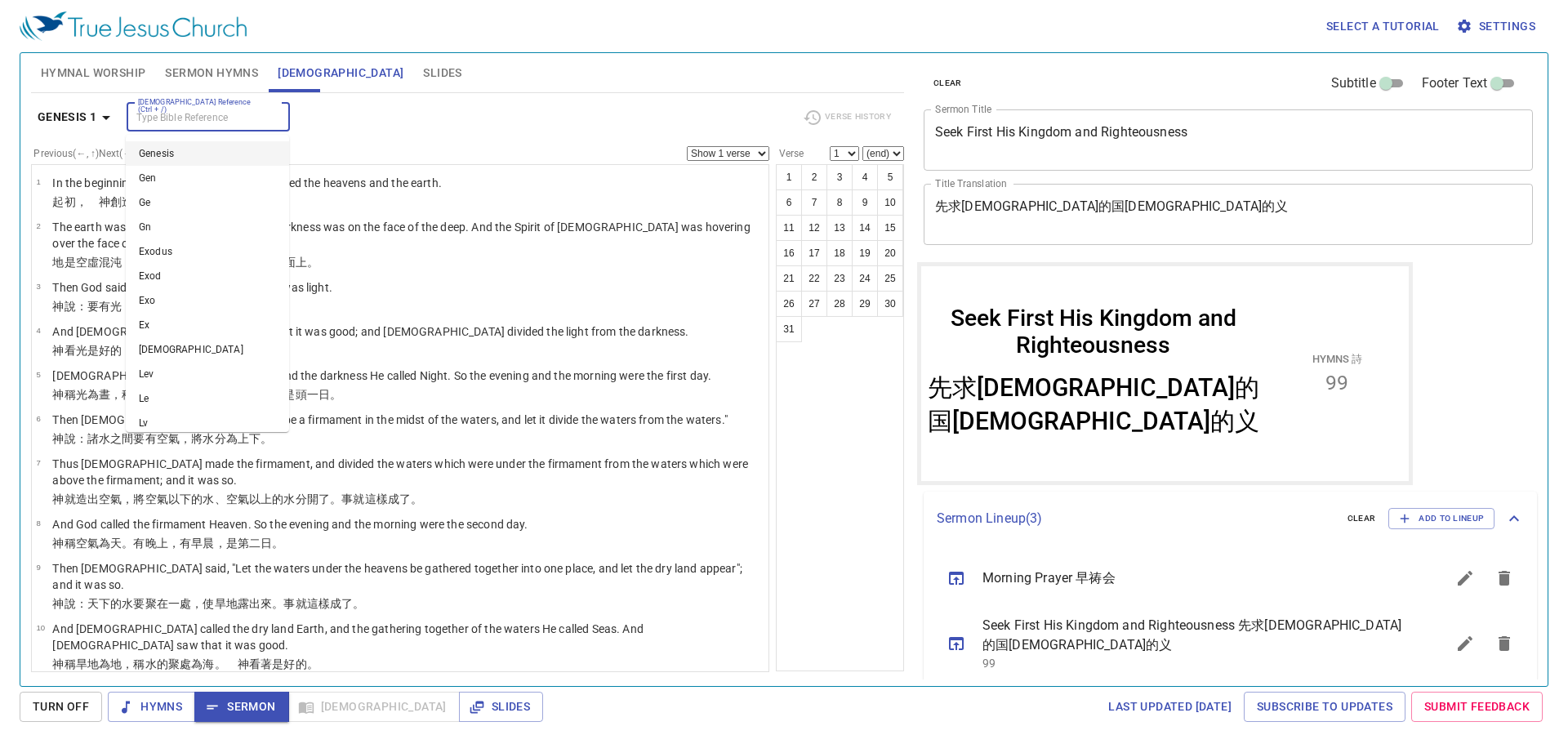
click at [210, 116] on input "[DEMOGRAPHIC_DATA] Reference (Ctrl + /)" at bounding box center [194, 117] width 127 height 19
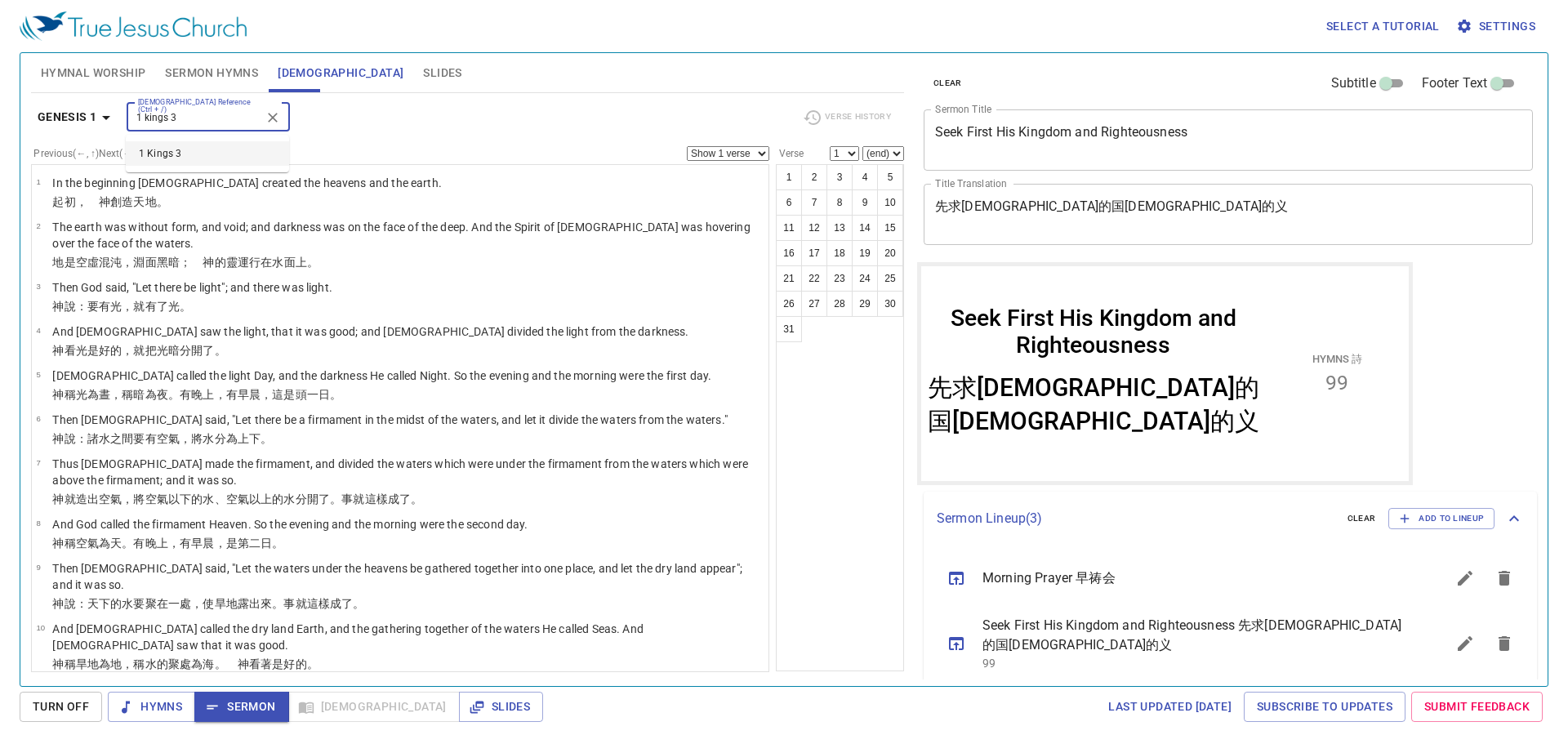
type input "1 kings 3"
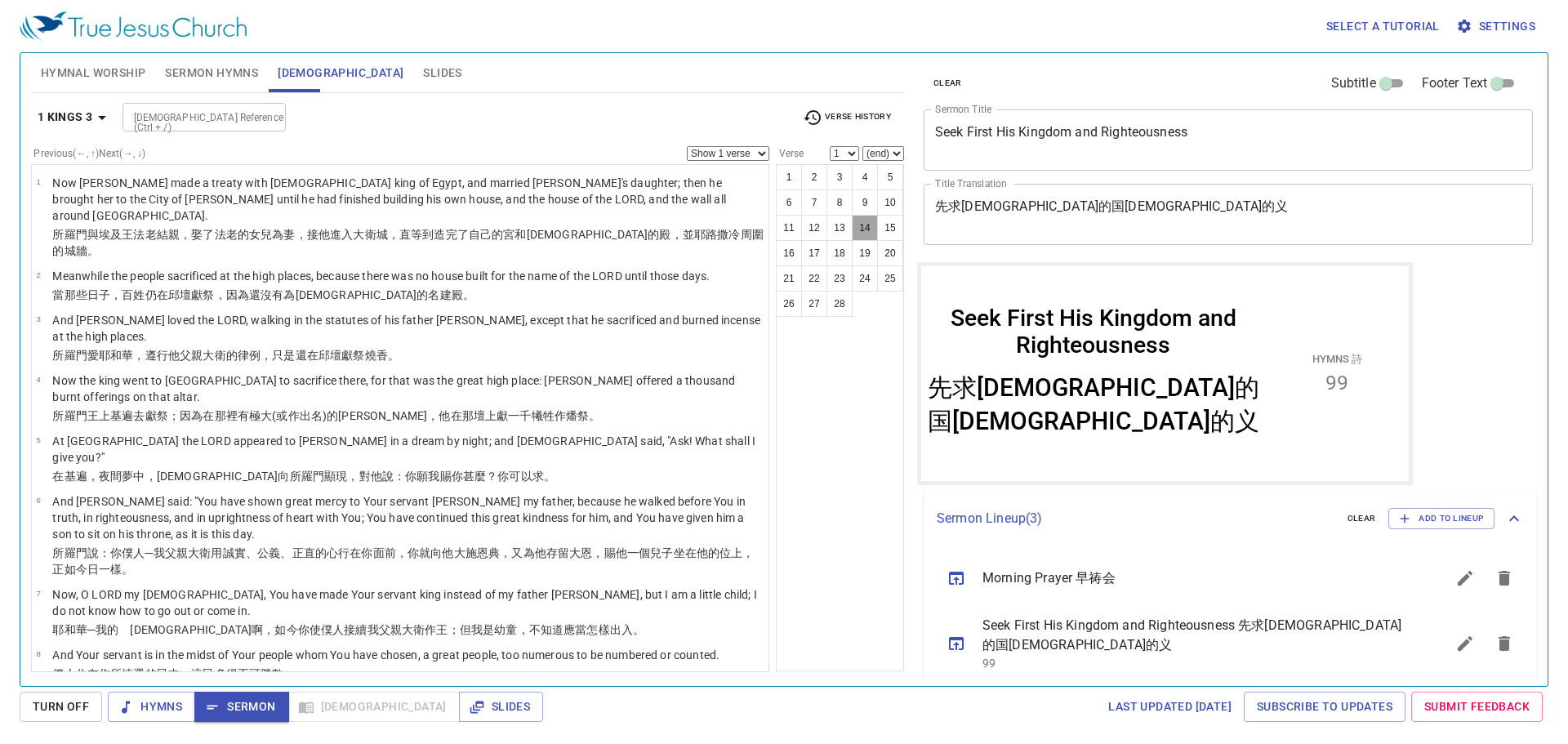
click at [856, 224] on button "14" at bounding box center [865, 228] width 26 height 26
select select "14"
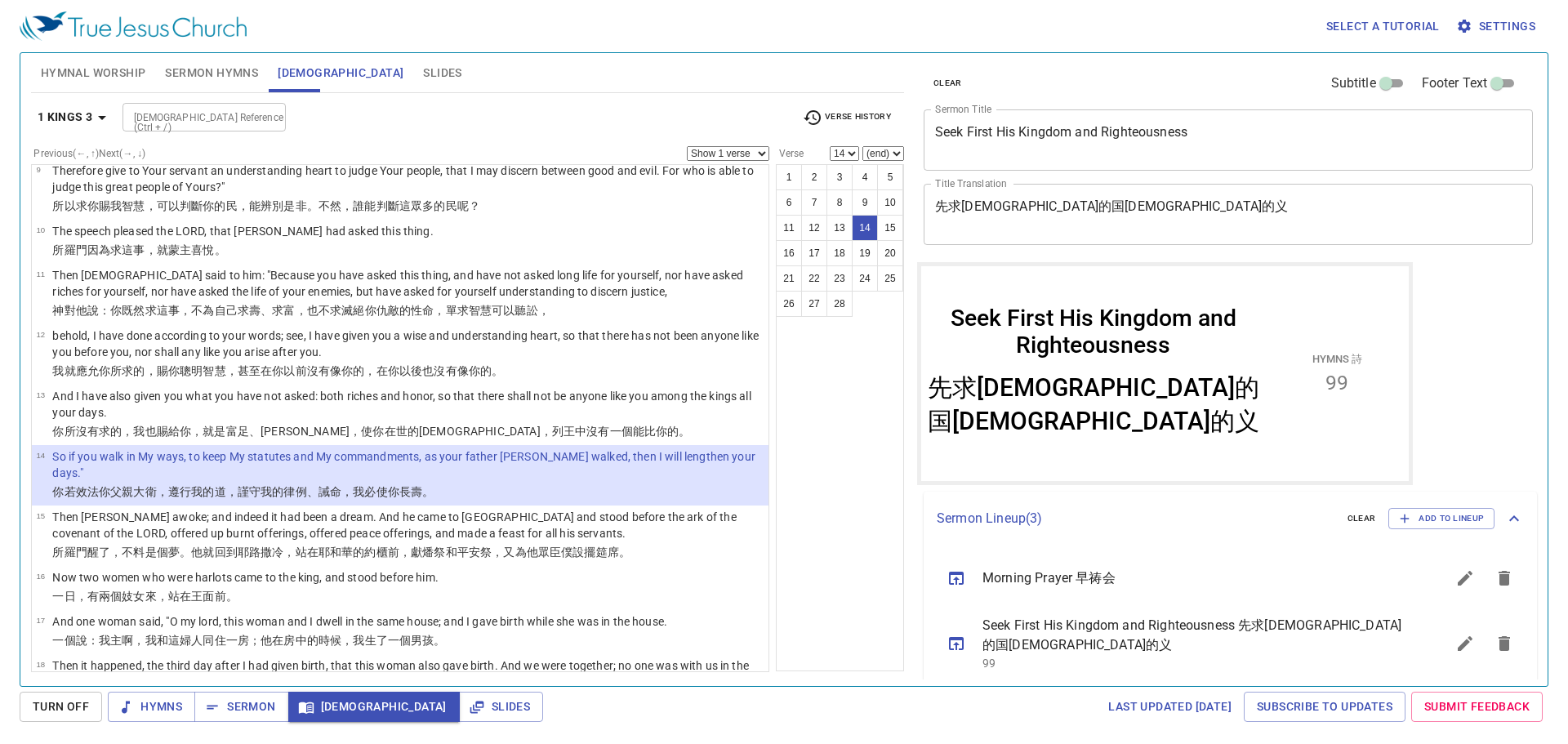
click at [279, 126] on div "[DEMOGRAPHIC_DATA] Reference (Ctrl + /)" at bounding box center [204, 117] width 163 height 29
type input ","
type input "mt 6"
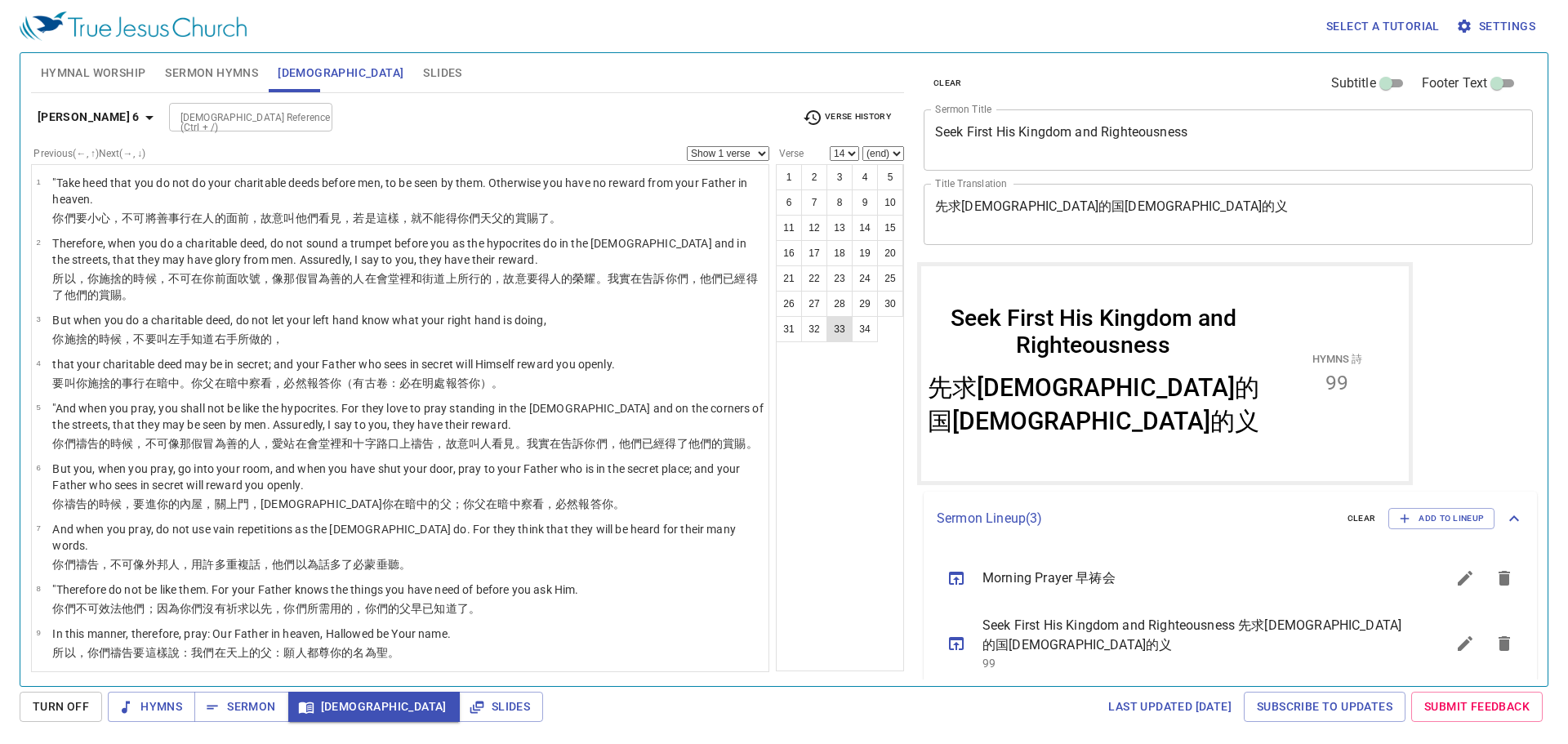
click at [831, 326] on button "33" at bounding box center [840, 329] width 26 height 26
select select "33"
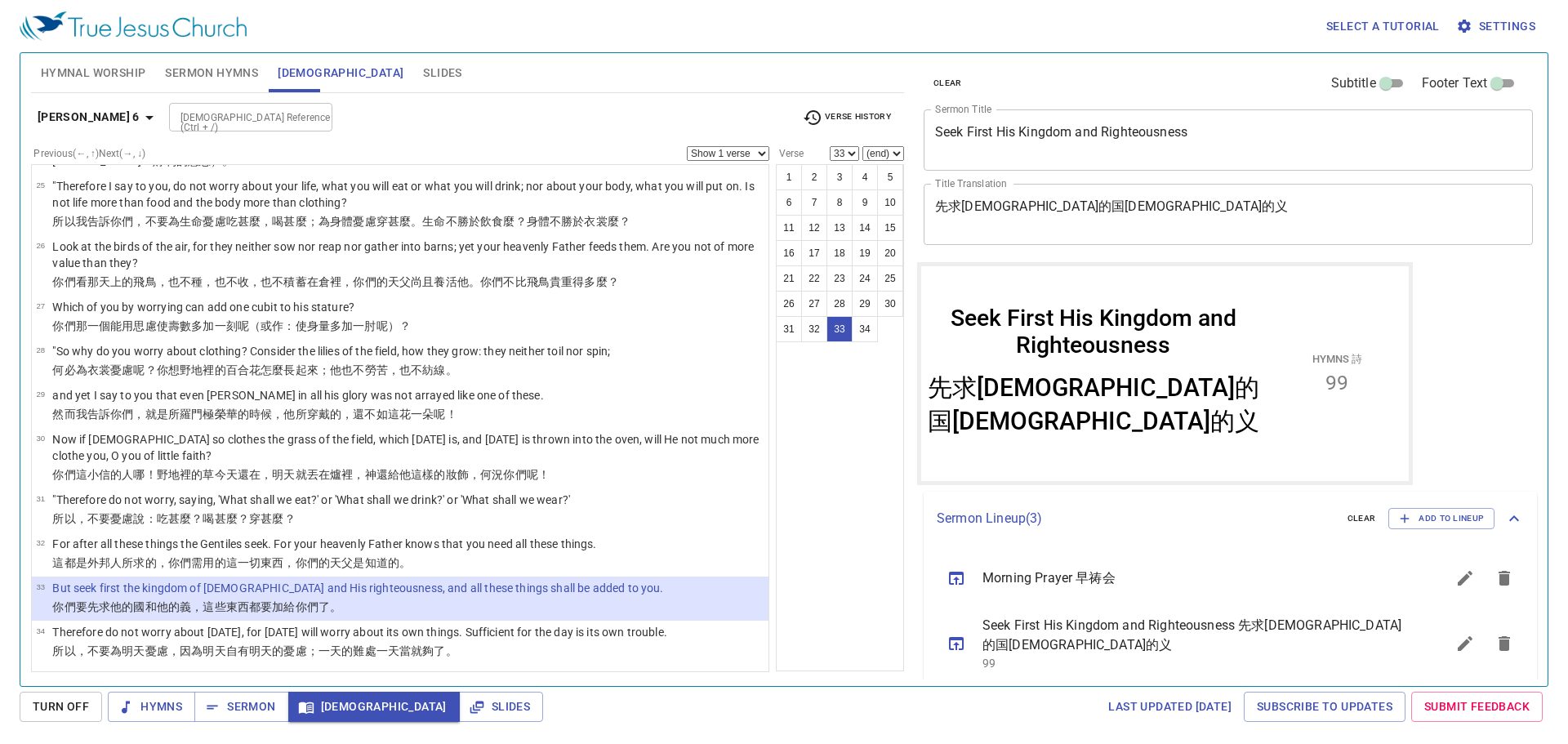
click at [825, 123] on span "Verse History" at bounding box center [847, 118] width 89 height 20
click at [651, 94] on div at bounding box center [784, 372] width 1568 height 744
click at [174, 117] on input "[DEMOGRAPHIC_DATA] Reference (Ctrl + /)" at bounding box center [237, 117] width 127 height 19
type input "col 1"
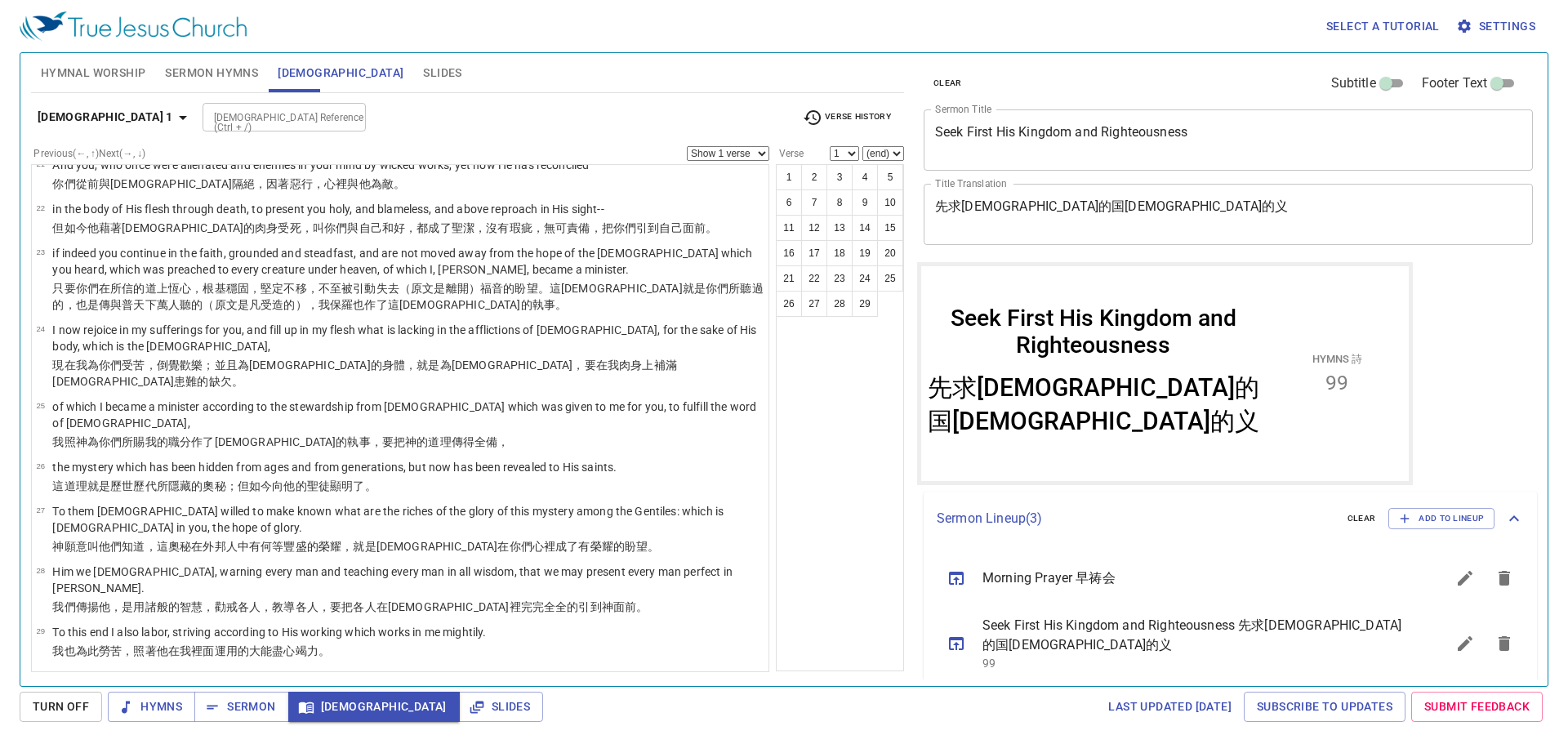
scroll to position [0, 0]
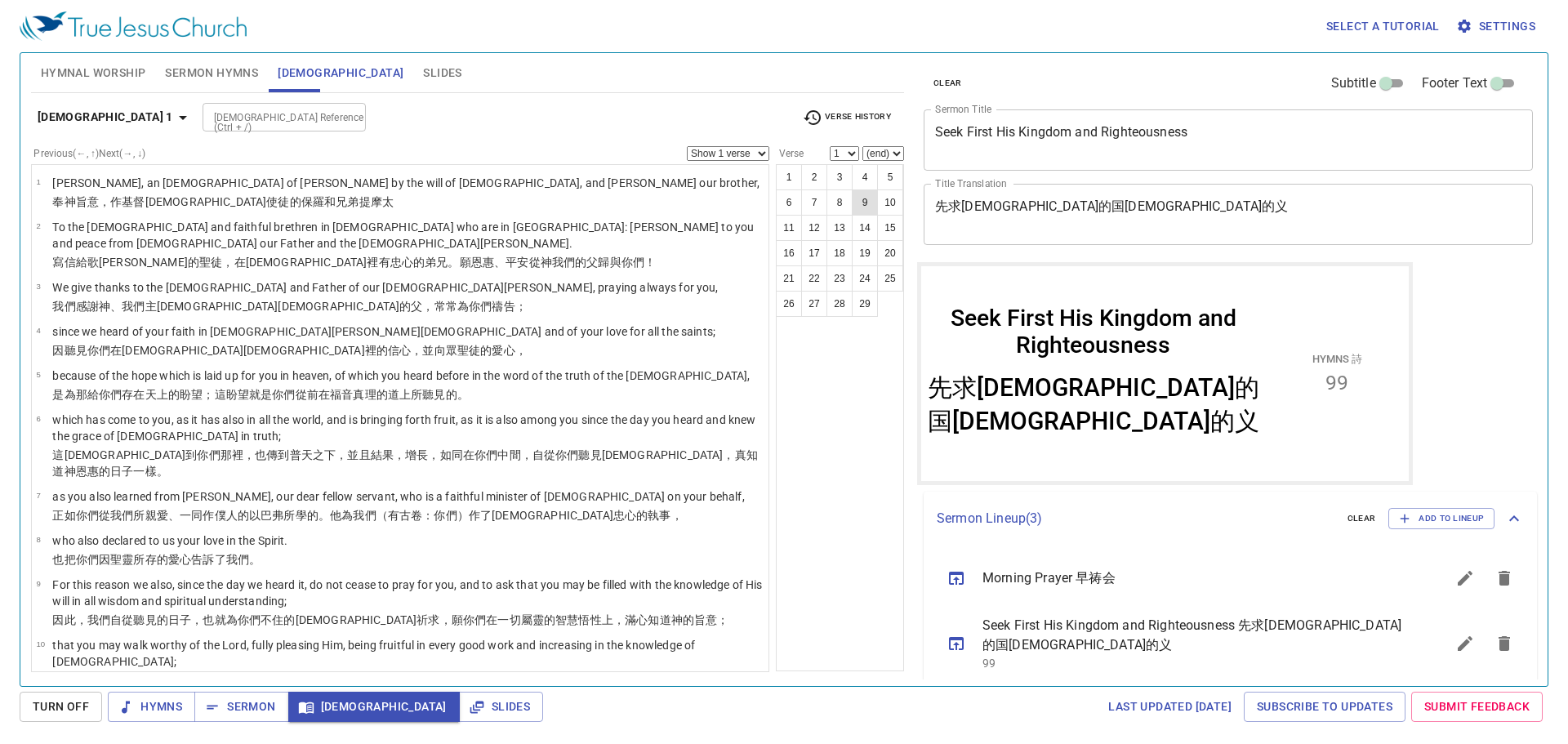
click at [864, 196] on button "9" at bounding box center [865, 202] width 26 height 26
select select "9"
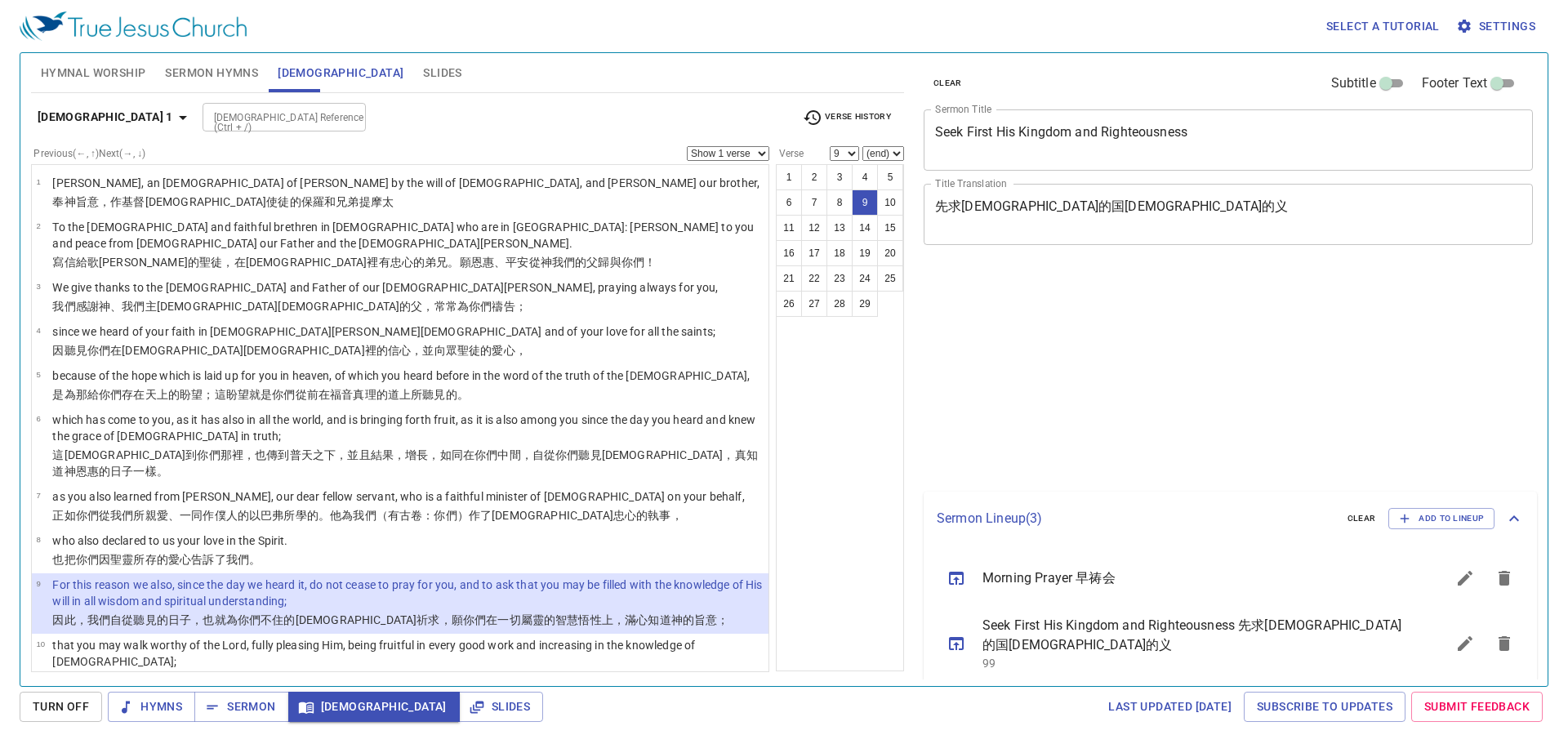
select select "9"
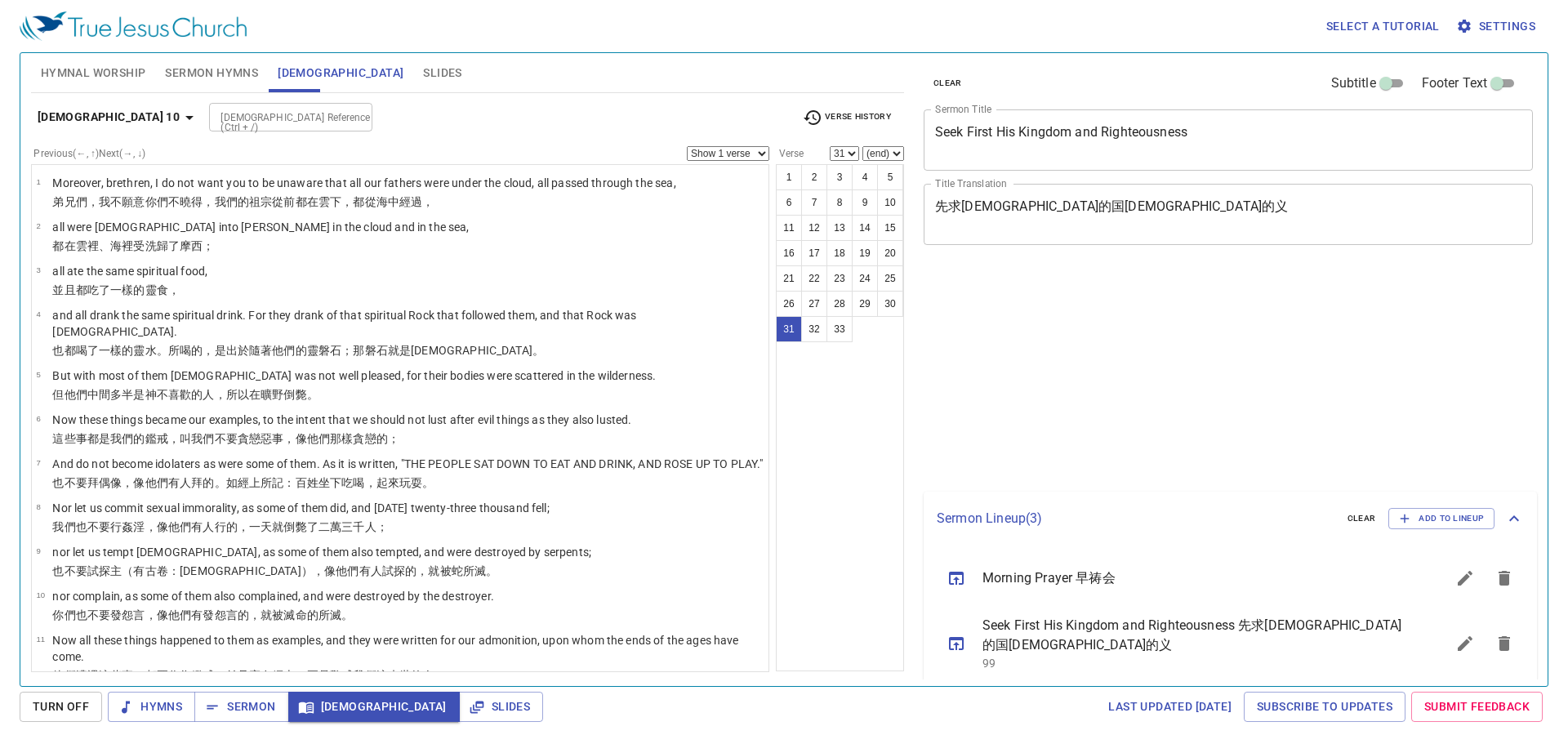
select select "31"
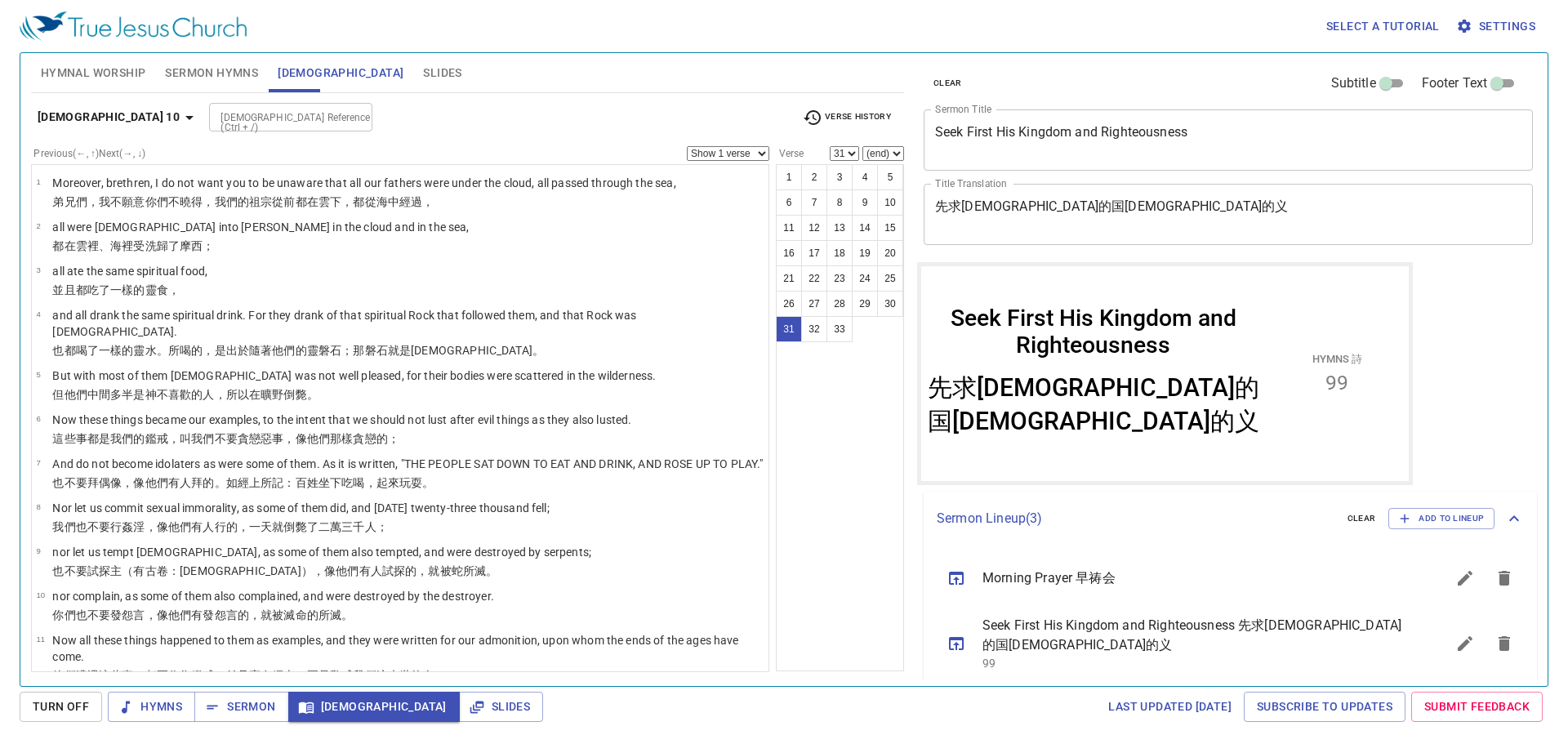
scroll to position [1093, 0]
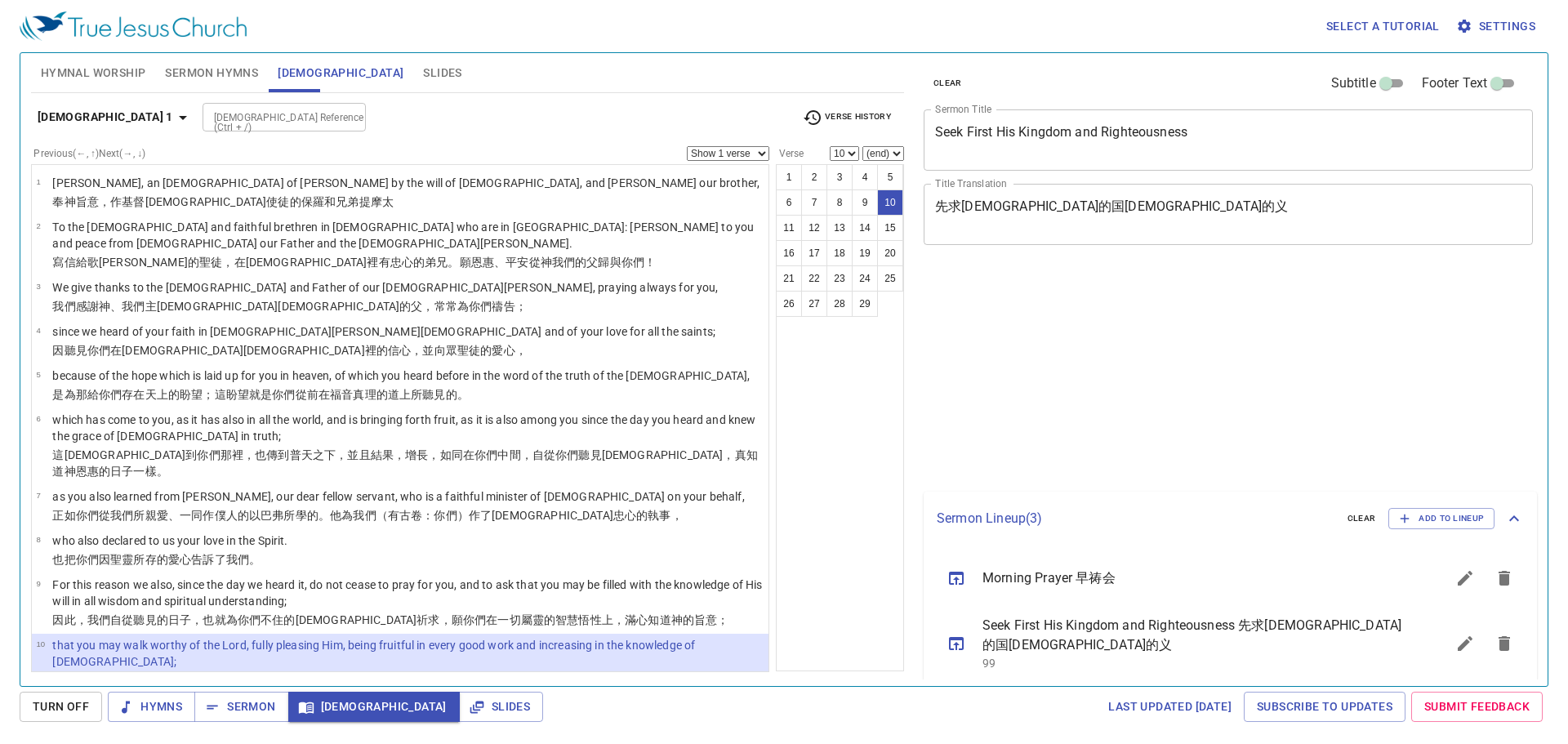
select select "10"
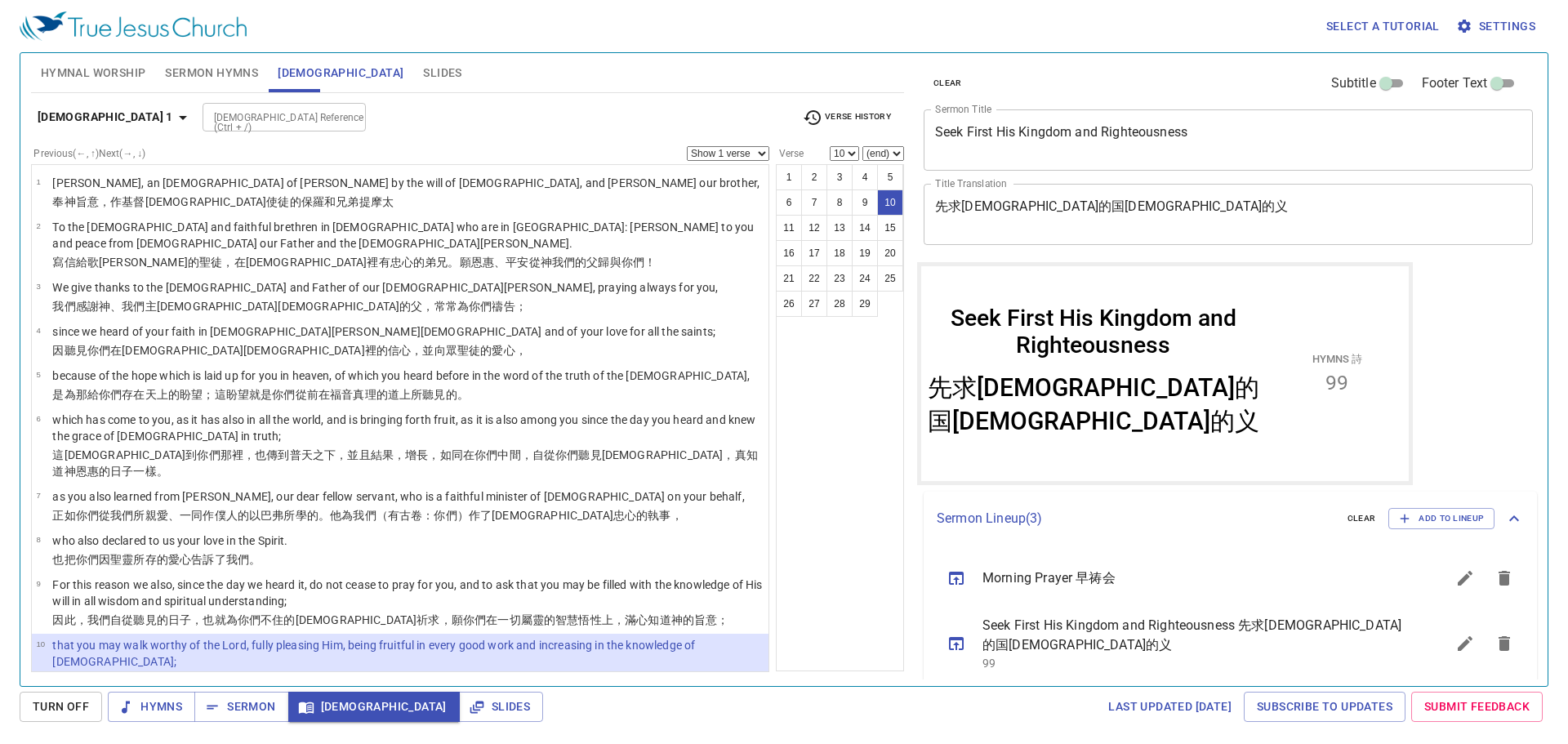
scroll to position [425, 0]
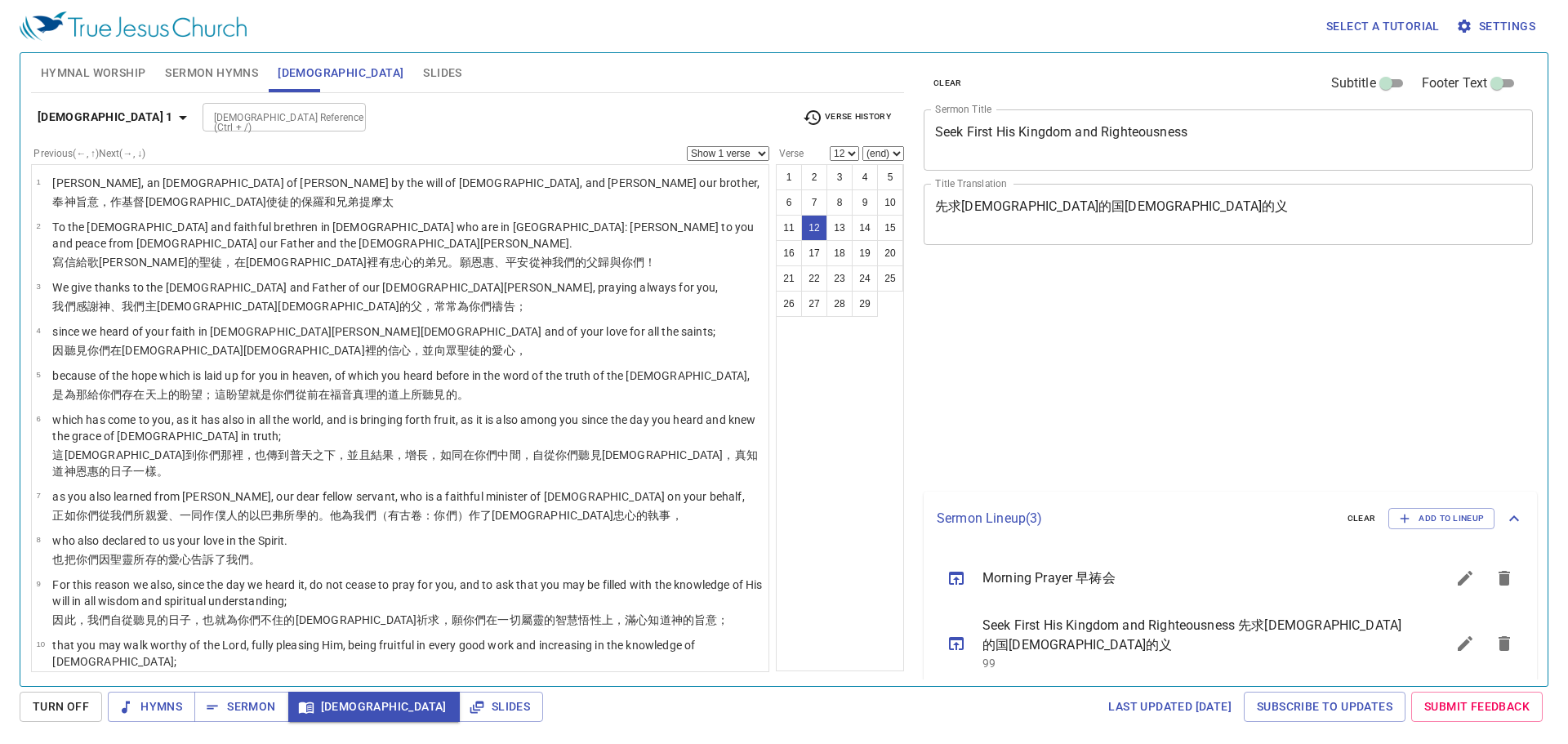
select select "12"
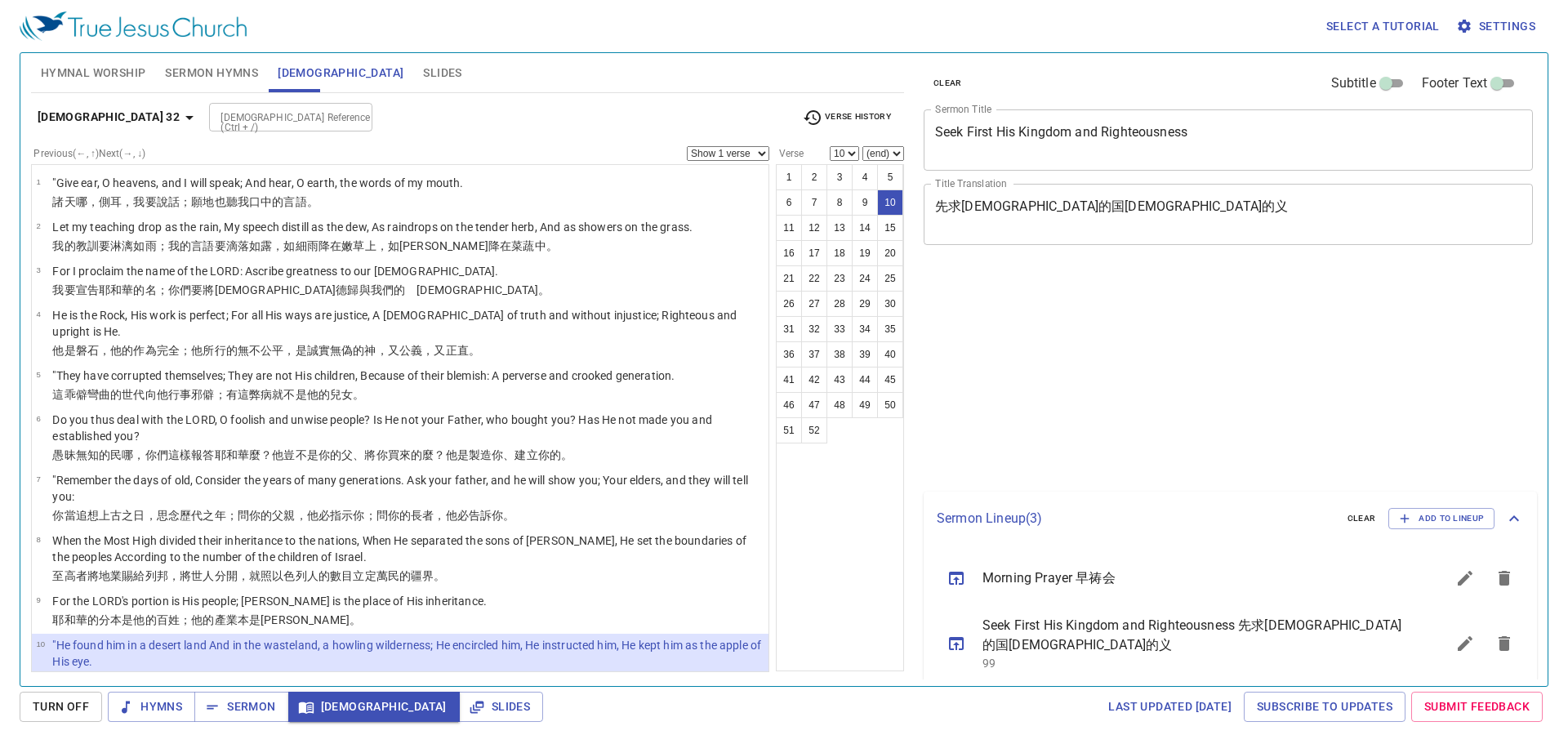
select select "10"
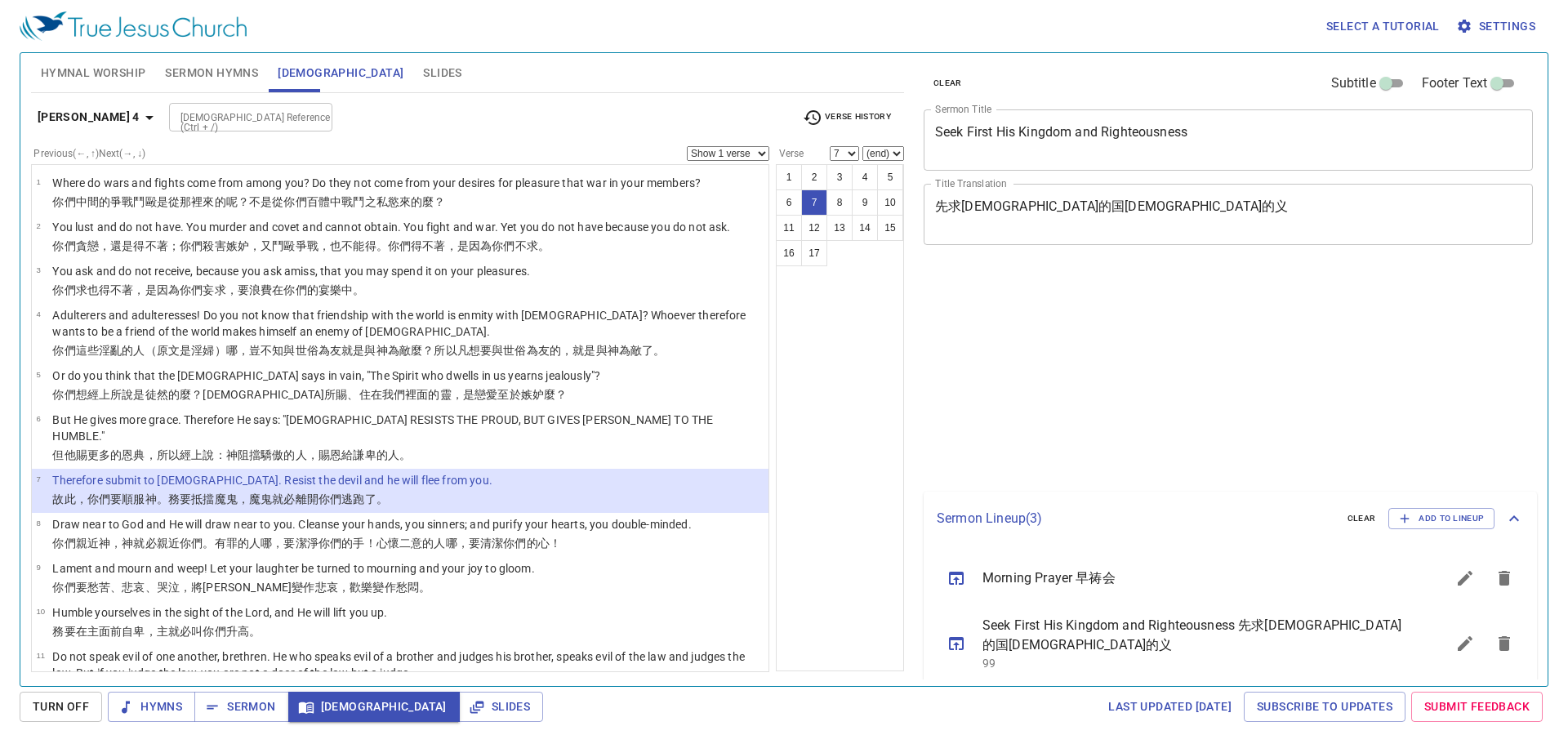
select select "7"
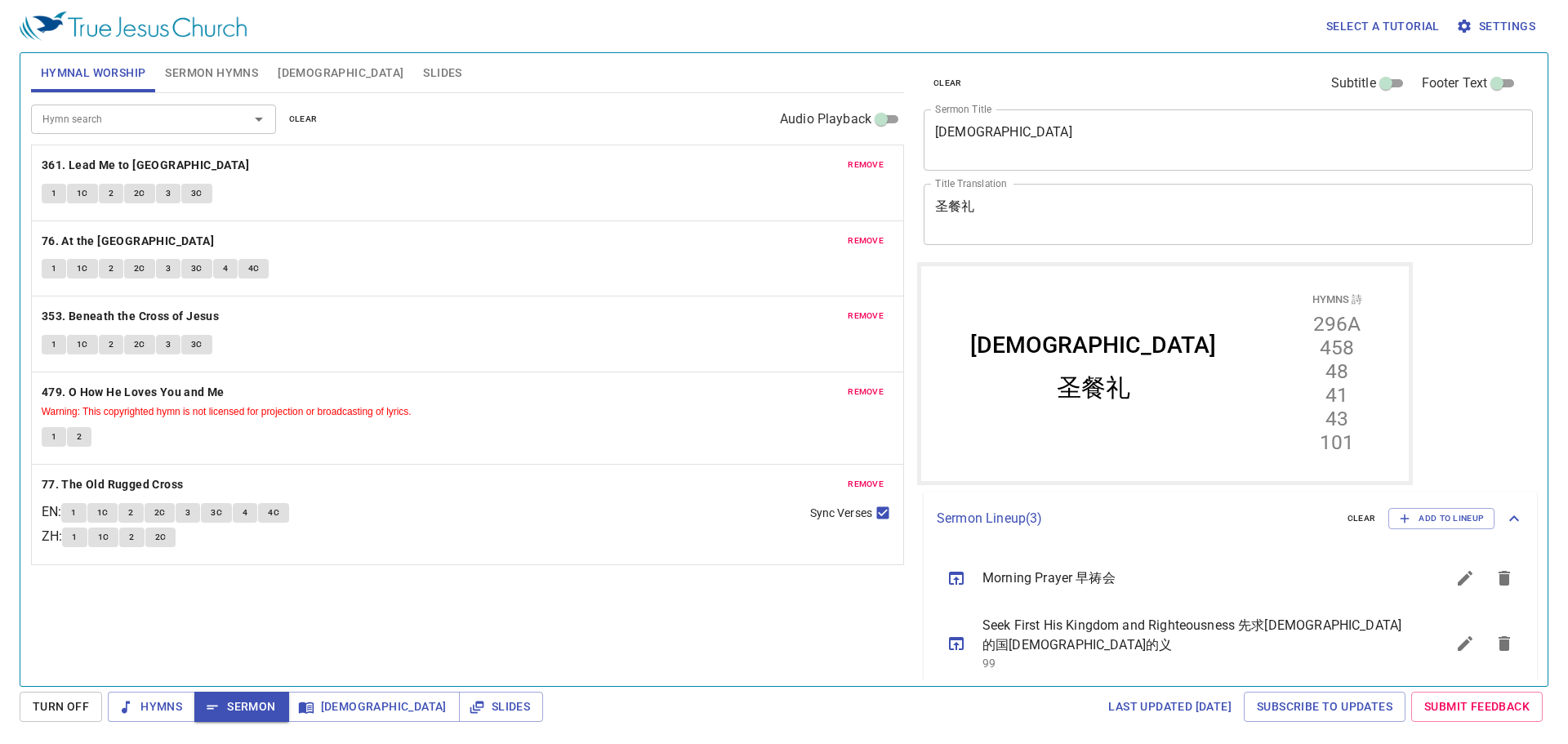
scroll to position [56, 0]
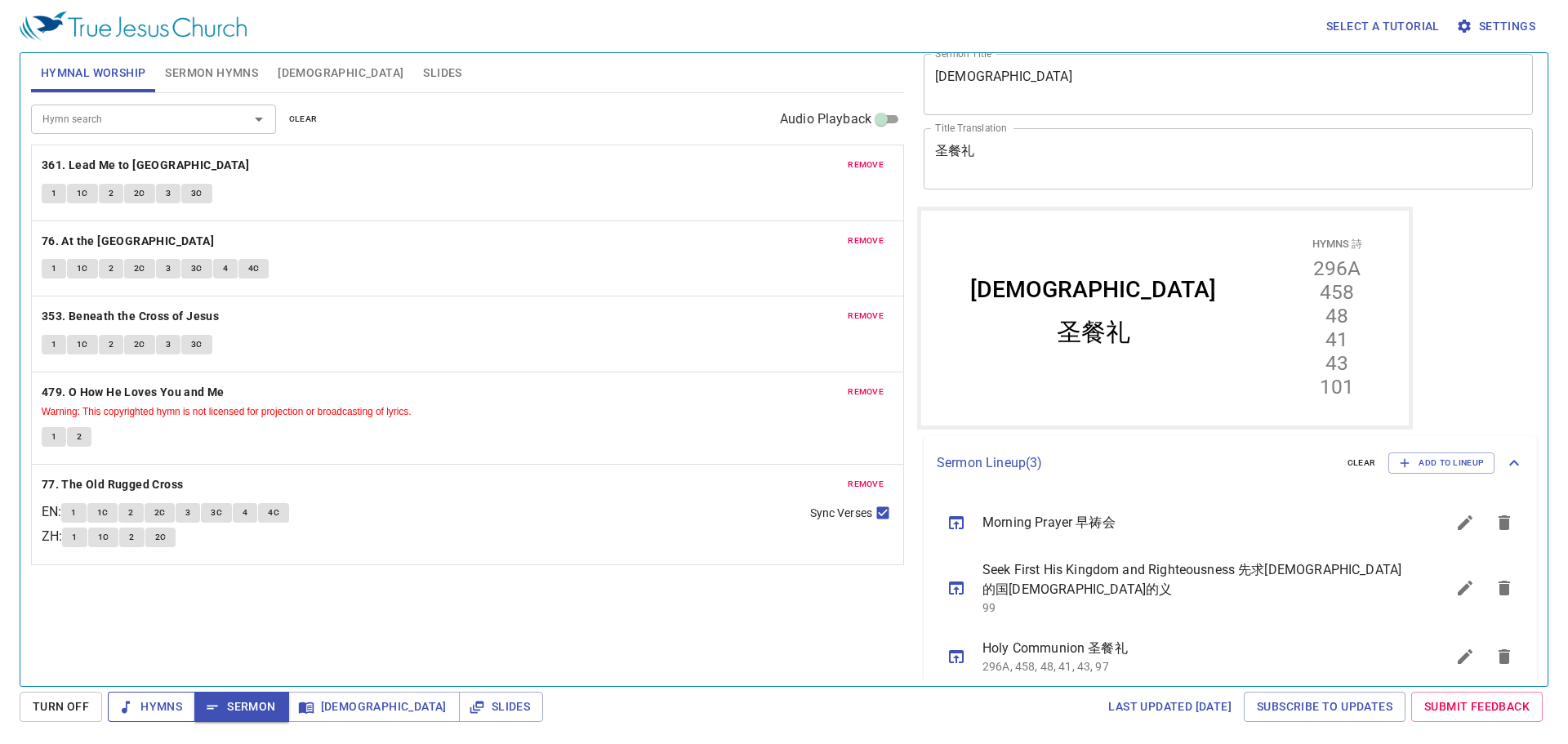
click at [171, 710] on span "Hymns" at bounding box center [150, 706] width 61 height 20
click at [861, 487] on span "remove" at bounding box center [866, 484] width 36 height 15
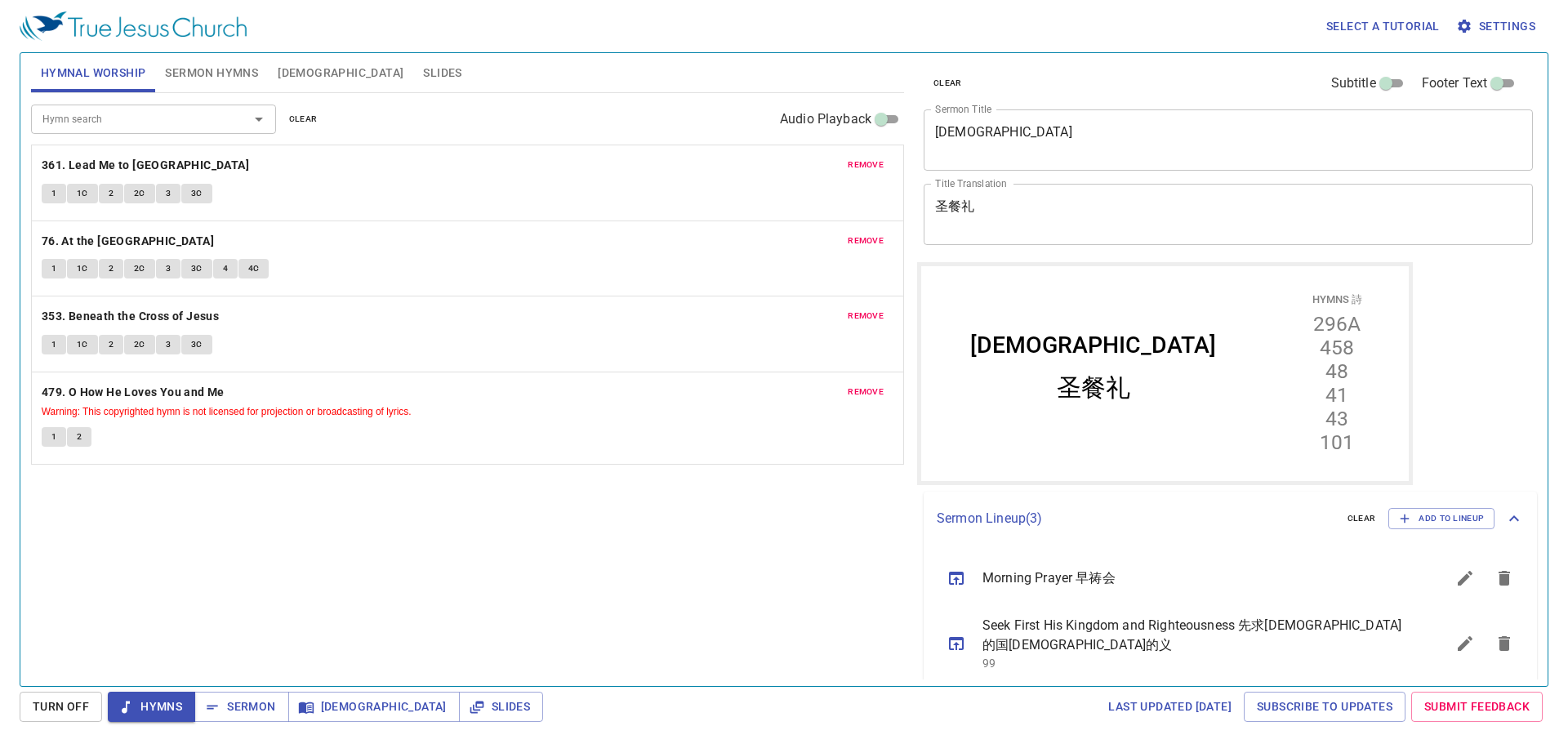
scroll to position [56, 0]
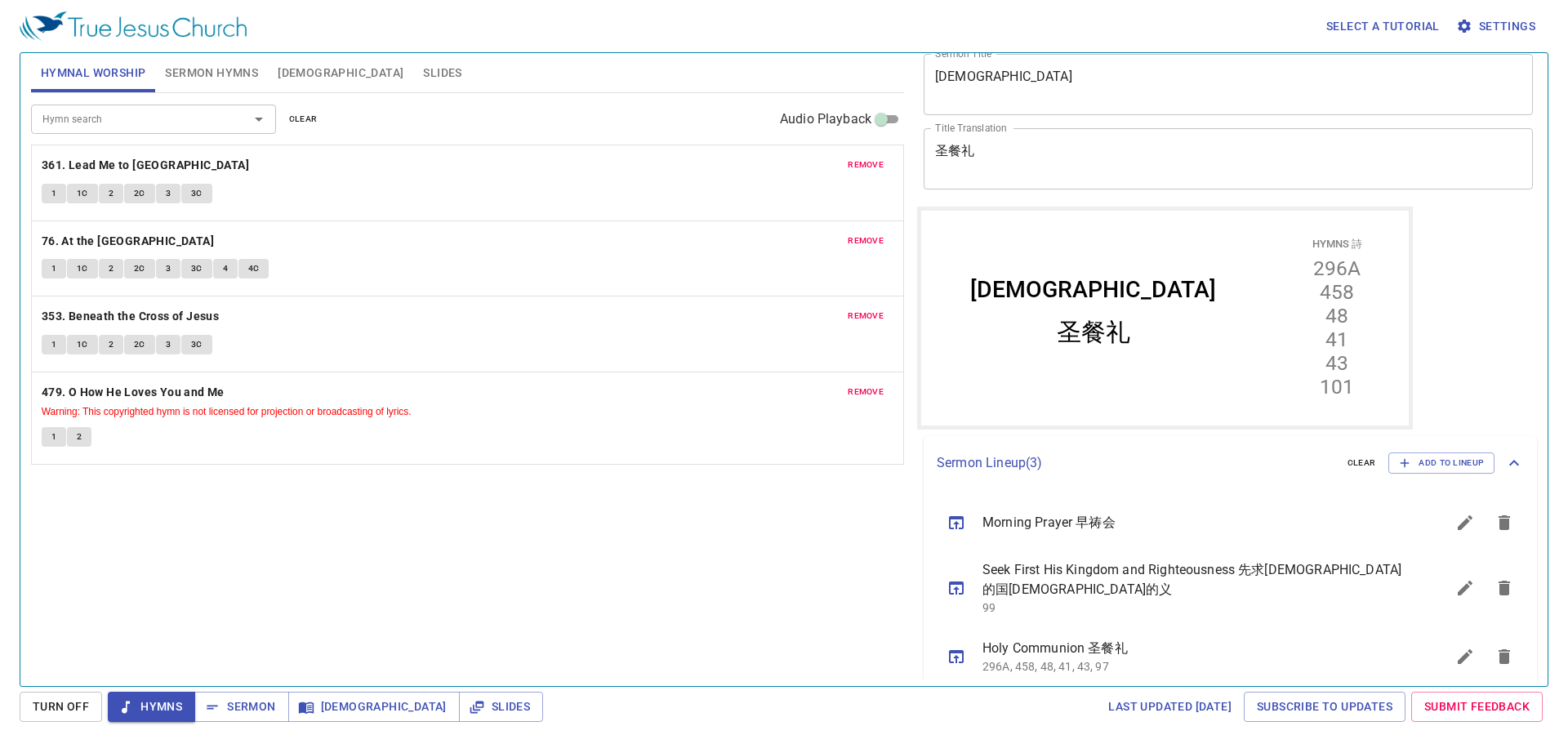
click at [46, 201] on button "1" at bounding box center [54, 193] width 25 height 20
click at [91, 197] on button "1C" at bounding box center [82, 193] width 31 height 20
click at [113, 187] on span "2" at bounding box center [111, 193] width 5 height 15
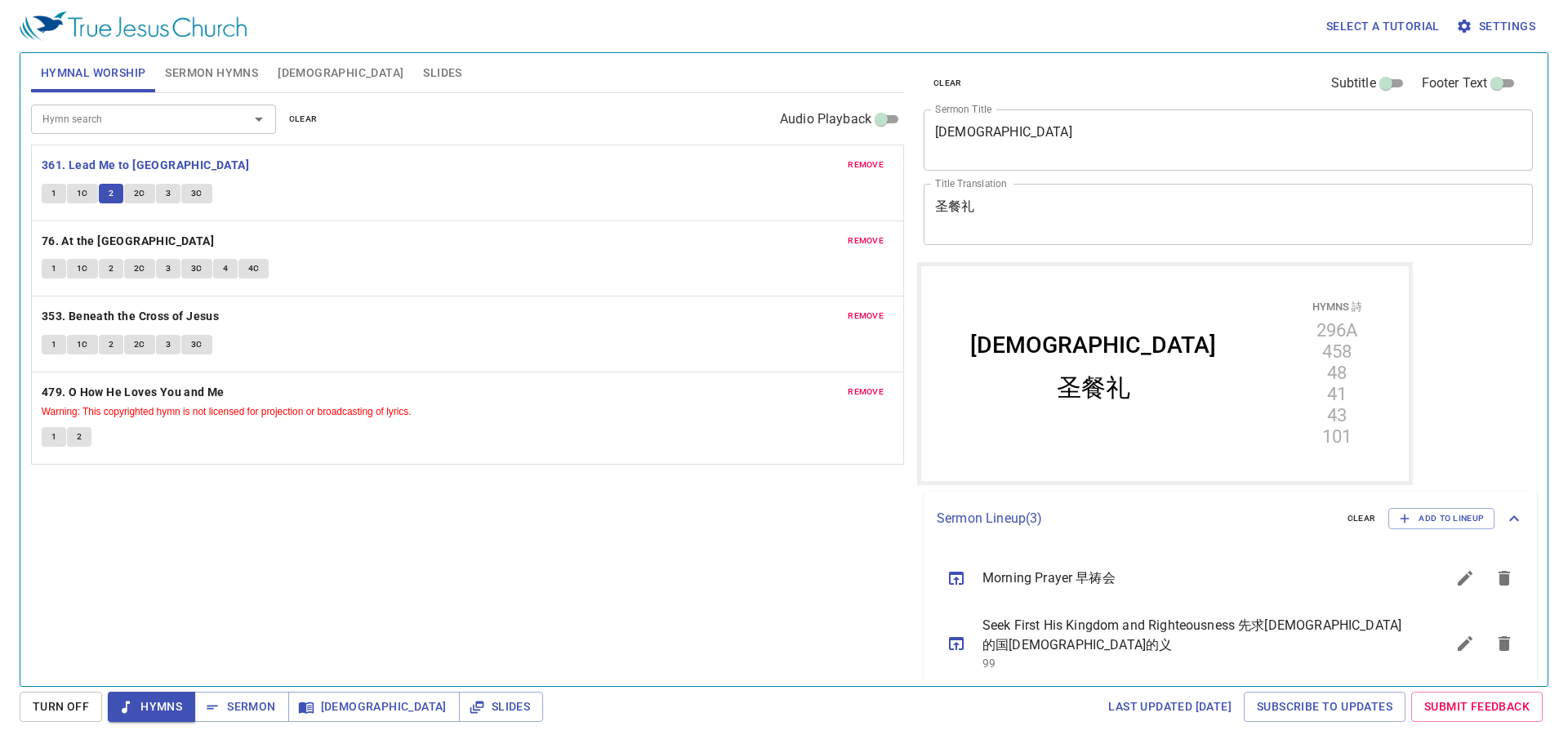
scroll to position [56, 0]
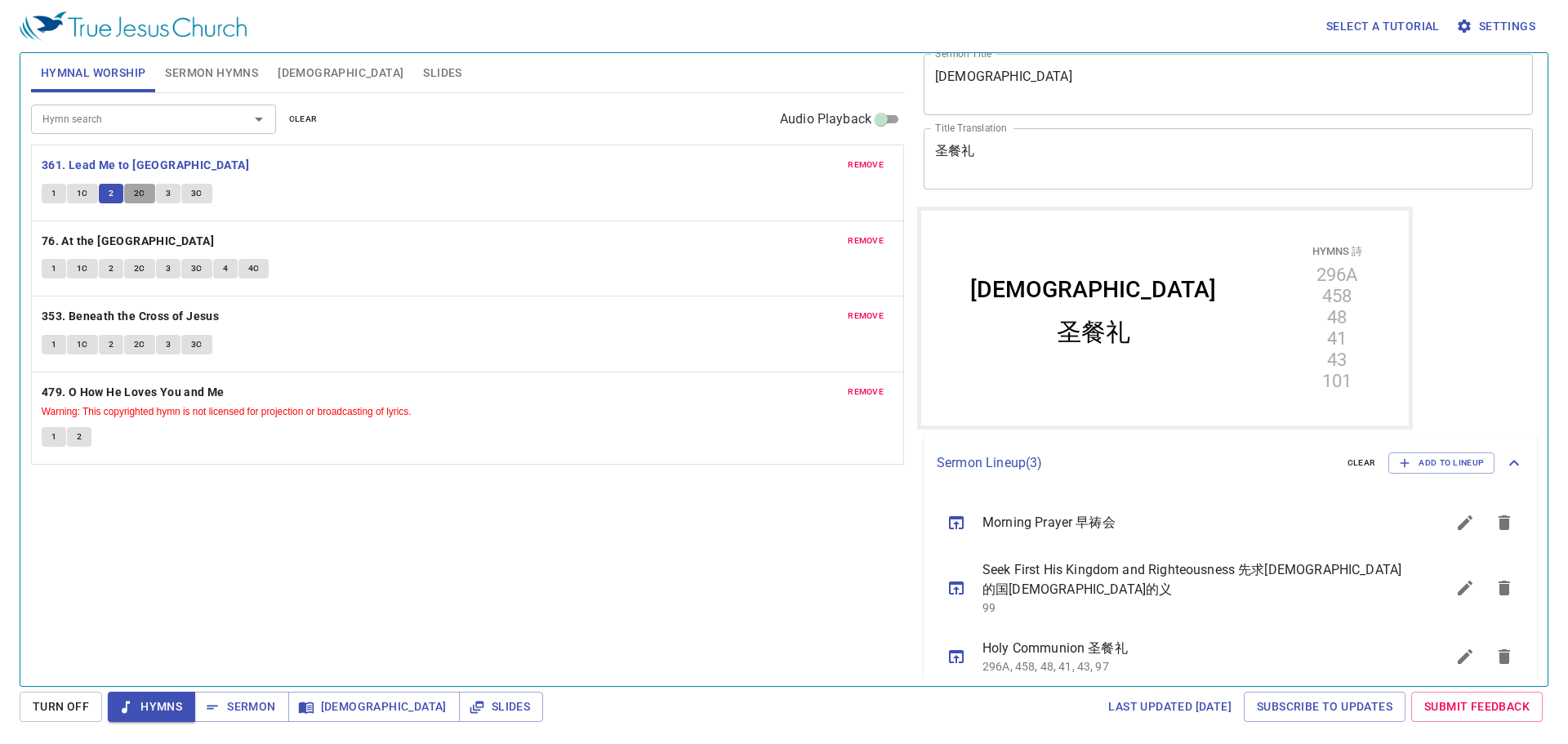
click at [141, 197] on span "2C" at bounding box center [138, 193] width 11 height 15
click at [173, 194] on button "3" at bounding box center [168, 193] width 25 height 20
click at [200, 199] on span "3C" at bounding box center [196, 193] width 11 height 15
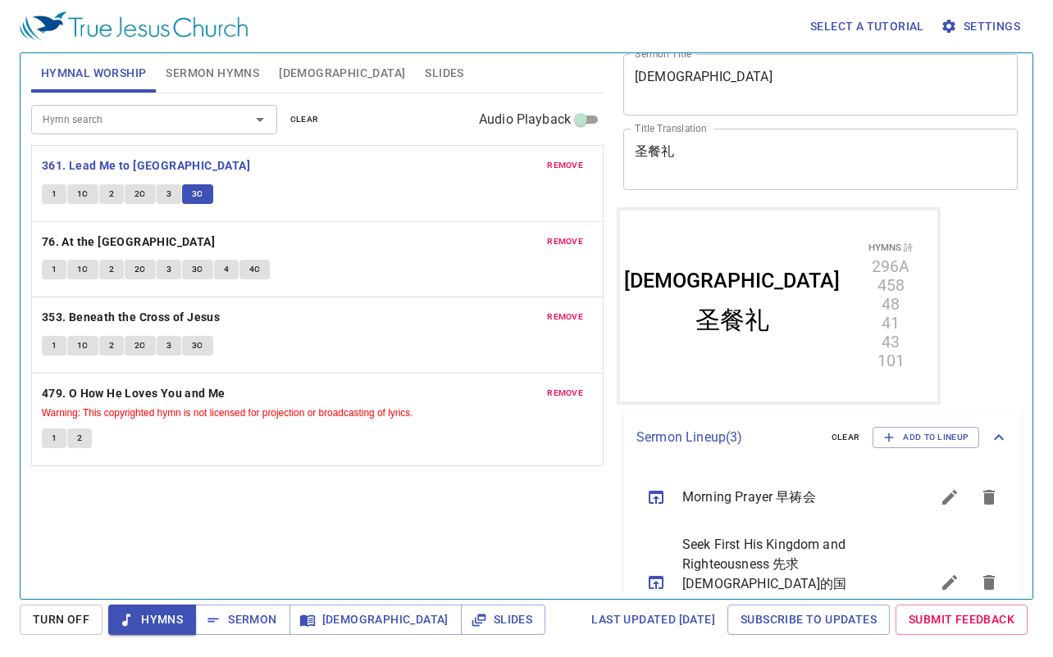
click at [257, 548] on div "Hymn search Hymn search clear Audio Playback remove 361. Lead Me to Calvary 1 1…" at bounding box center [317, 339] width 572 height 492
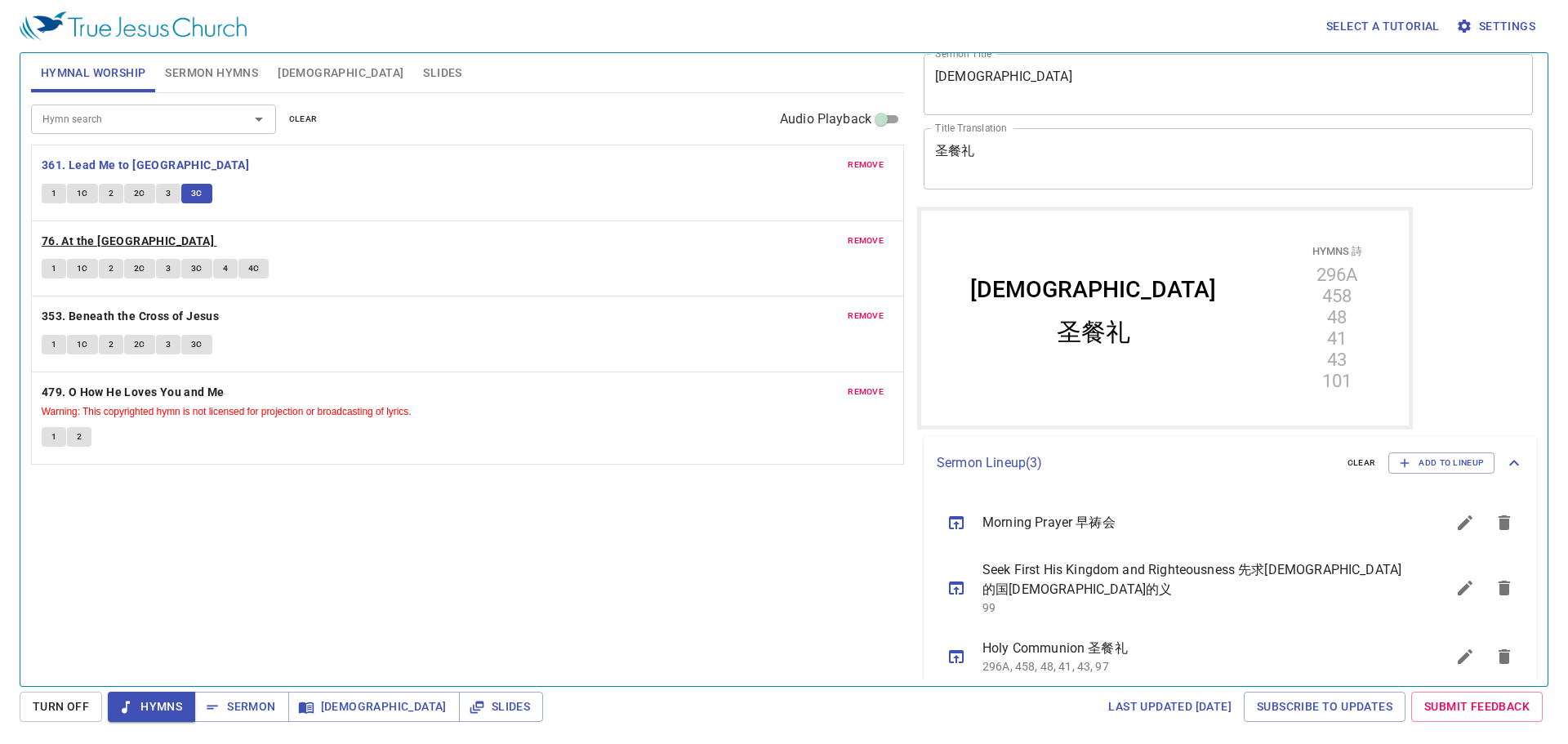
click at [102, 233] on b "76. At the [GEOGRAPHIC_DATA]" at bounding box center [128, 241] width 172 height 20
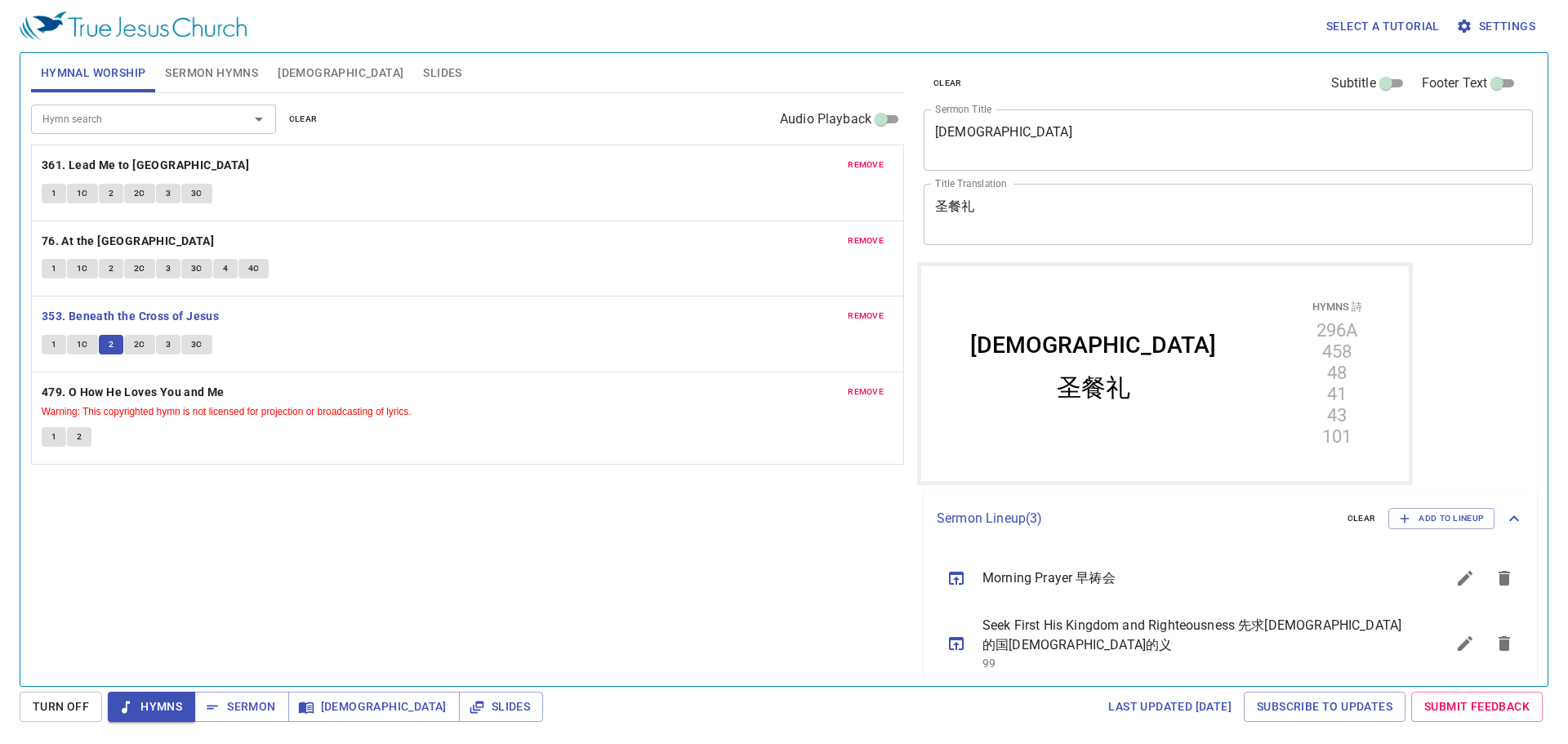
scroll to position [56, 0]
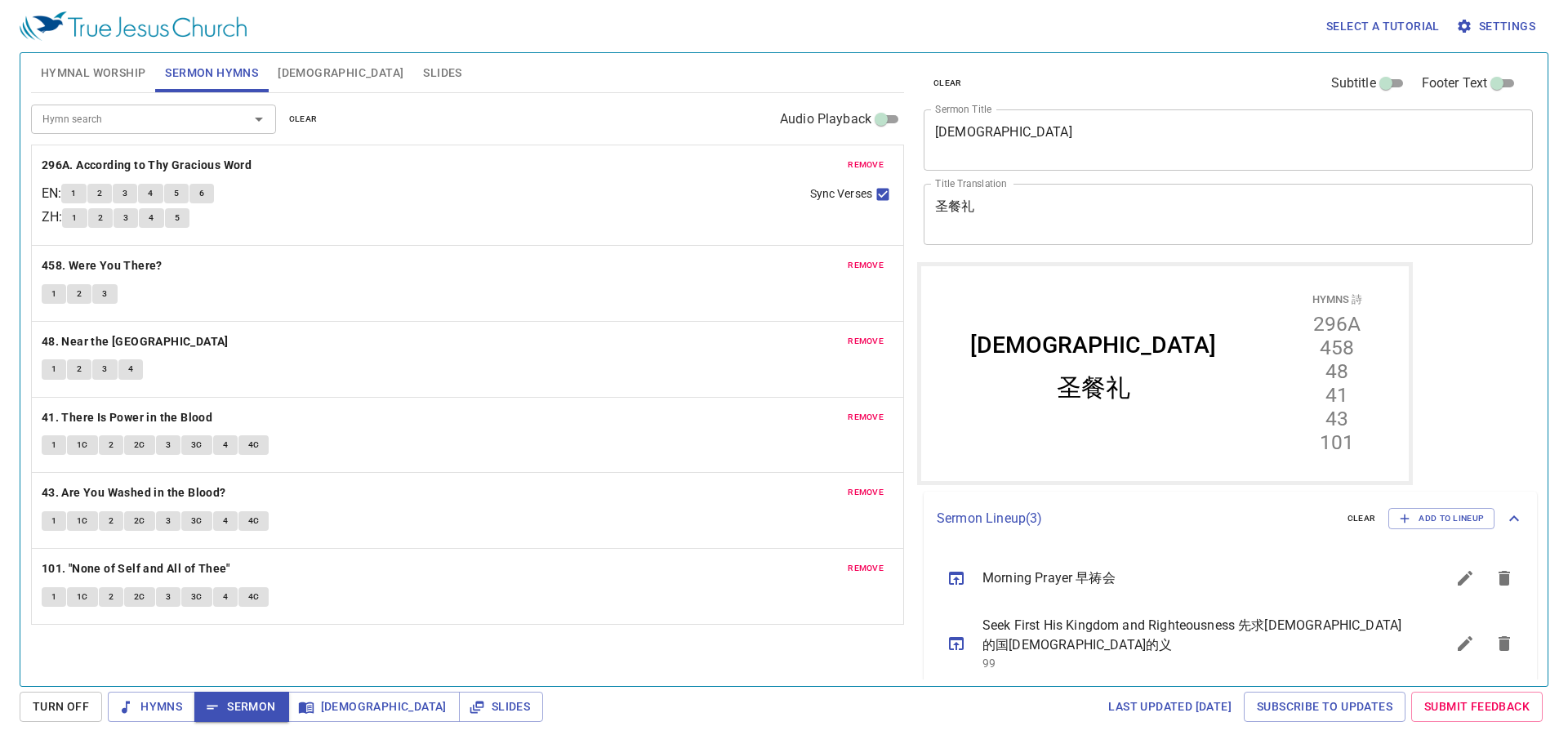
scroll to position [56, 0]
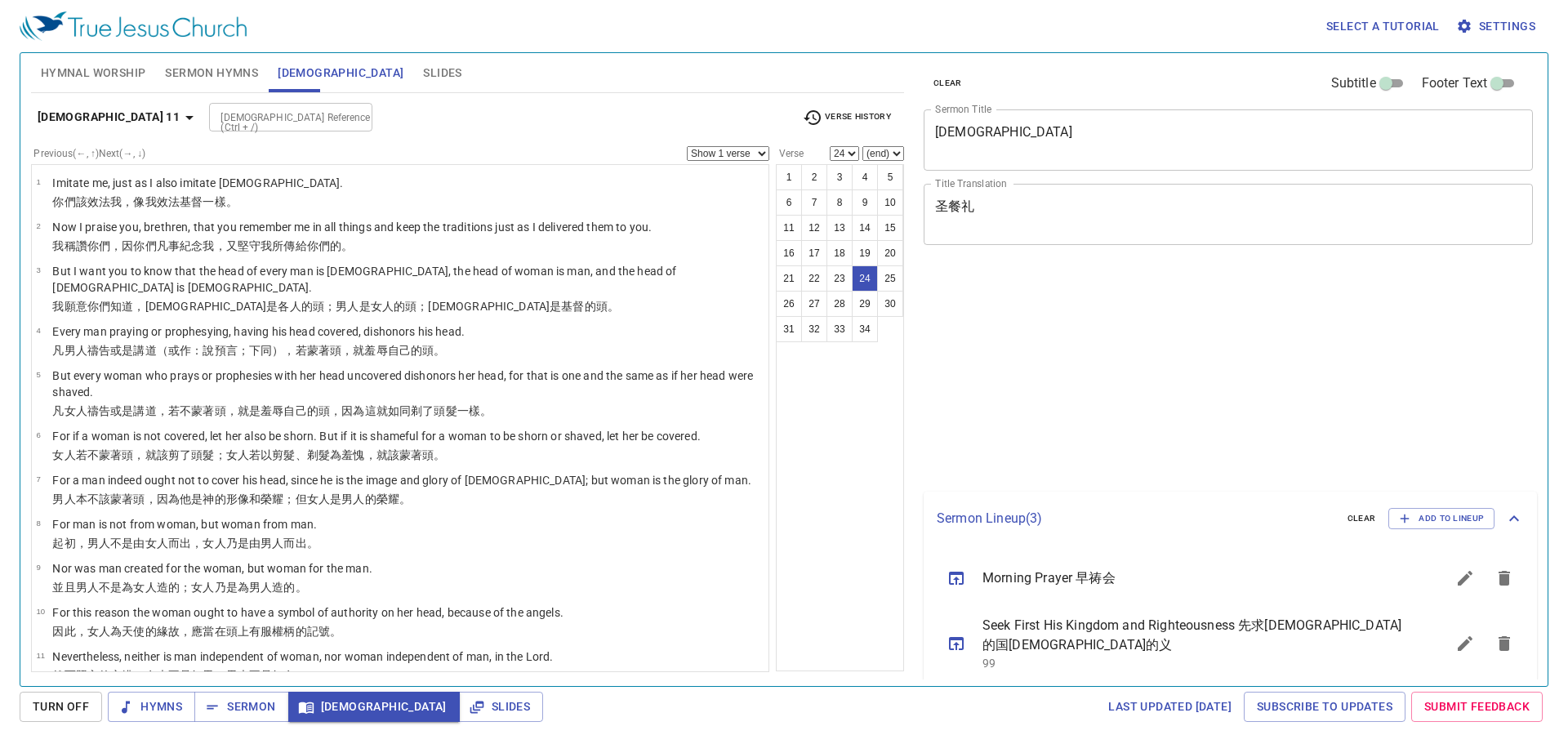
select select "24"
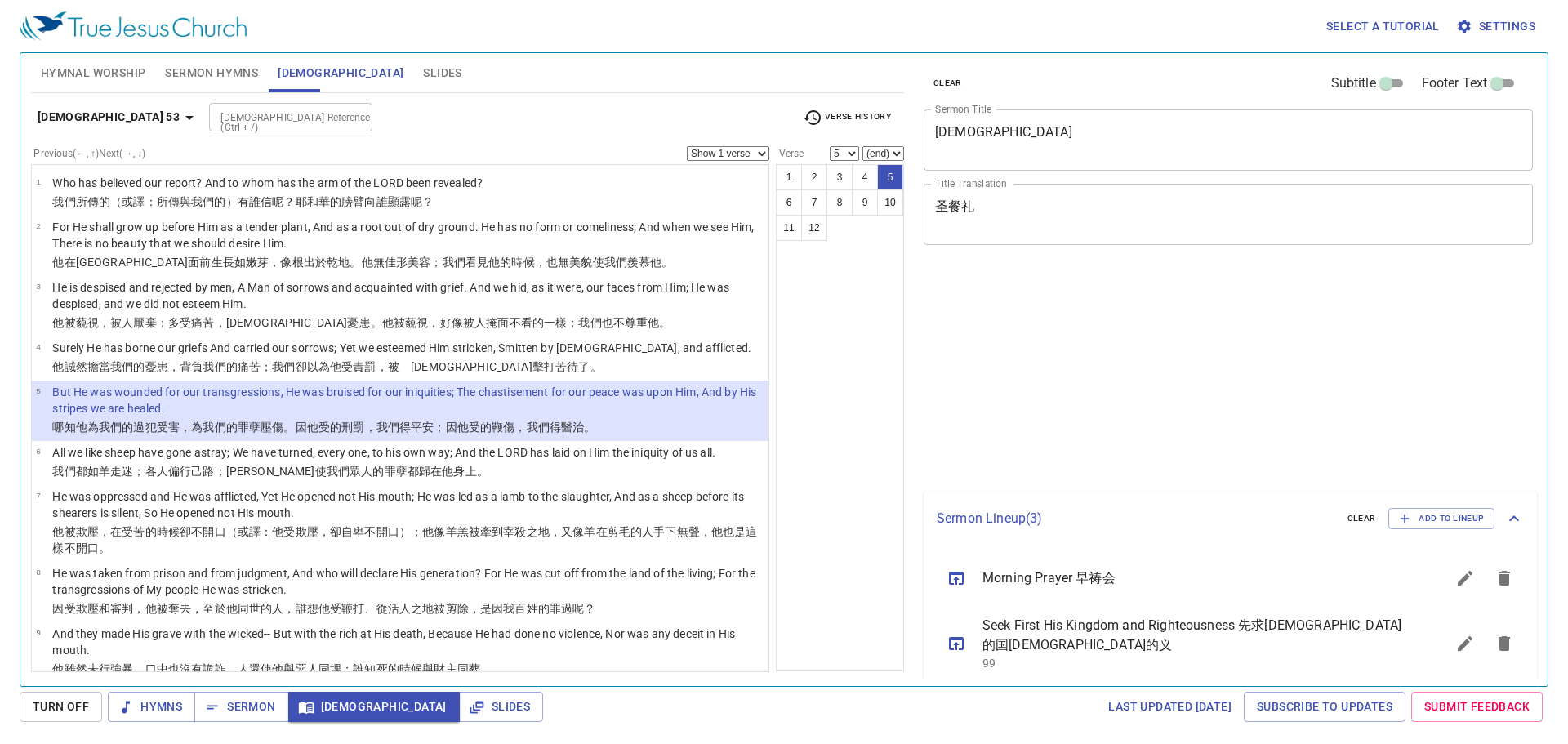
select select "5"
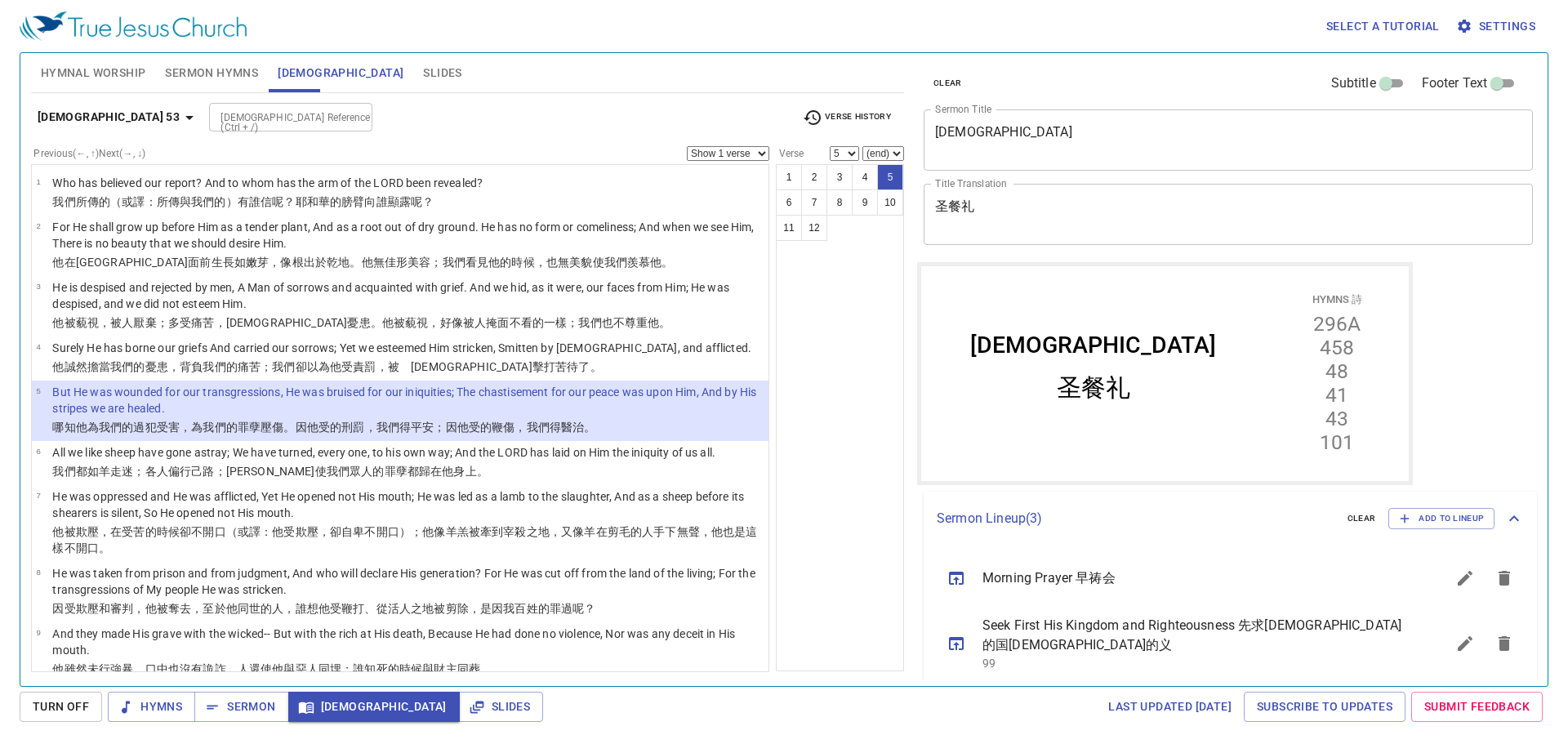
scroll to position [56, 0]
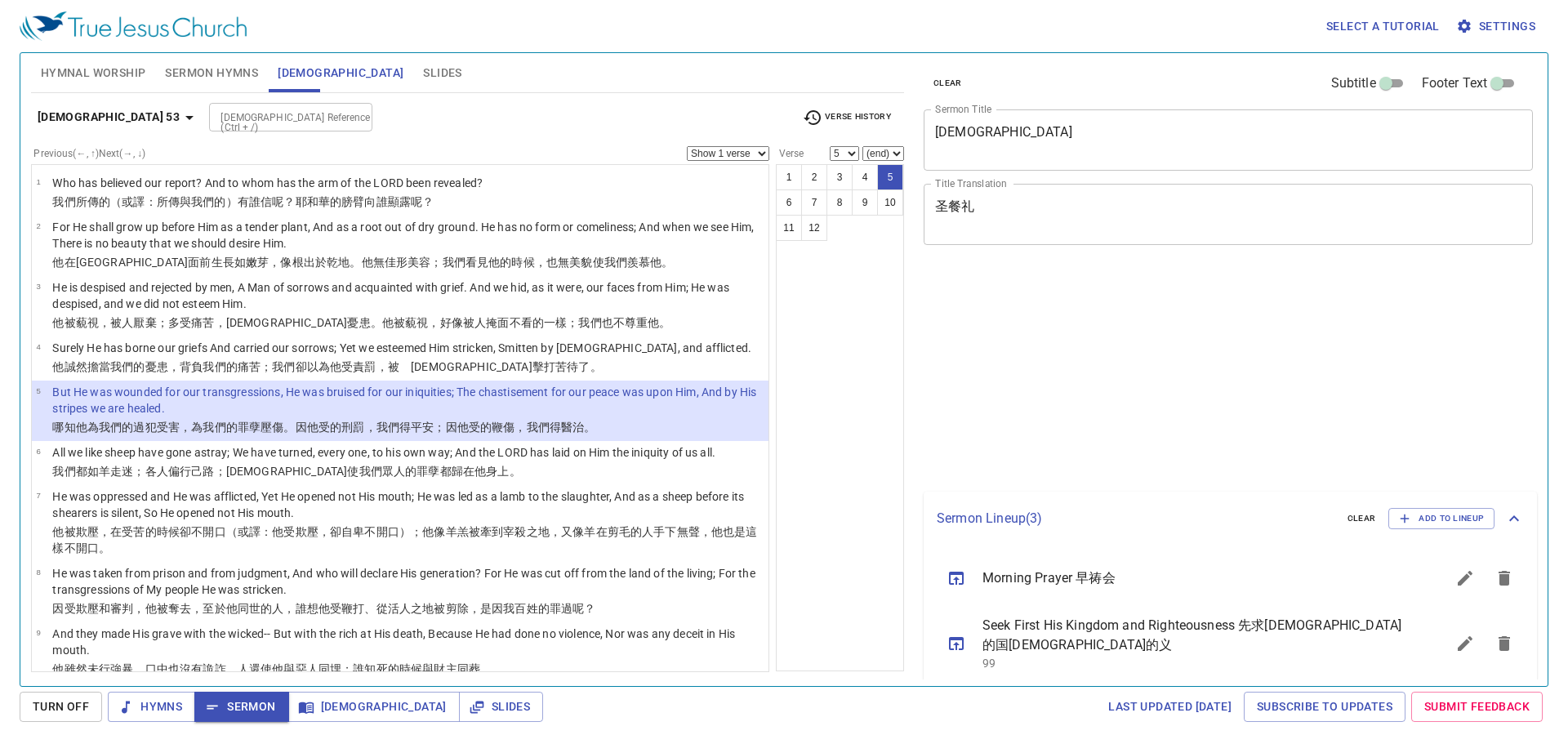
select select "5"
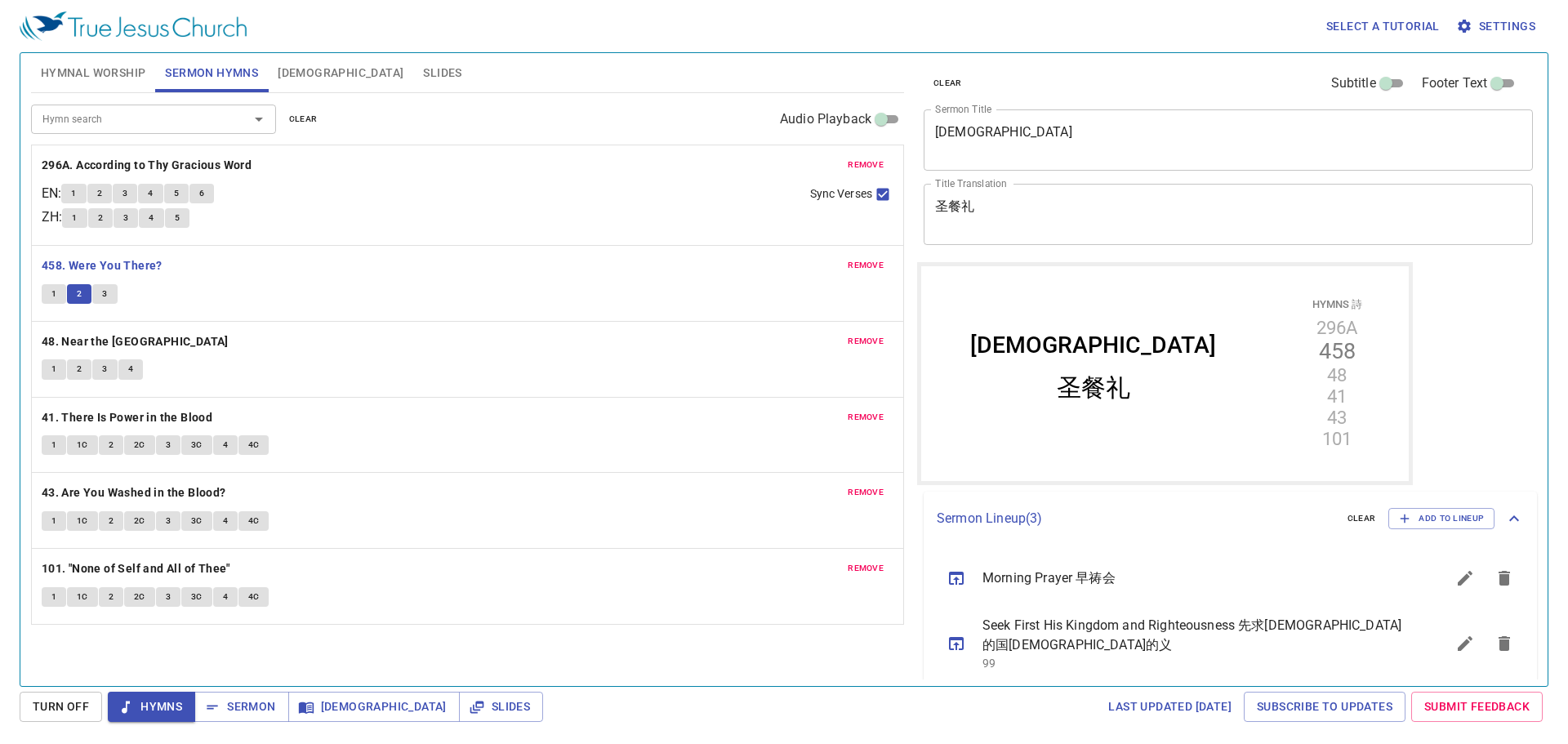
scroll to position [56, 0]
